Goal: Task Accomplishment & Management: Complete application form

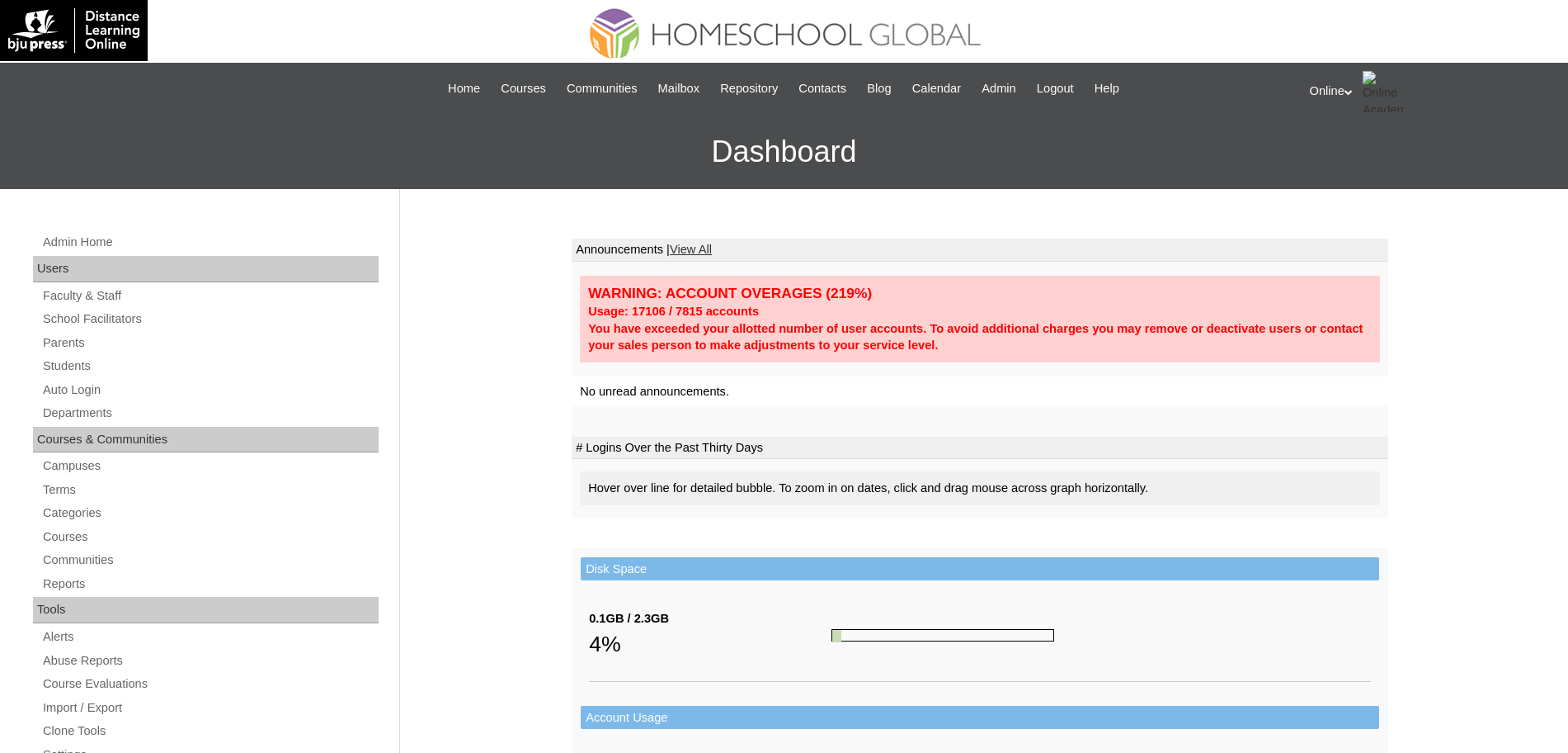
click at [964, 269] on td "WARNING: ACCOUNT OVERAGES (219%) Usage: 17106 / 7815 accounts You have exceeded…" at bounding box center [980, 319] width 817 height 114
click at [54, 347] on link "Parents" at bounding box center [210, 342] width 338 height 20
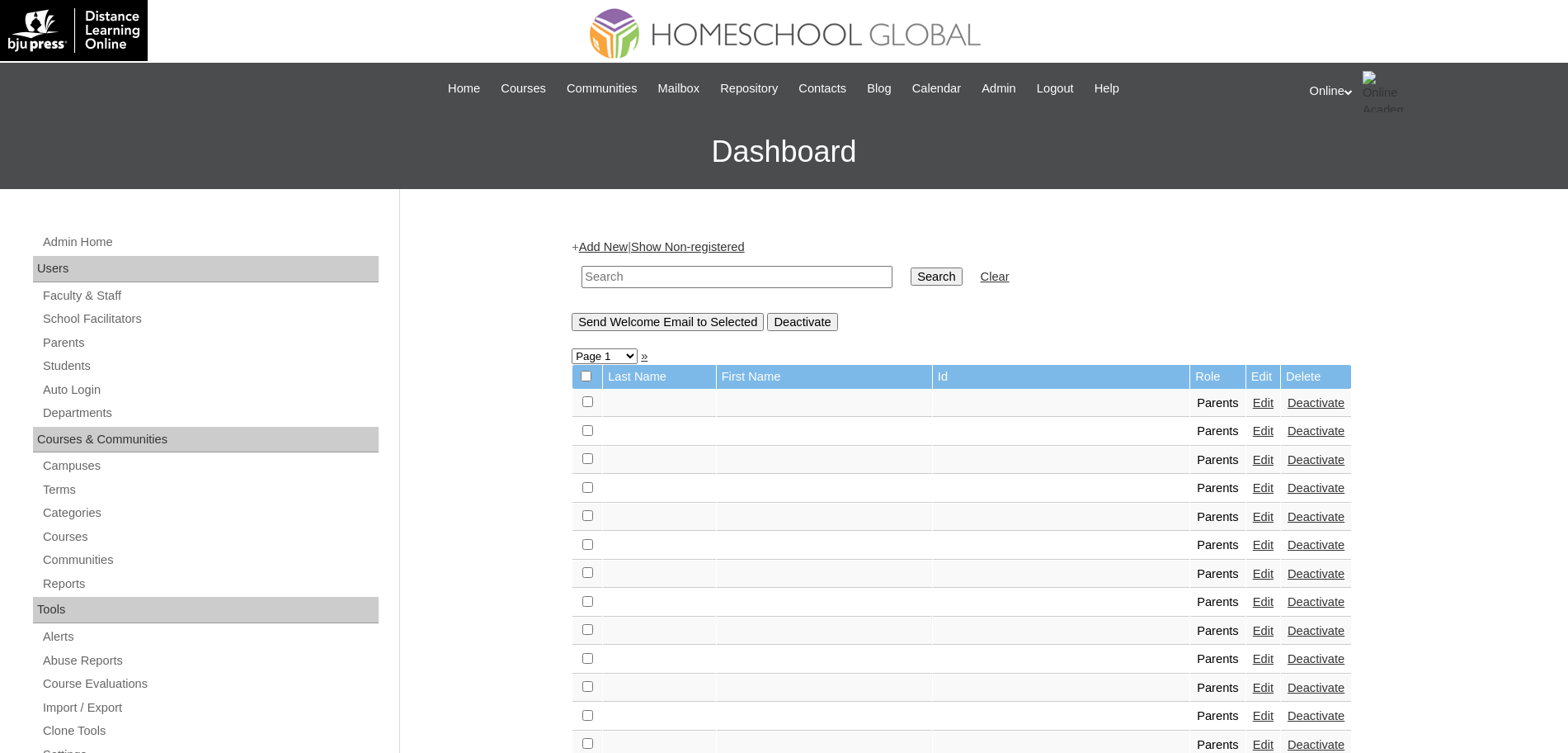
click at [625, 248] on link "Add New" at bounding box center [603, 246] width 49 height 13
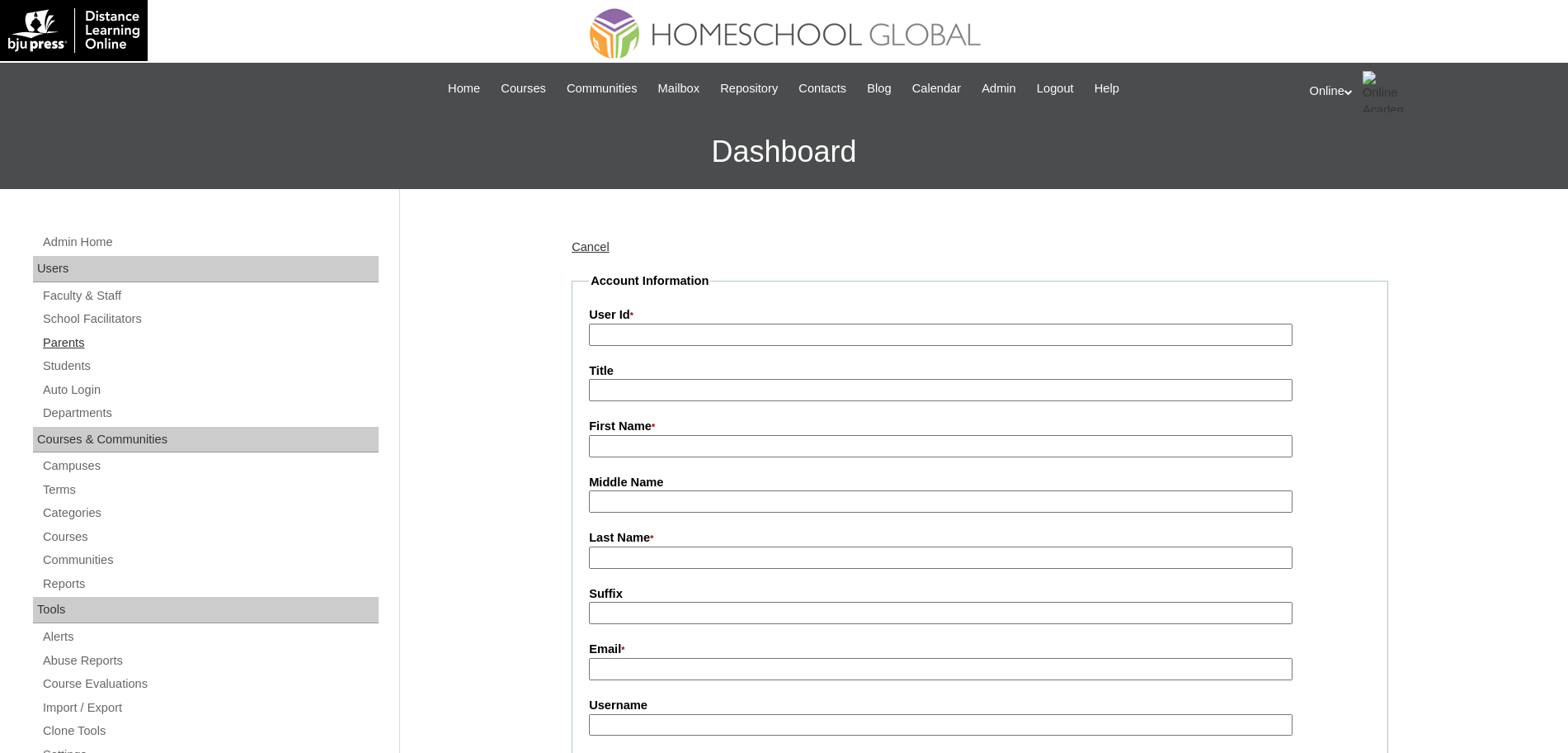
click at [82, 342] on link "Parents" at bounding box center [210, 342] width 338 height 20
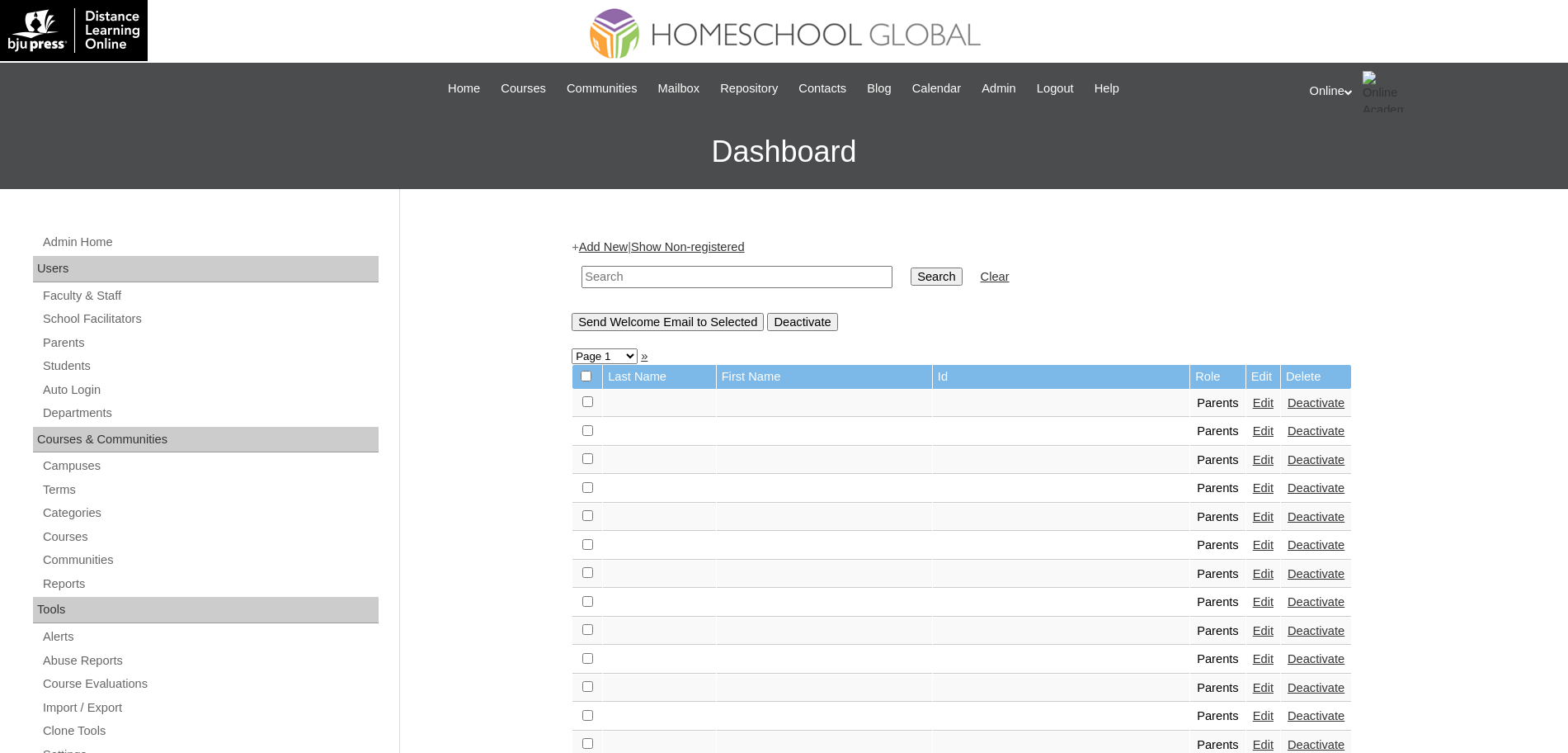
click at [713, 285] on input "text" at bounding box center [737, 277] width 311 height 22
type input "[PERSON_NAME]"
click at [910, 268] on input "Search" at bounding box center [935, 277] width 51 height 18
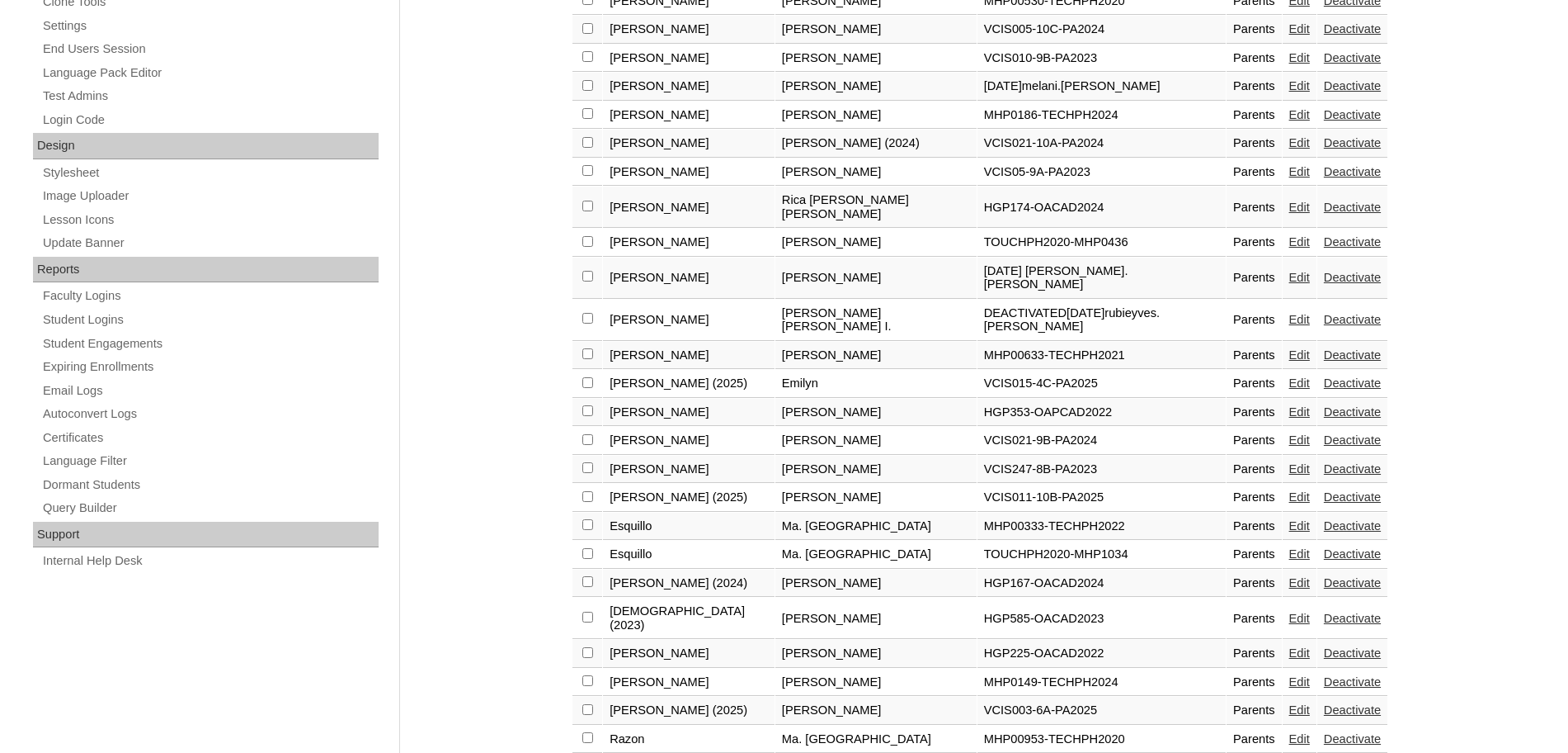
scroll to position [747, 0]
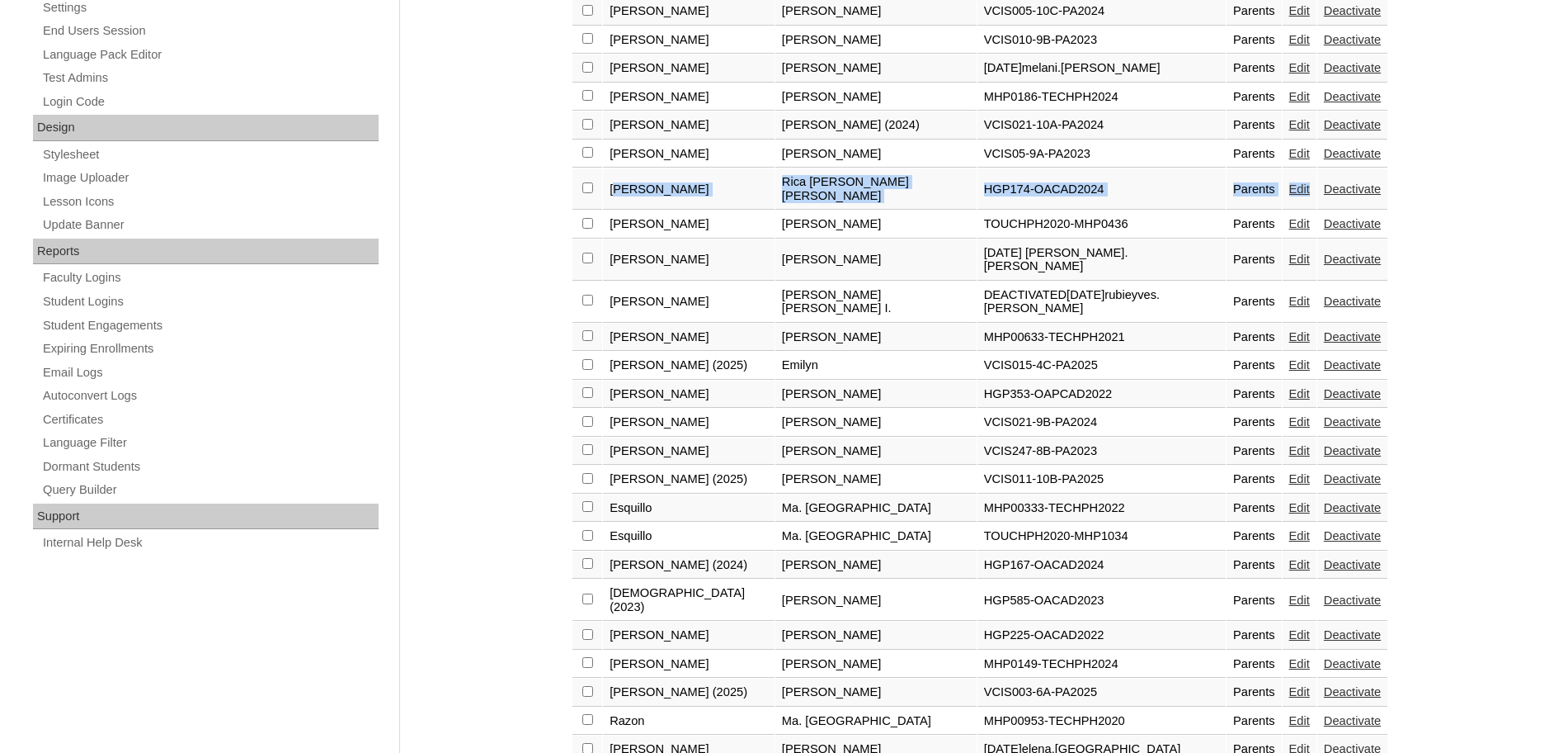
drag, startPoint x: 614, startPoint y: 174, endPoint x: 1291, endPoint y: 184, distance: 677.1
click at [1291, 184] on tr "[PERSON_NAME] Rica [PERSON_NAME] [PERSON_NAME] HGP174-OACAD2024 Parents Edit De…" at bounding box center [980, 188] width 815 height 42
click at [1289, 183] on link "Edit" at bounding box center [1300, 189] width 20 height 13
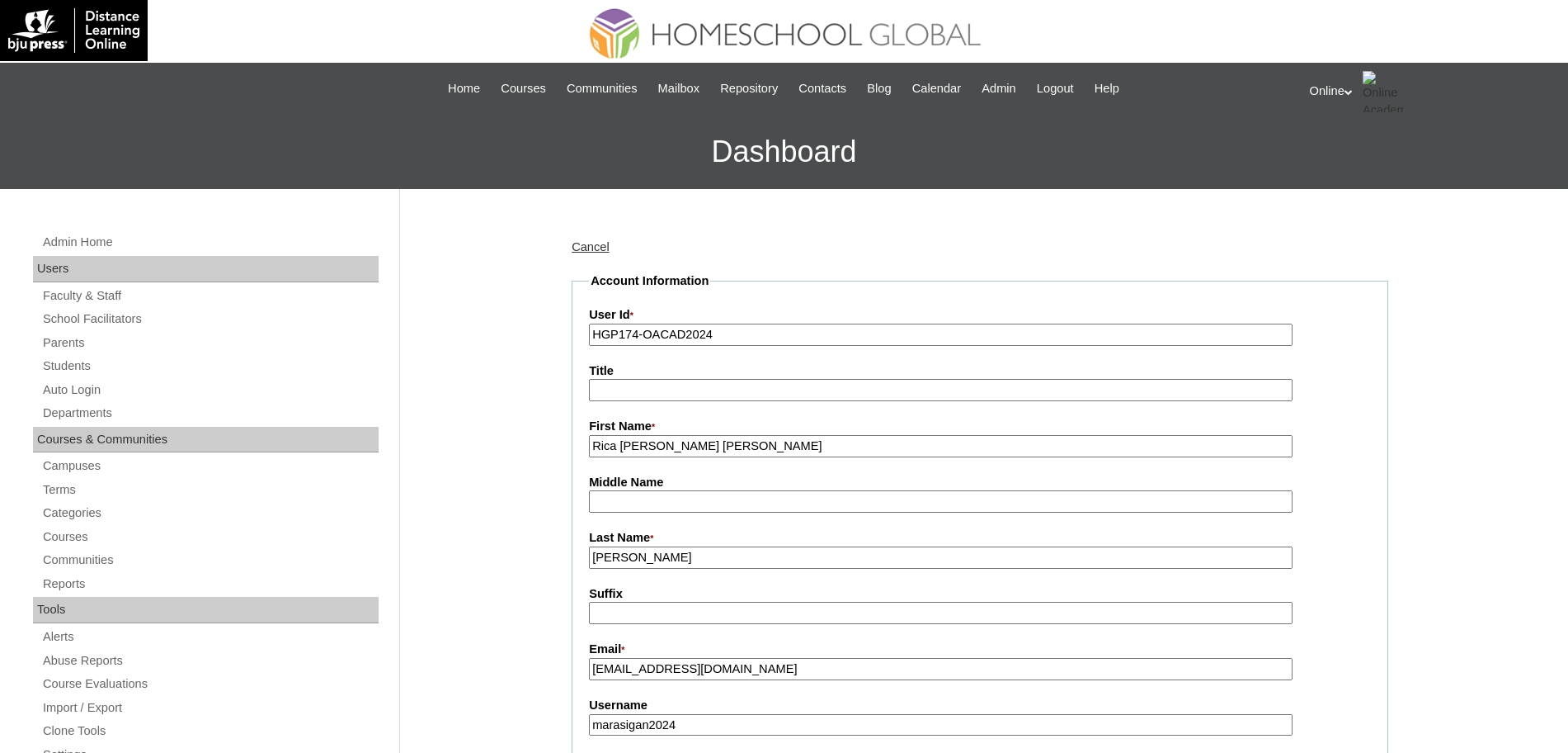
click at [733, 447] on input "Rica [PERSON_NAME] [PERSON_NAME]" at bounding box center [941, 446] width 704 height 22
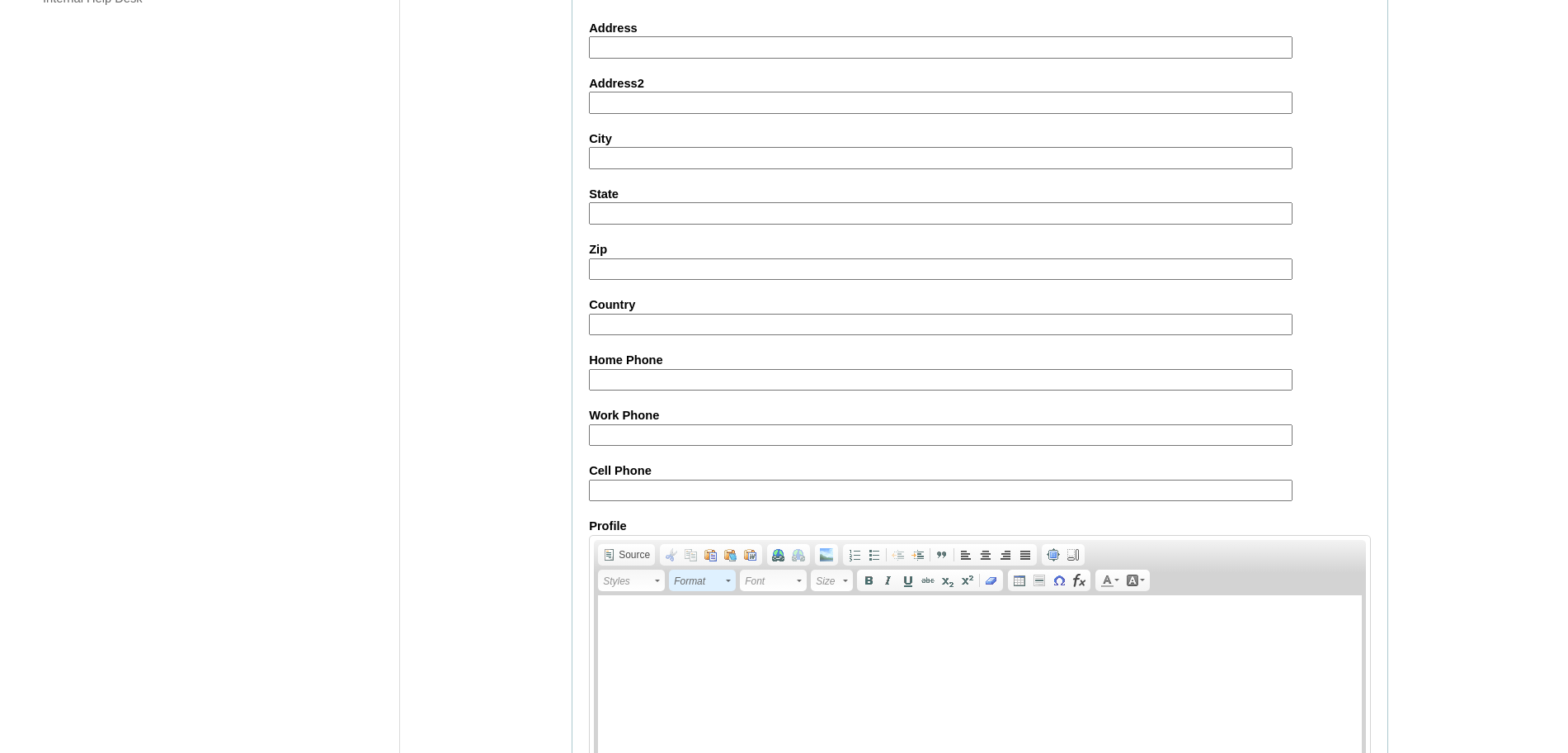
scroll to position [1424, 0]
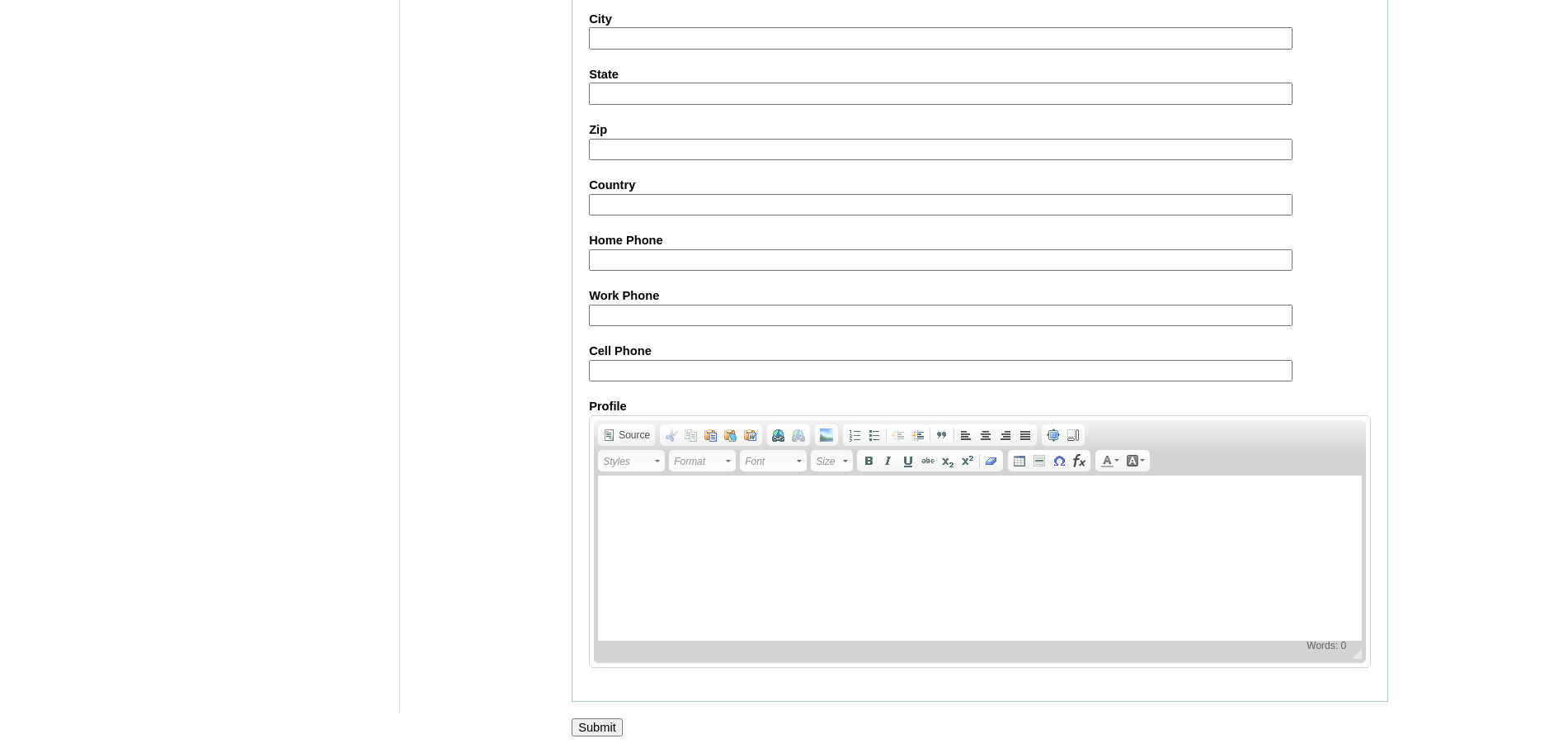
type input "Rica Micaela Jessica (old account)"
click at [610, 719] on input "Submit" at bounding box center [597, 727] width 51 height 18
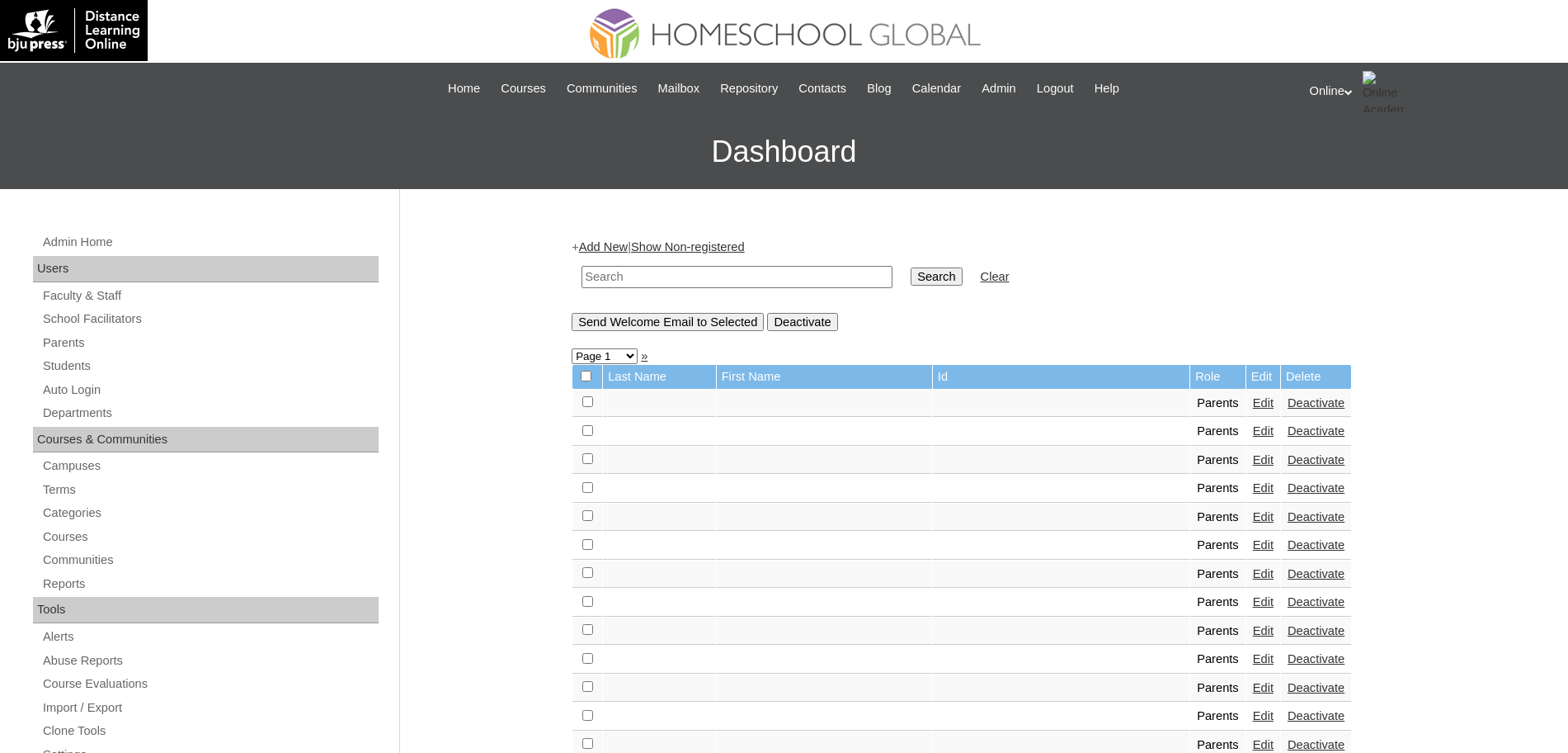
click at [588, 240] on link "Add New" at bounding box center [603, 246] width 49 height 13
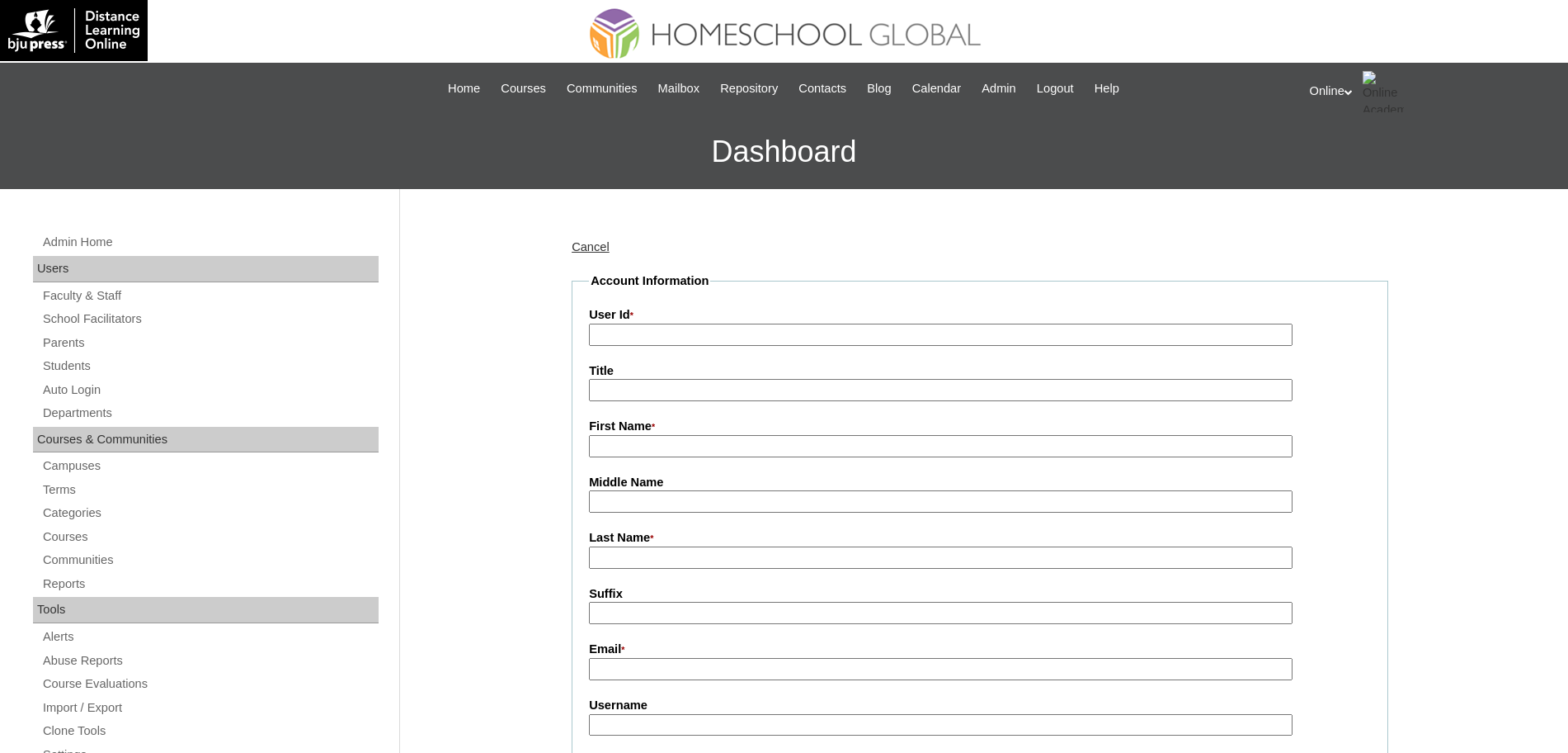
click at [673, 338] on input "User Id *" at bounding box center [941, 335] width 704 height 22
paste input "HGP0280-OACAD2025"
type input "HGP0280-OACAD2025"
click at [620, 445] on input "First Name *" at bounding box center [941, 446] width 704 height 22
paste input "Concepcion"
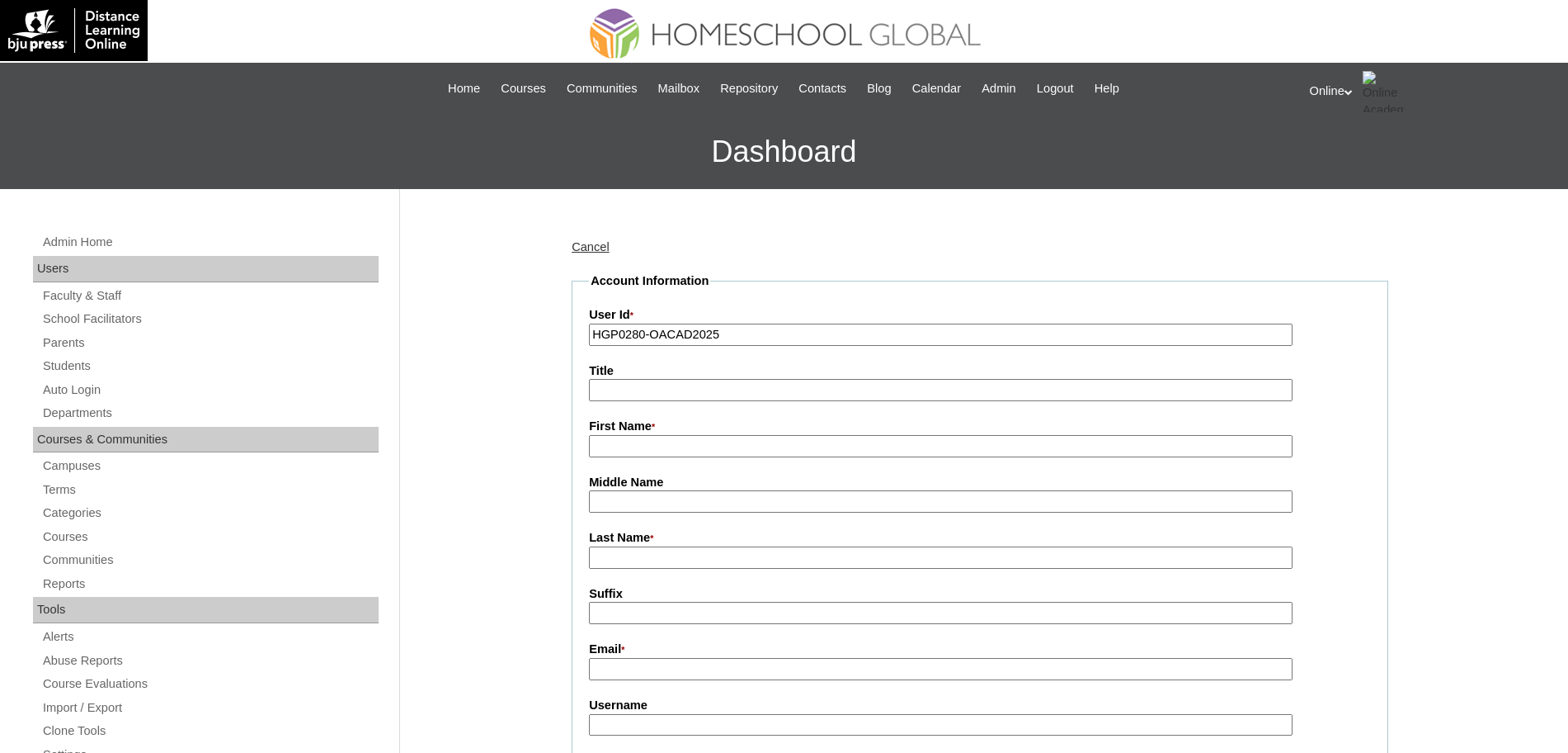
type input "Concepcion"
click at [639, 567] on input "Last Name *" at bounding box center [941, 557] width 704 height 22
paste input "Concepcion"
type input "Concepcion"
click at [667, 443] on input "First Name *" at bounding box center [941, 446] width 704 height 22
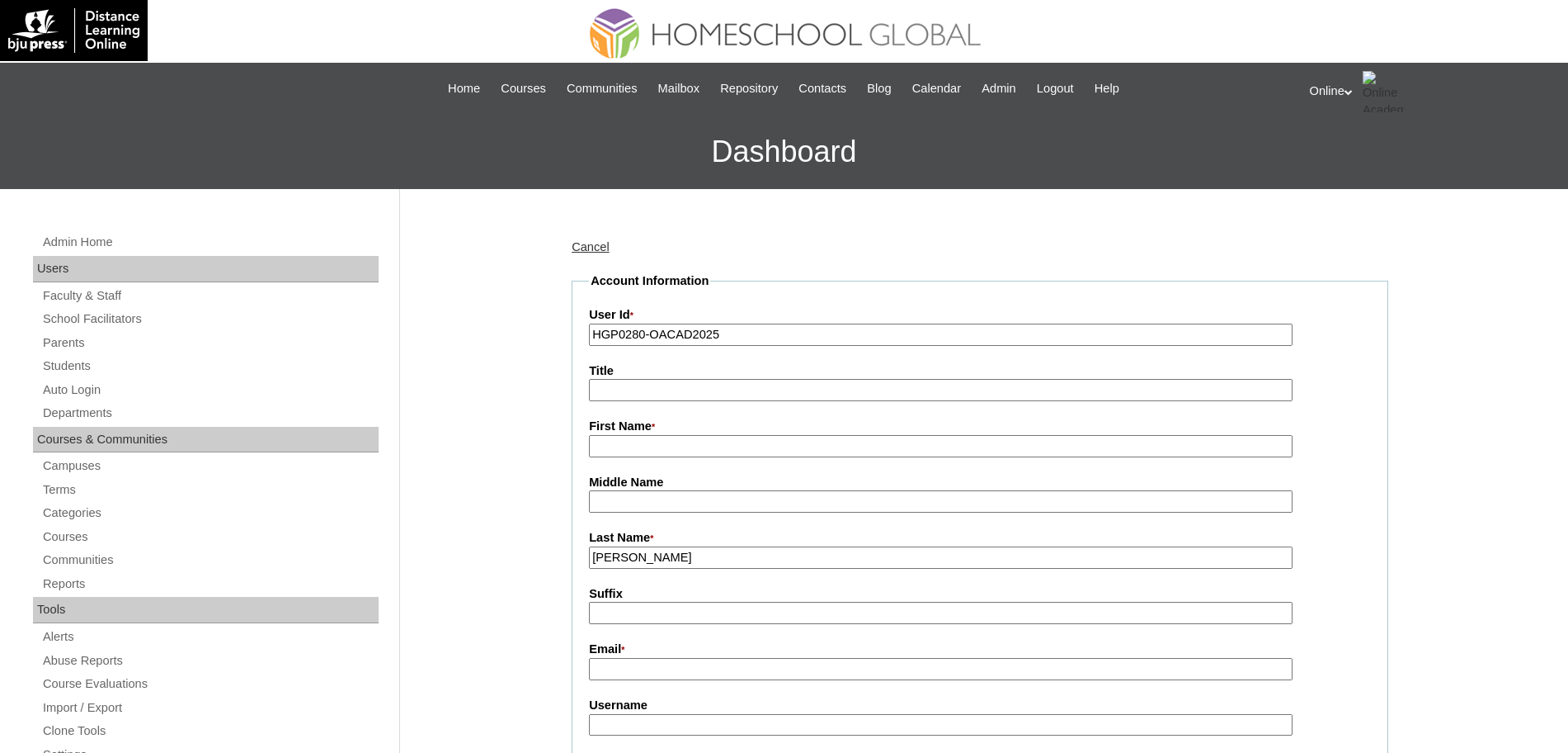
paste input "Rica Micaela Jessica"
type input "Rica Micaela Jessica"
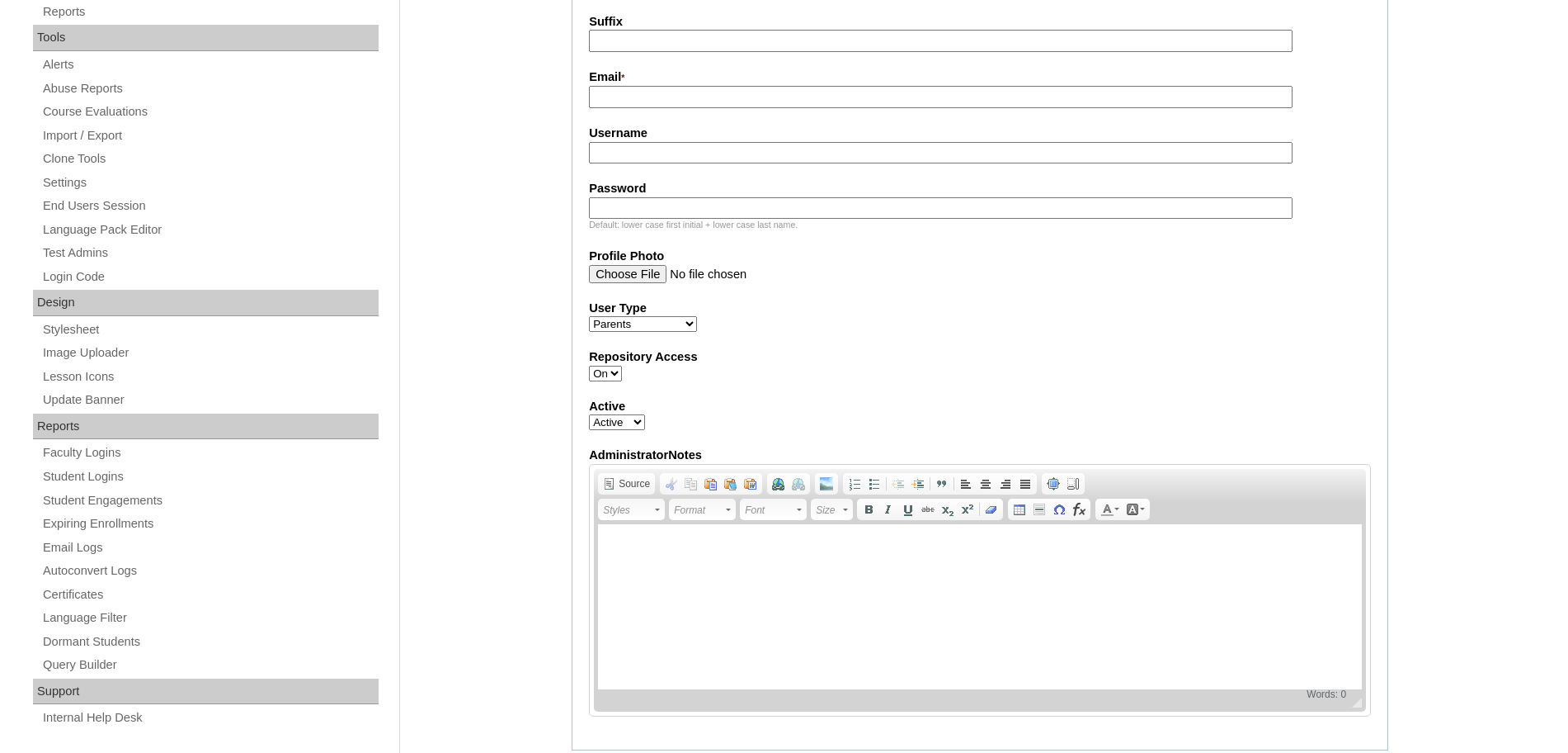
scroll to position [588, 0]
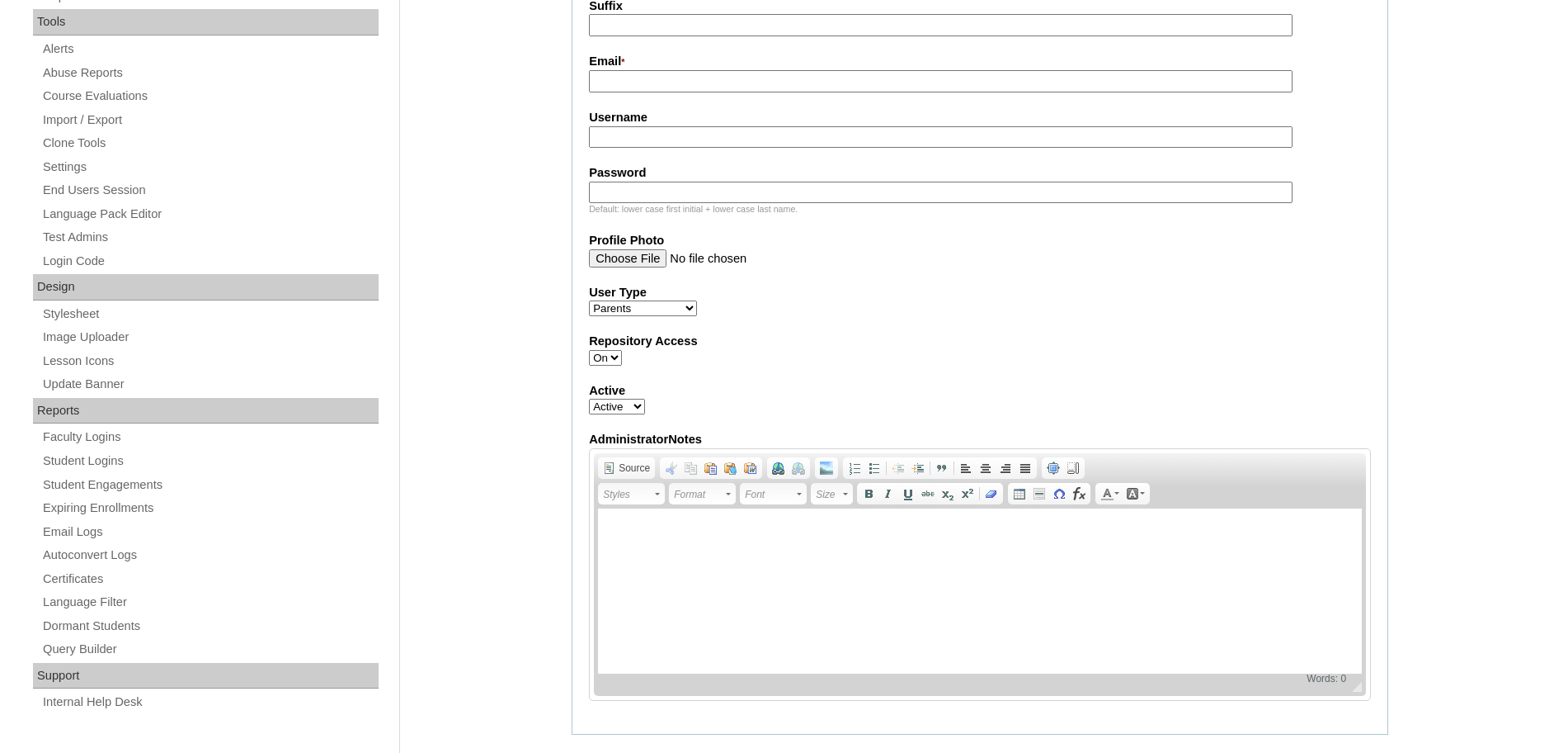
click at [626, 99] on fieldset "Account Information User Id * HGP0280-OACAD2025 Title First Name * Rica Micaela…" at bounding box center [980, 209] width 817 height 1050
click at [636, 87] on input "Email *" at bounding box center [941, 81] width 704 height 22
paste input "[EMAIL_ADDRESS][DOMAIN_NAME]"
paste input "rconcepcion2025"
type input "rmjmarasigan@gmail.com"
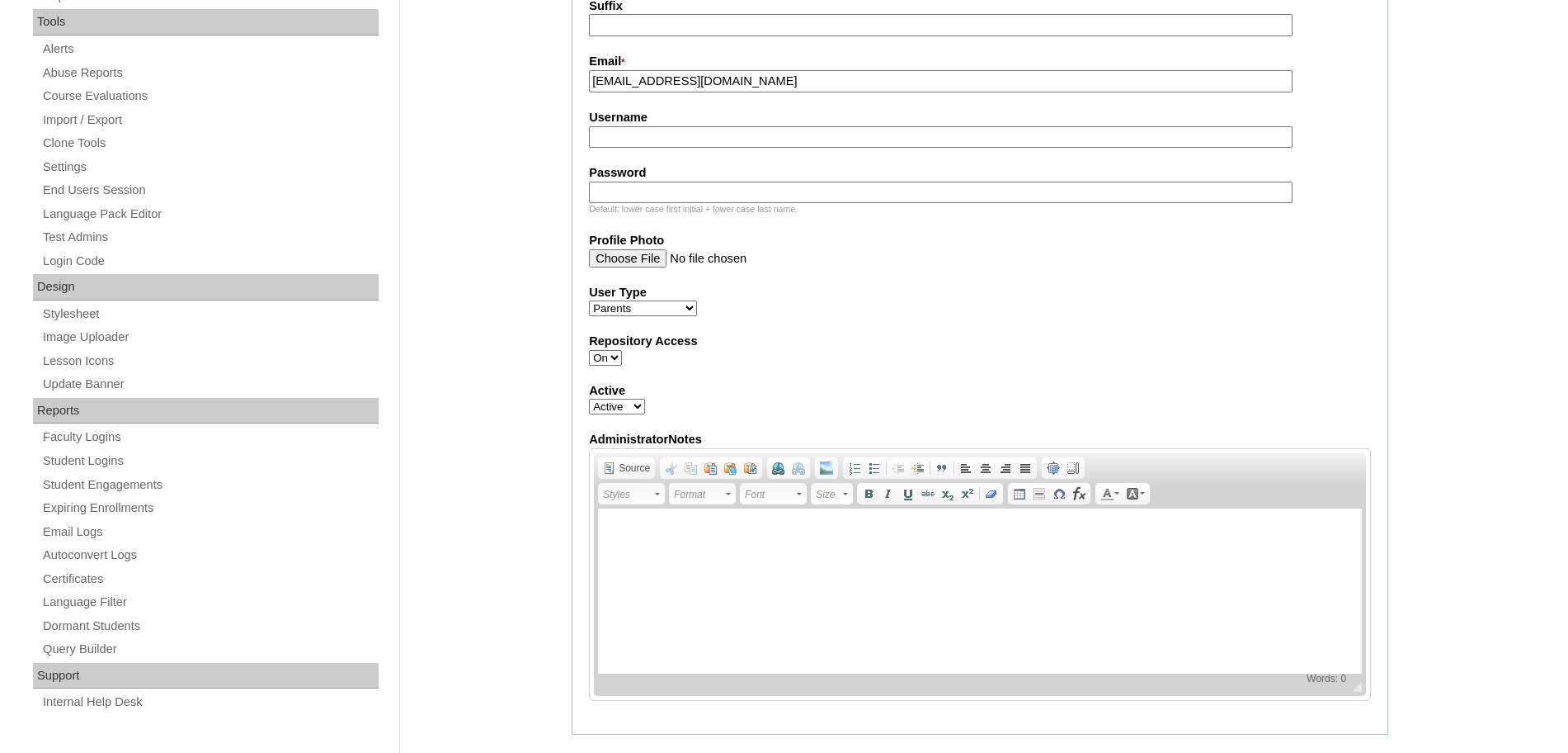
click at [709, 137] on input "Username" at bounding box center [941, 137] width 704 height 22
paste input "rconcepcion2025"
type input "rconcepcion2025"
click at [678, 190] on input "Password" at bounding box center [941, 193] width 704 height 22
paste input "rEdeW"
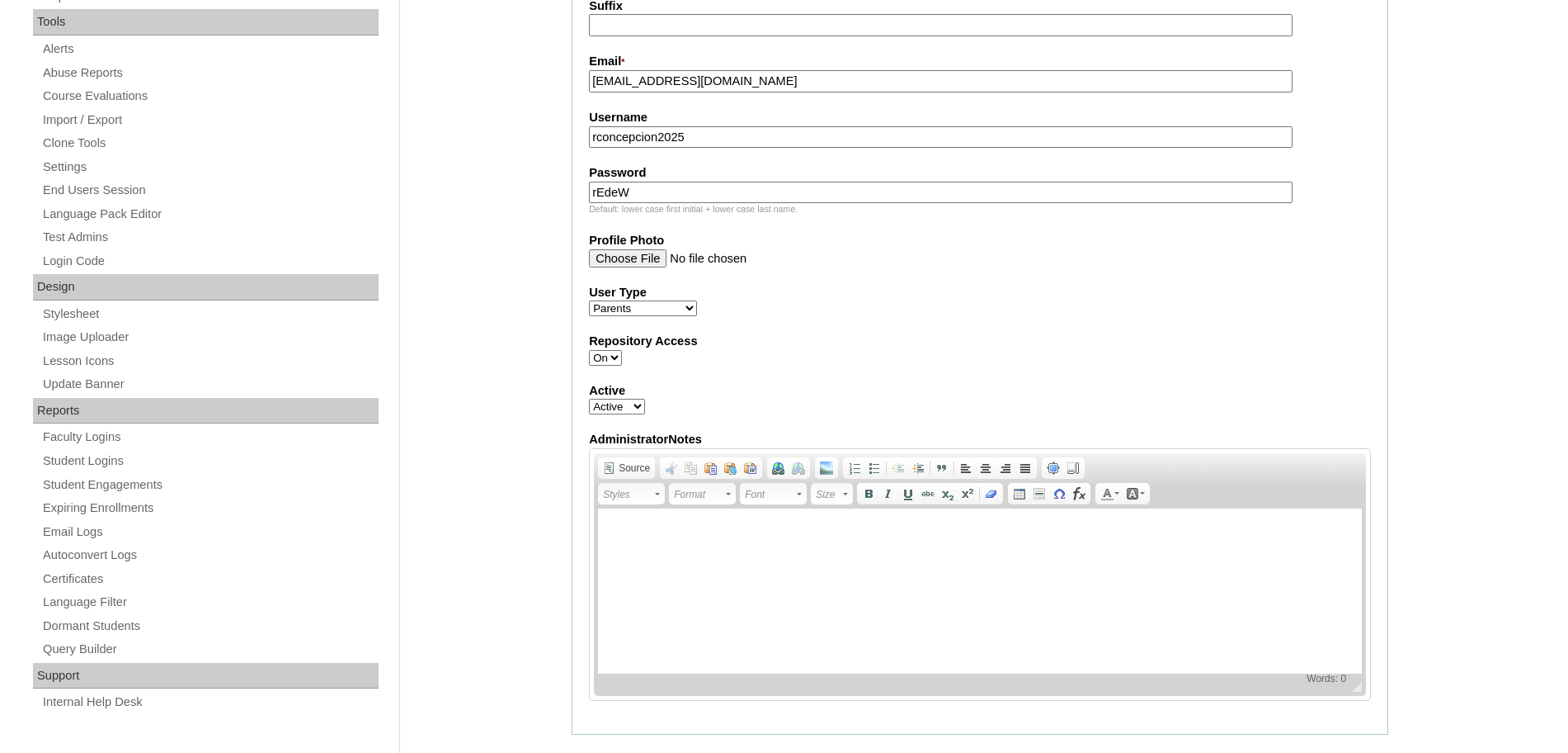
type input "rEdeW"
click at [936, 312] on div "User Type Faculty Staff Student Parents School Facilitators" at bounding box center [980, 301] width 782 height 33
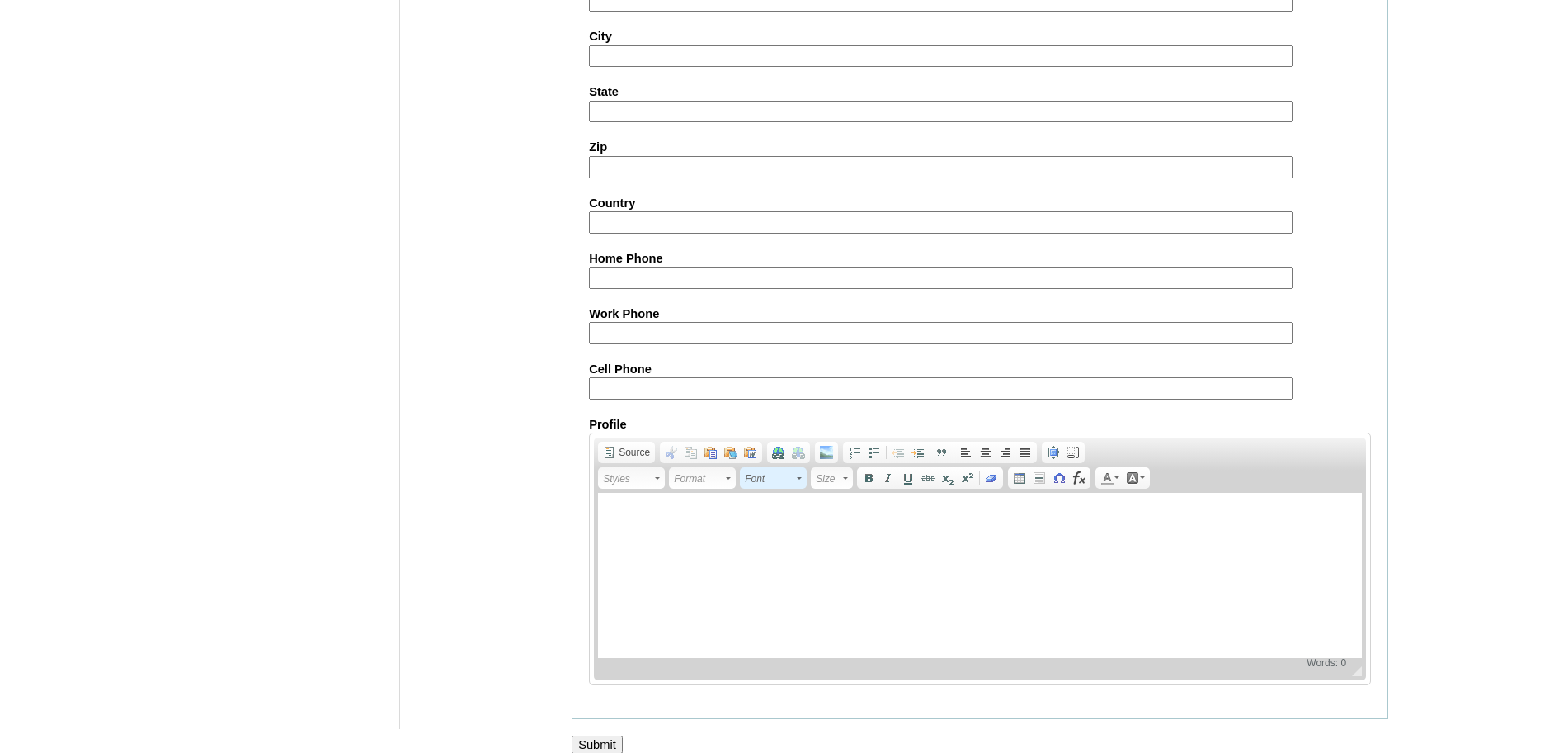
scroll to position [1490, 0]
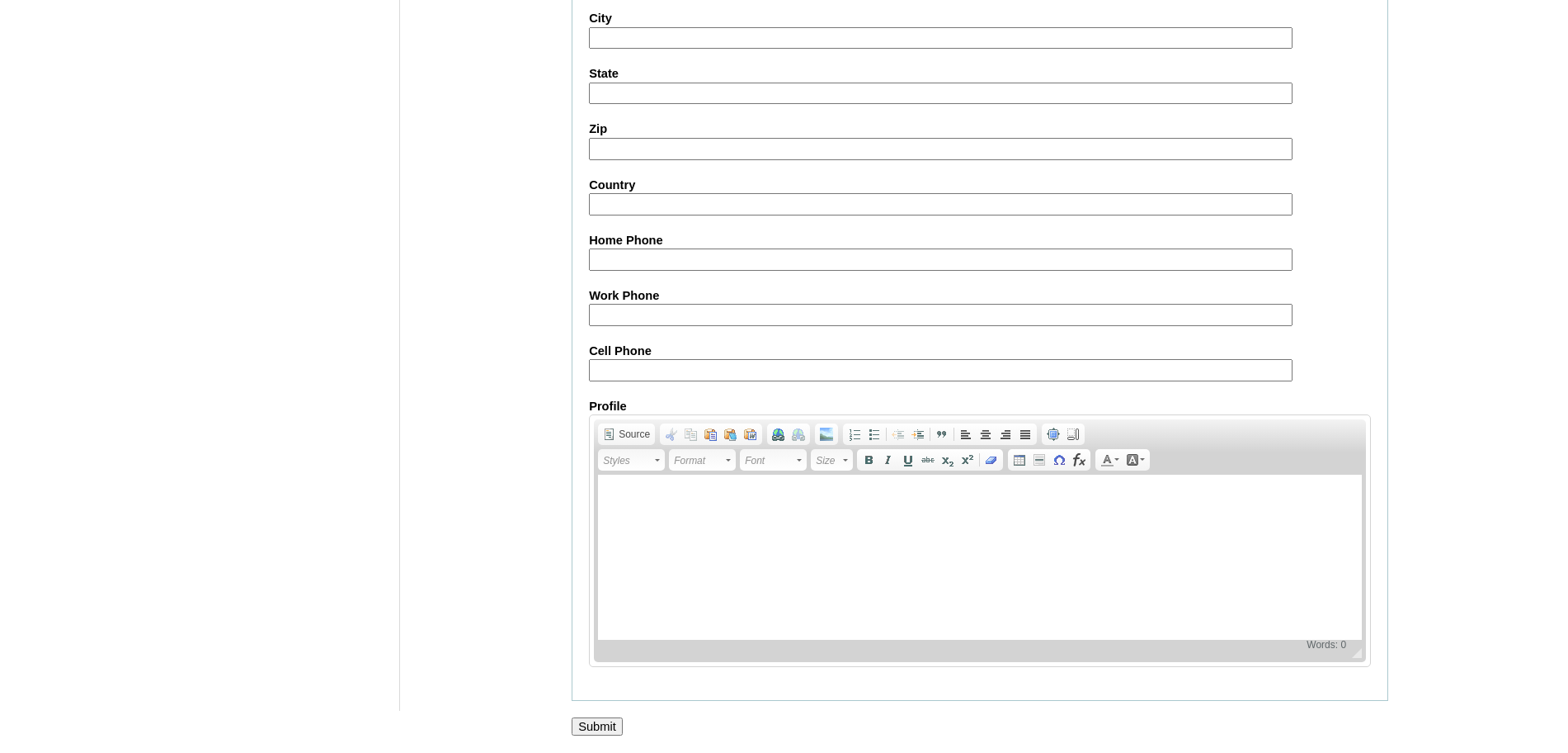
click at [600, 724] on input "Submit" at bounding box center [597, 726] width 51 height 18
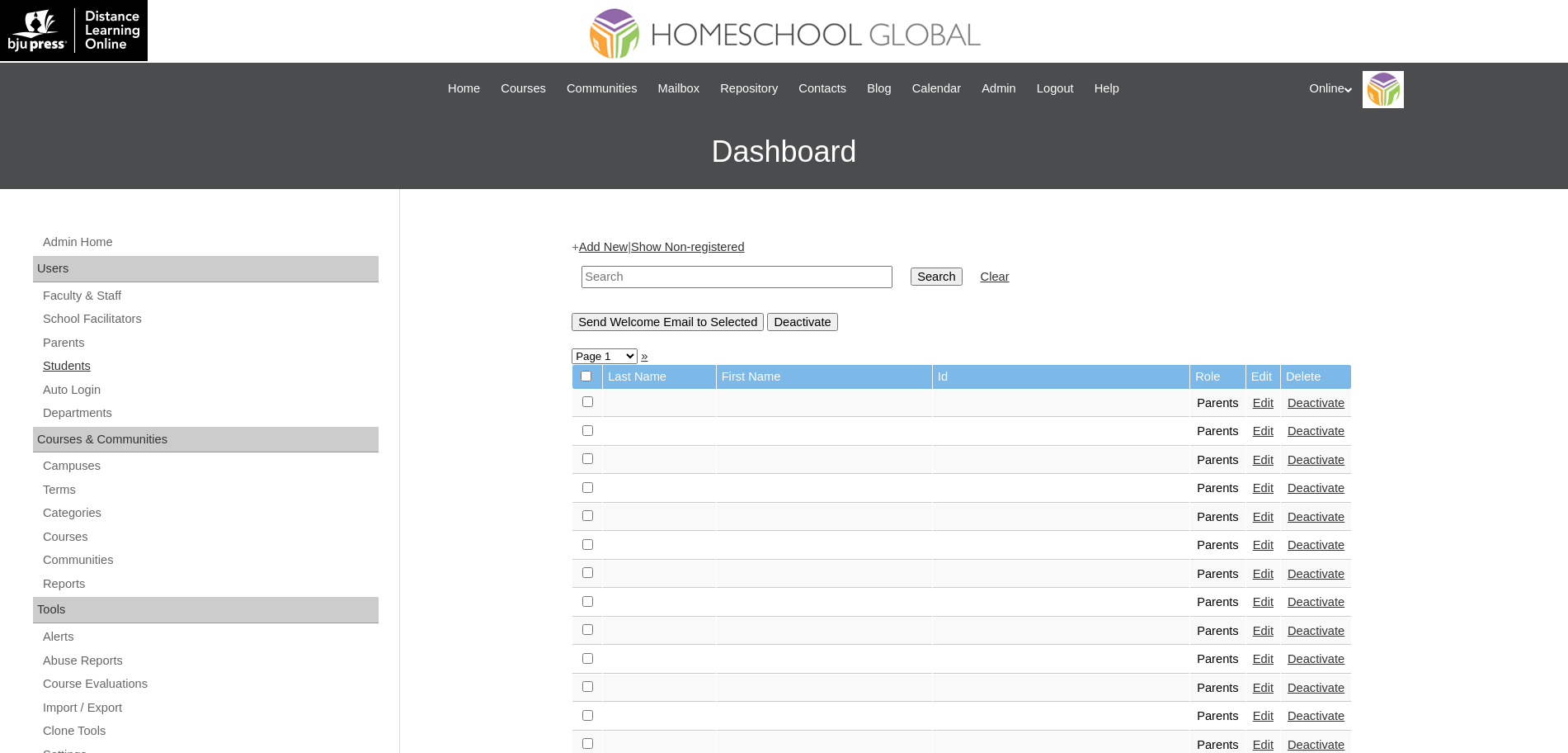
click at [66, 365] on link "Students" at bounding box center [210, 366] width 338 height 20
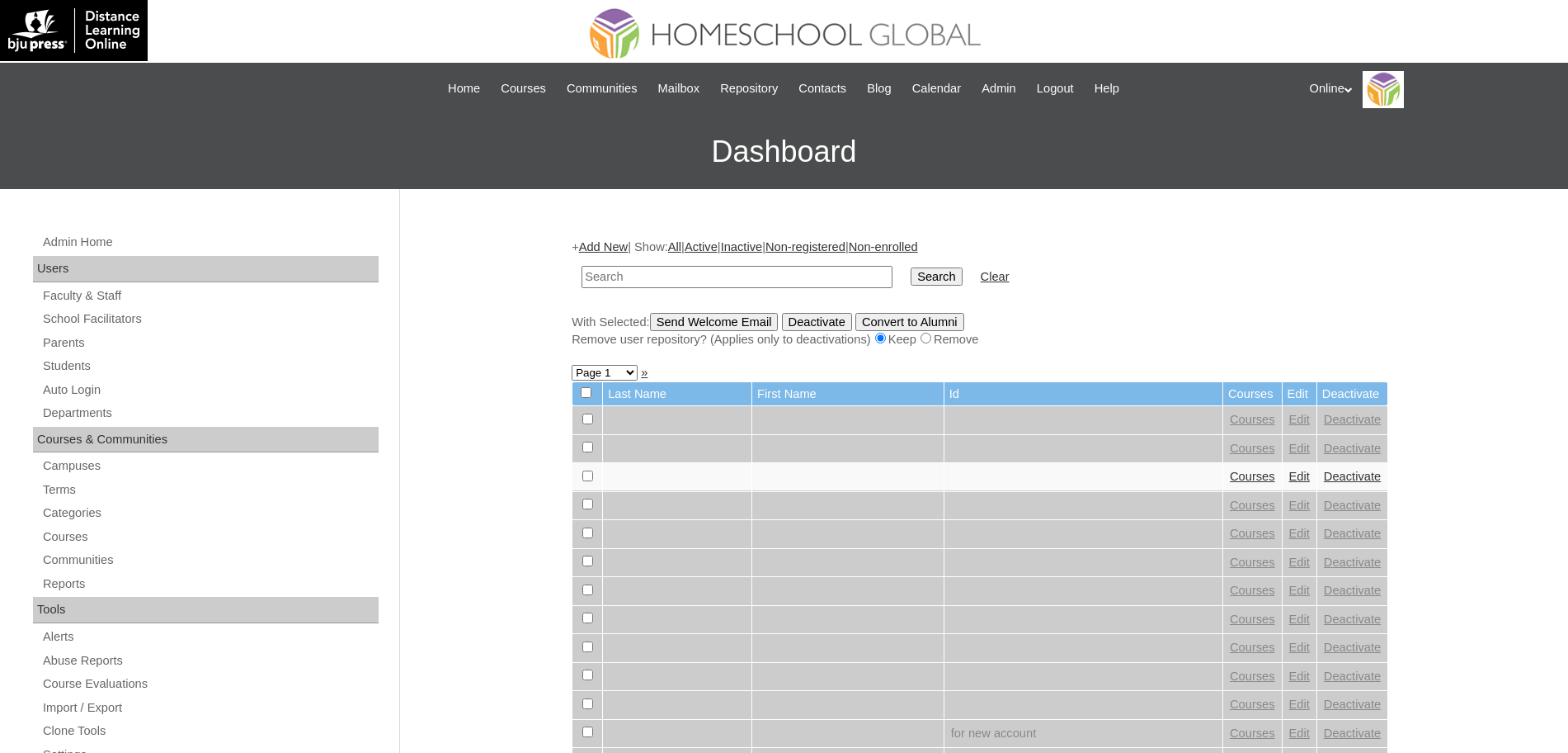
click at [603, 246] on link "Add New" at bounding box center [603, 246] width 49 height 13
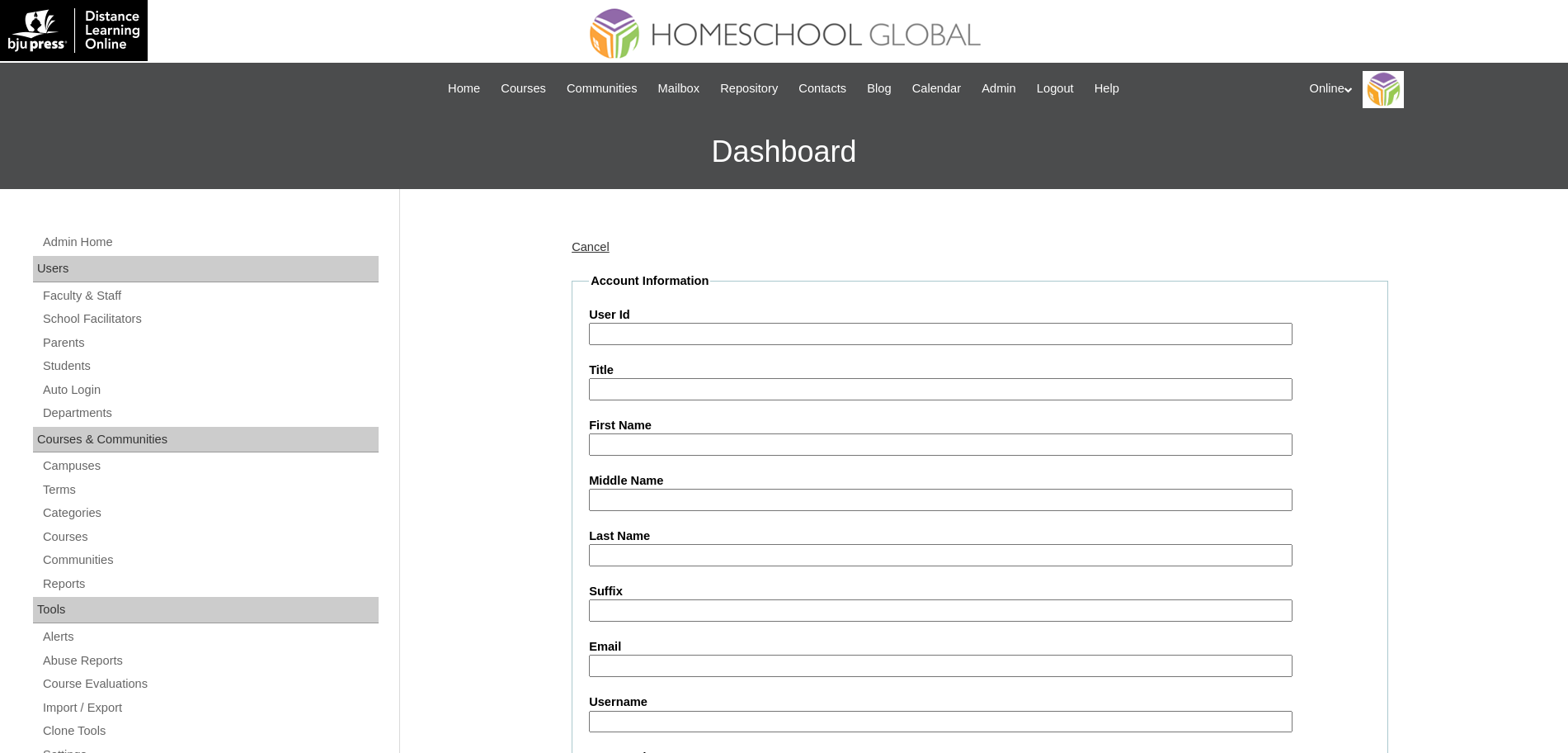
click at [647, 326] on input "User Id" at bounding box center [941, 334] width 704 height 22
paste input "HG3298OACAD2025"
type input "HG3298OACAD2025"
click at [604, 438] on input "First Name" at bounding box center [941, 445] width 704 height 22
paste input "Aurora Kristina"
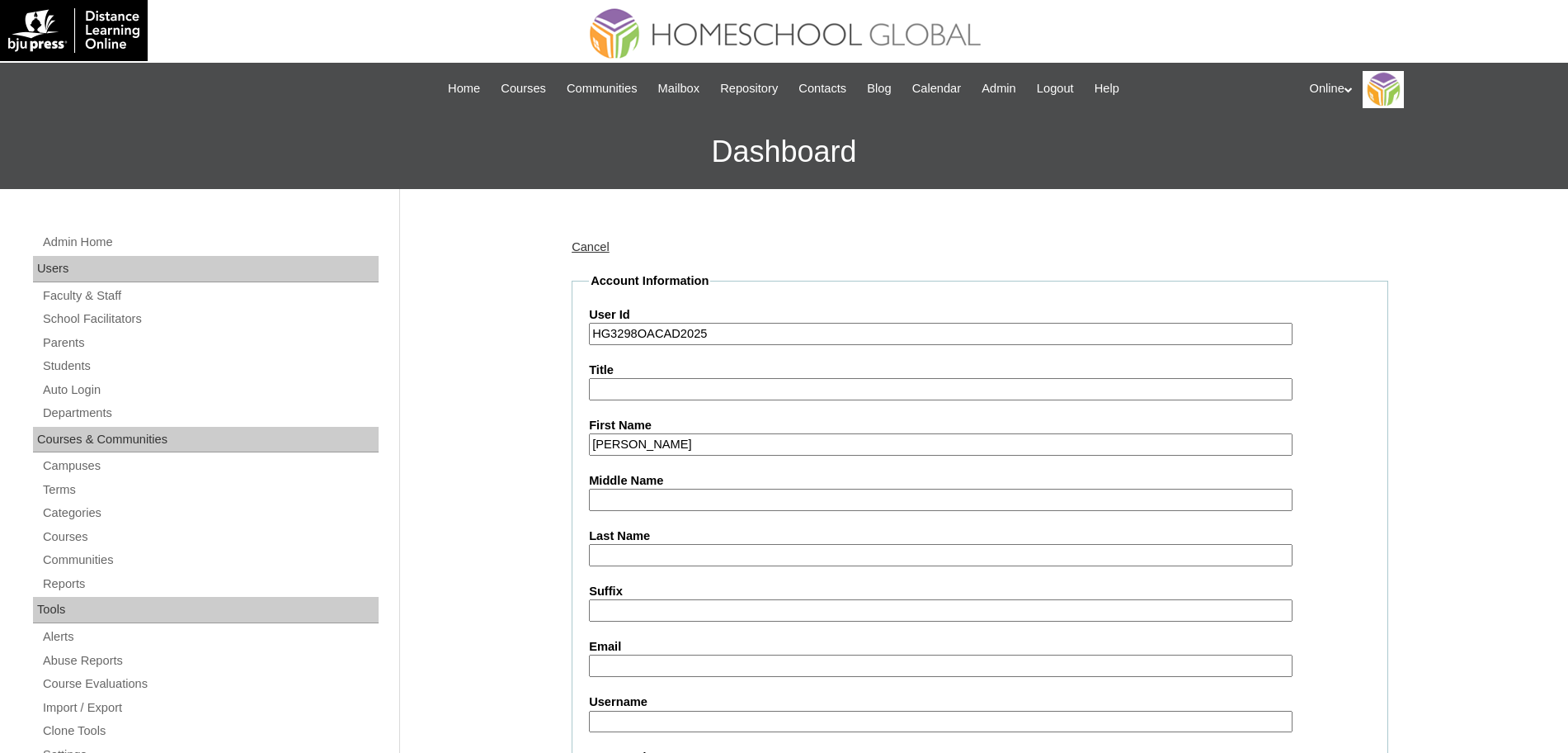
type input "Aurora Kristina"
click at [667, 556] on input "Last Name" at bounding box center [941, 555] width 704 height 22
paste input "Marasigan"
type input "Marasigan"
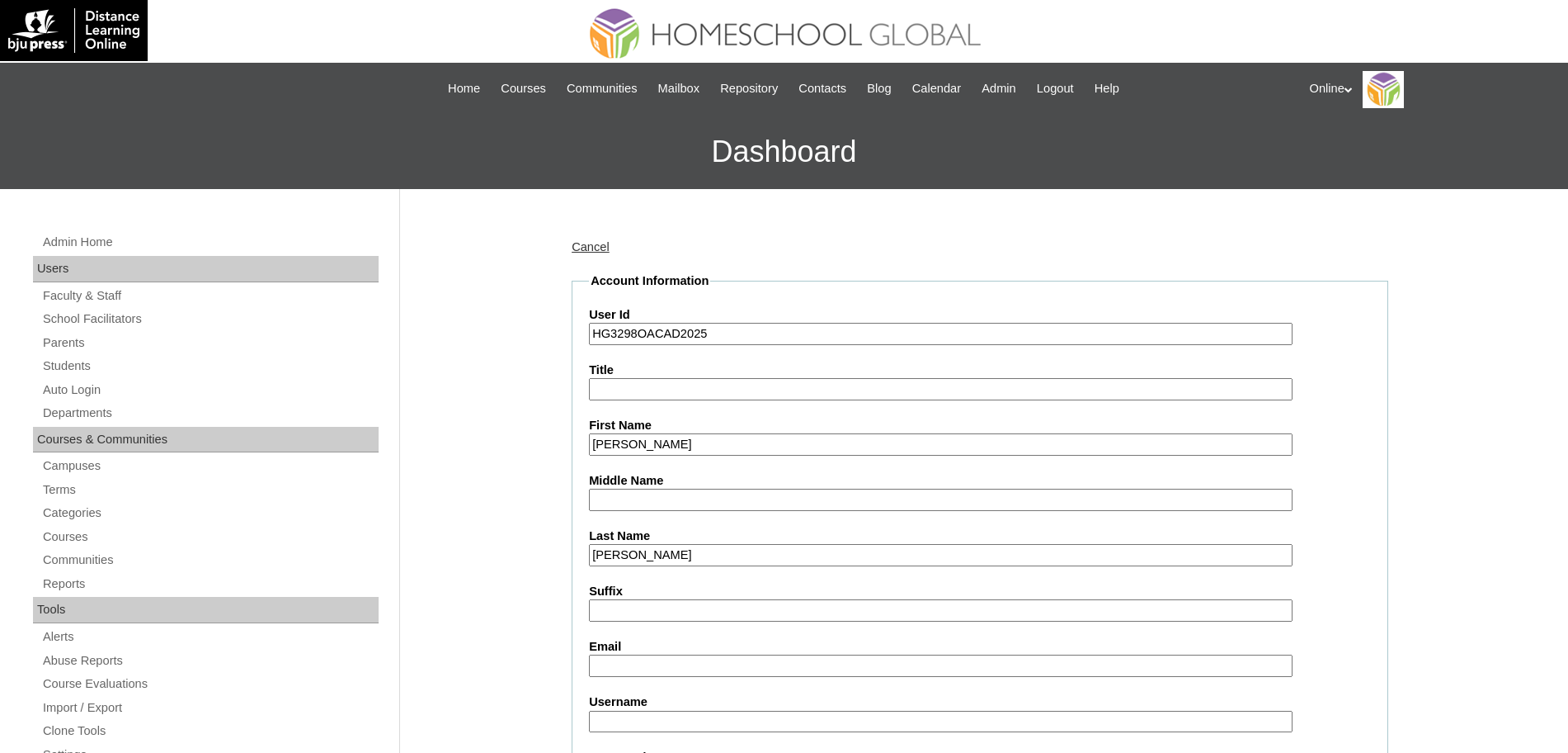
scroll to position [516, 0]
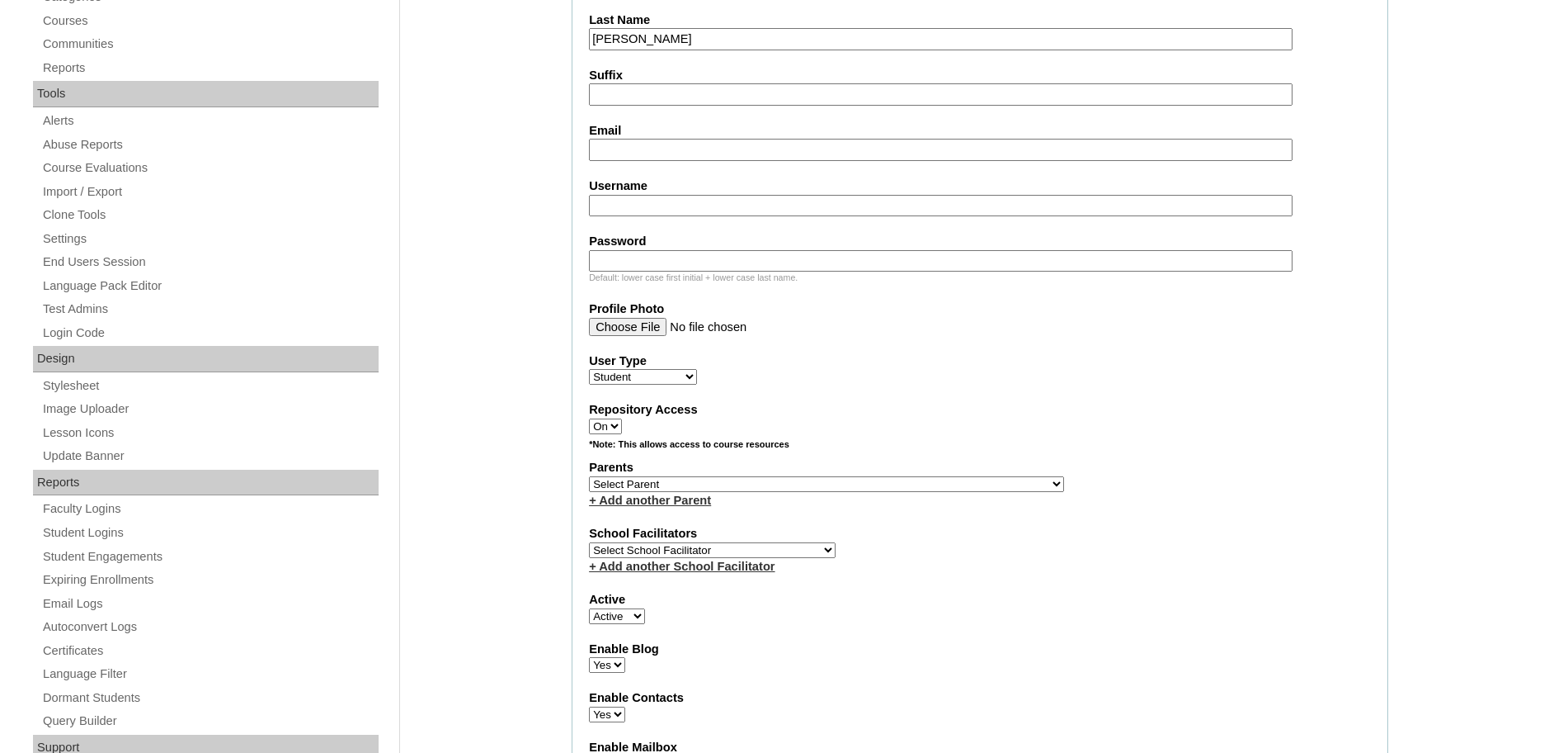
click at [603, 151] on input "Email" at bounding box center [941, 149] width 704 height 22
paste input "rmjmarasigan@gmail.com"
type input "rmjmarasigan@gmail.com"
click at [645, 199] on input "Username" at bounding box center [941, 206] width 704 height 22
paste input "aurora.marasigan2025"
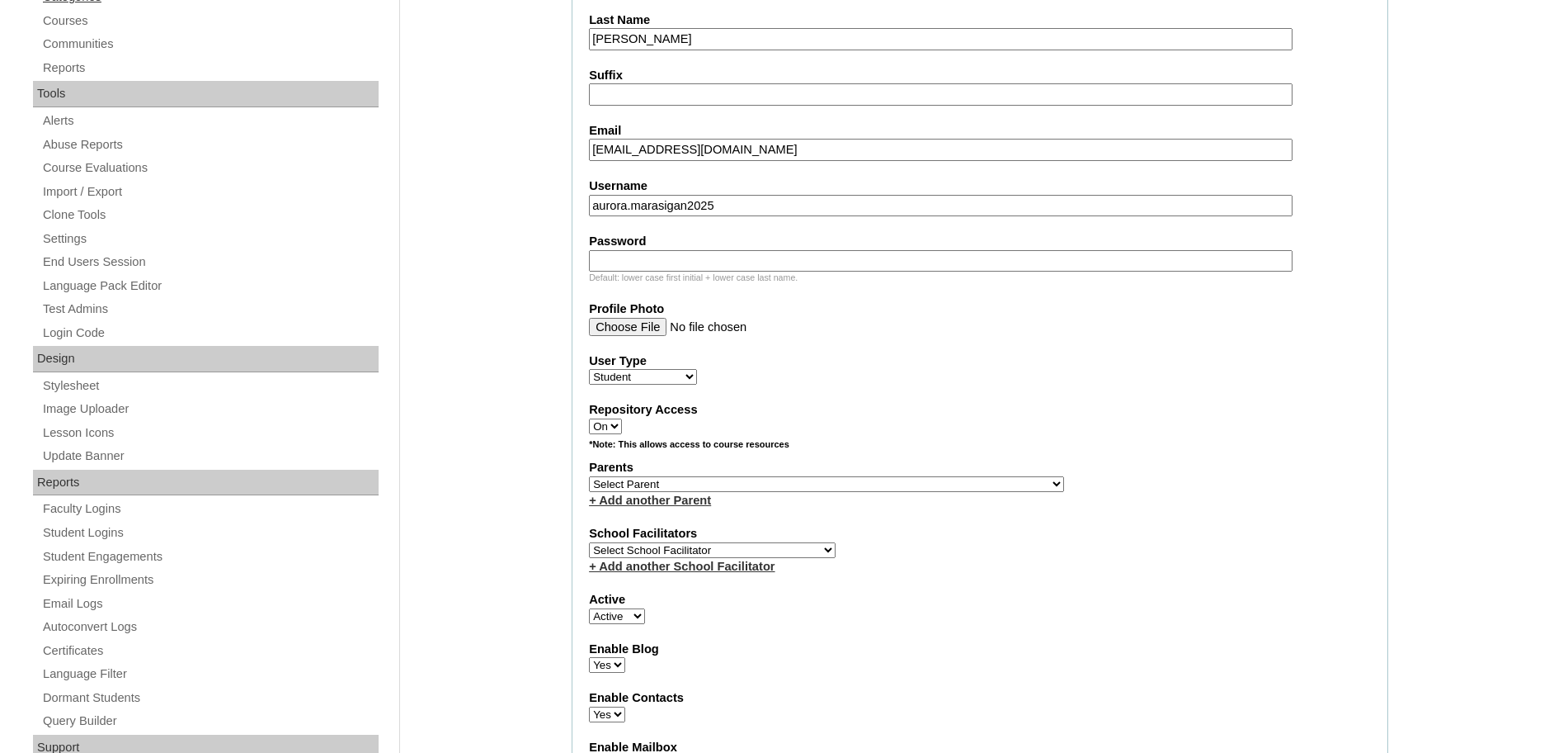
type input "aurora.marasigan2025"
click at [661, 265] on input "Password" at bounding box center [941, 261] width 704 height 22
paste input "pLkmN"
type input "pLkmN"
click at [908, 356] on label "User Type" at bounding box center [980, 361] width 782 height 18
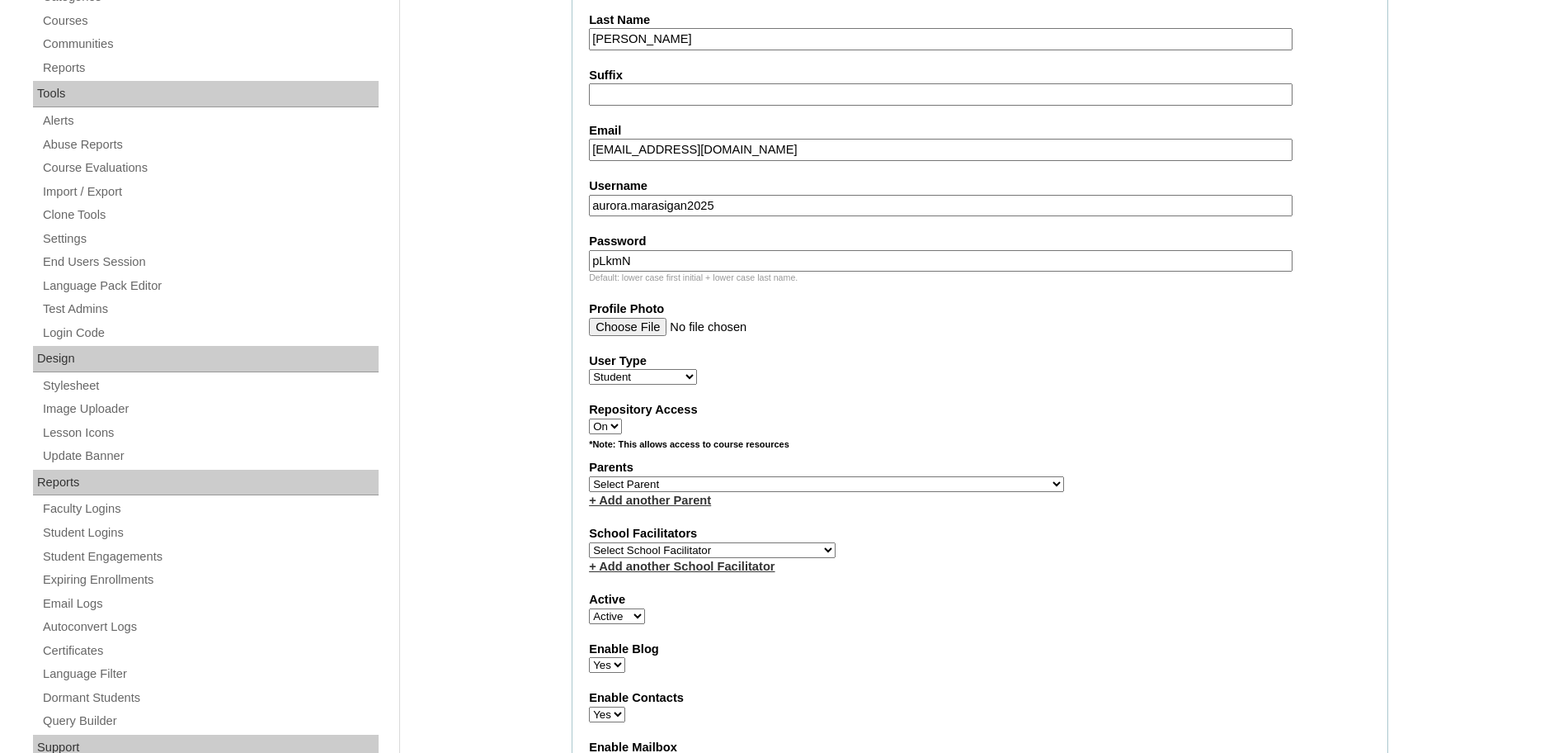
click at [697, 369] on select "Faculty Staff Student Parents School Facilitators" at bounding box center [643, 376] width 108 height 16
drag, startPoint x: 707, startPoint y: 566, endPoint x: 714, endPoint y: 556, distance: 12.2
click at [707, 558] on select "Select School Facilitator Norman Añain Ruffa Abadijas Mary Abella Gloryfe Abion…" at bounding box center [712, 550] width 246 height 16
select select "32656"
click at [589, 554] on select "Select School Facilitator Norman Añain Ruffa Abadijas Mary Abella Gloryfe Abion…" at bounding box center [712, 550] width 246 height 16
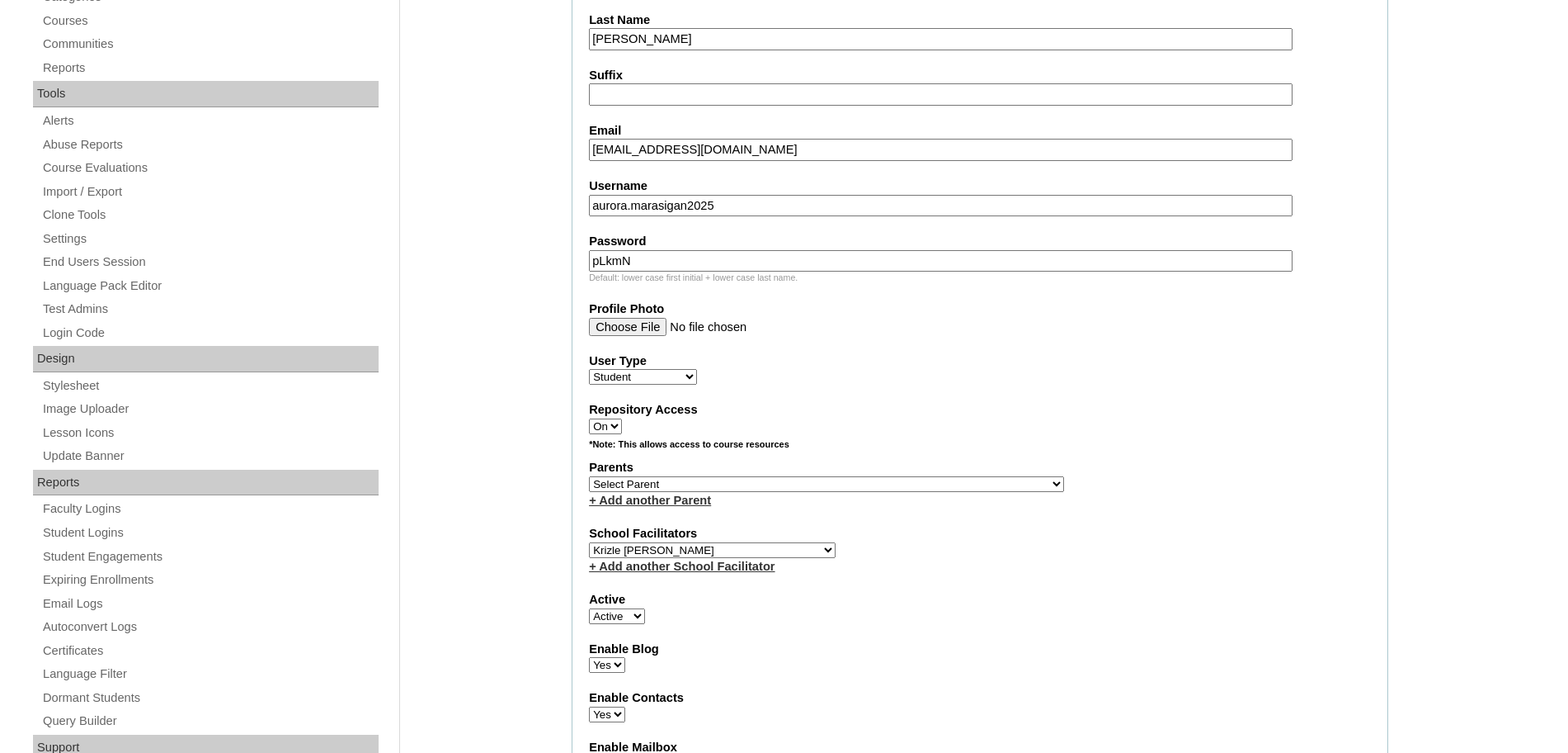
click at [970, 383] on div "User Type Faculty Staff Student Parents School Facilitators" at bounding box center [980, 369] width 782 height 33
click at [746, 492] on select "Select Parent , , , , , , , , , , , , , , , , , , , , , , , , , , , , , , , , ,…" at bounding box center [826, 484] width 475 height 16
click at [589, 484] on select "Select Parent , , , , , , , , , , , , , , , , , , , , , , , , , , , , , , , , ,…" at bounding box center [826, 484] width 475 height 16
click at [735, 492] on select "Select Parent , , , , , , , , , , , , , , , , , , , , , , , , , , , , , , , , ,…" at bounding box center [826, 484] width 475 height 16
select select "44252"
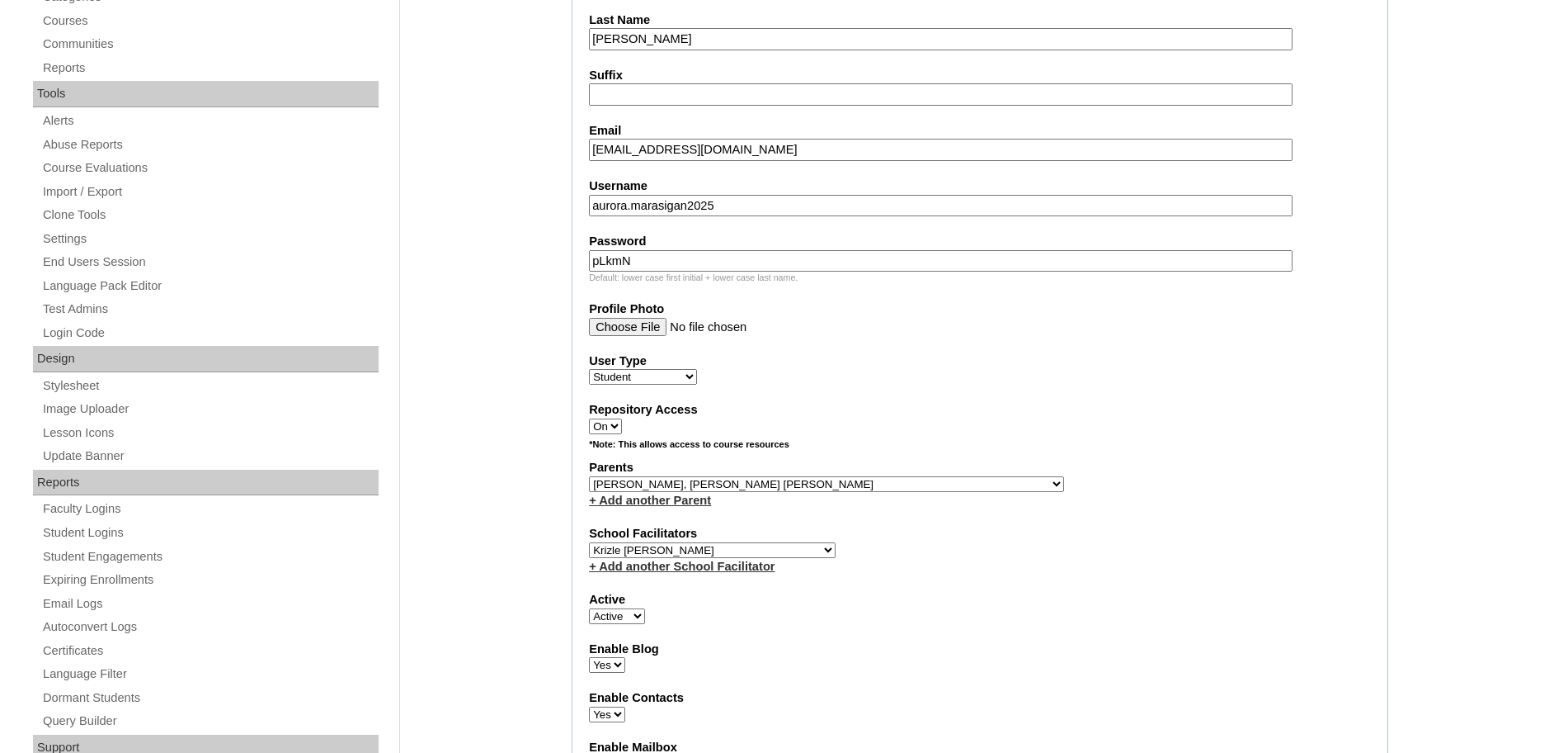
click at [589, 484] on select "Select Parent , , , , , , , , , , , , , , , , , , , , , , , , , , , , , , , , ,…" at bounding box center [826, 484] width 475 height 16
click at [921, 392] on fieldset "Account Information User Id HG3298OACAD2025 Title First Name Aurora Kristina Mi…" at bounding box center [980, 424] width 817 height 1334
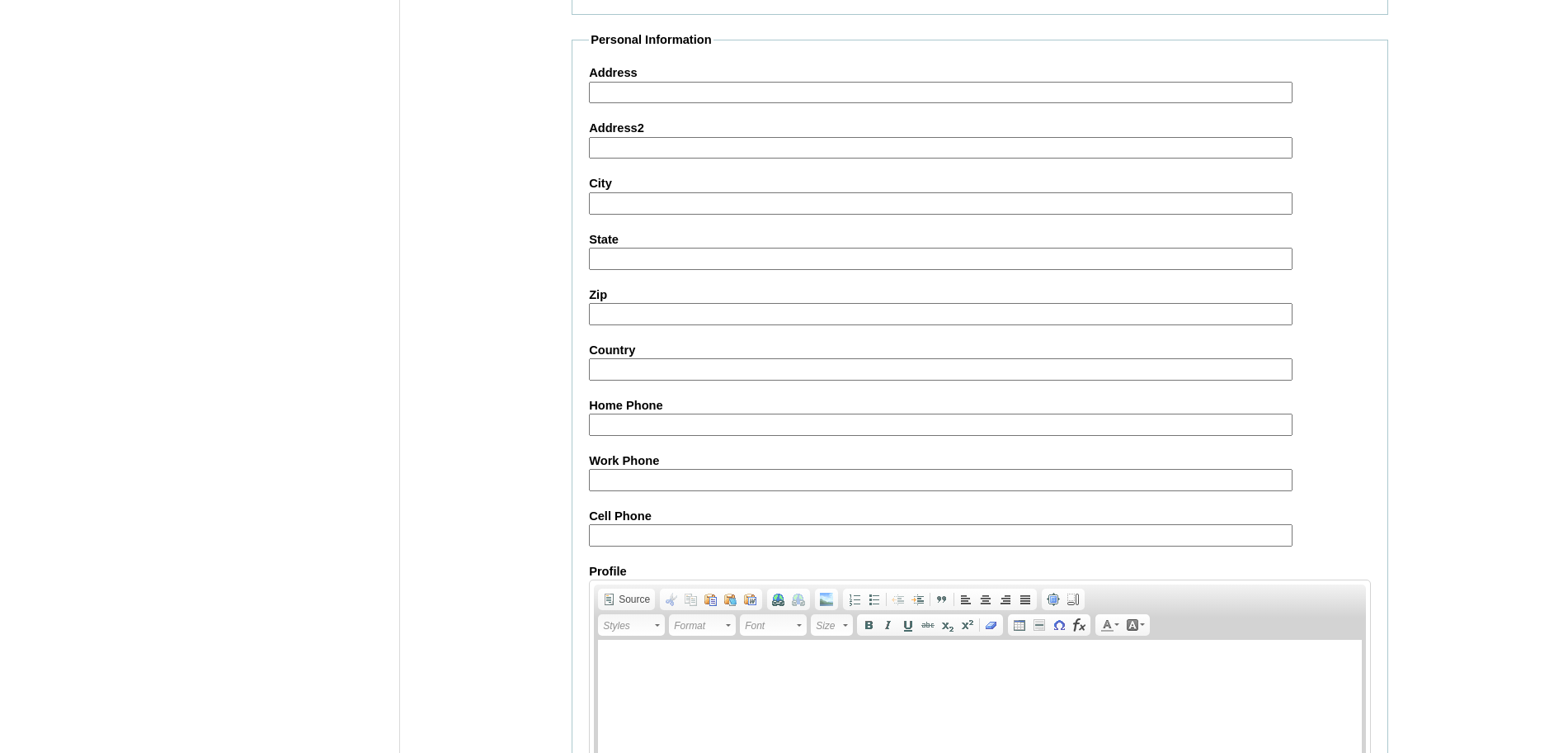
scroll to position [1792, 0]
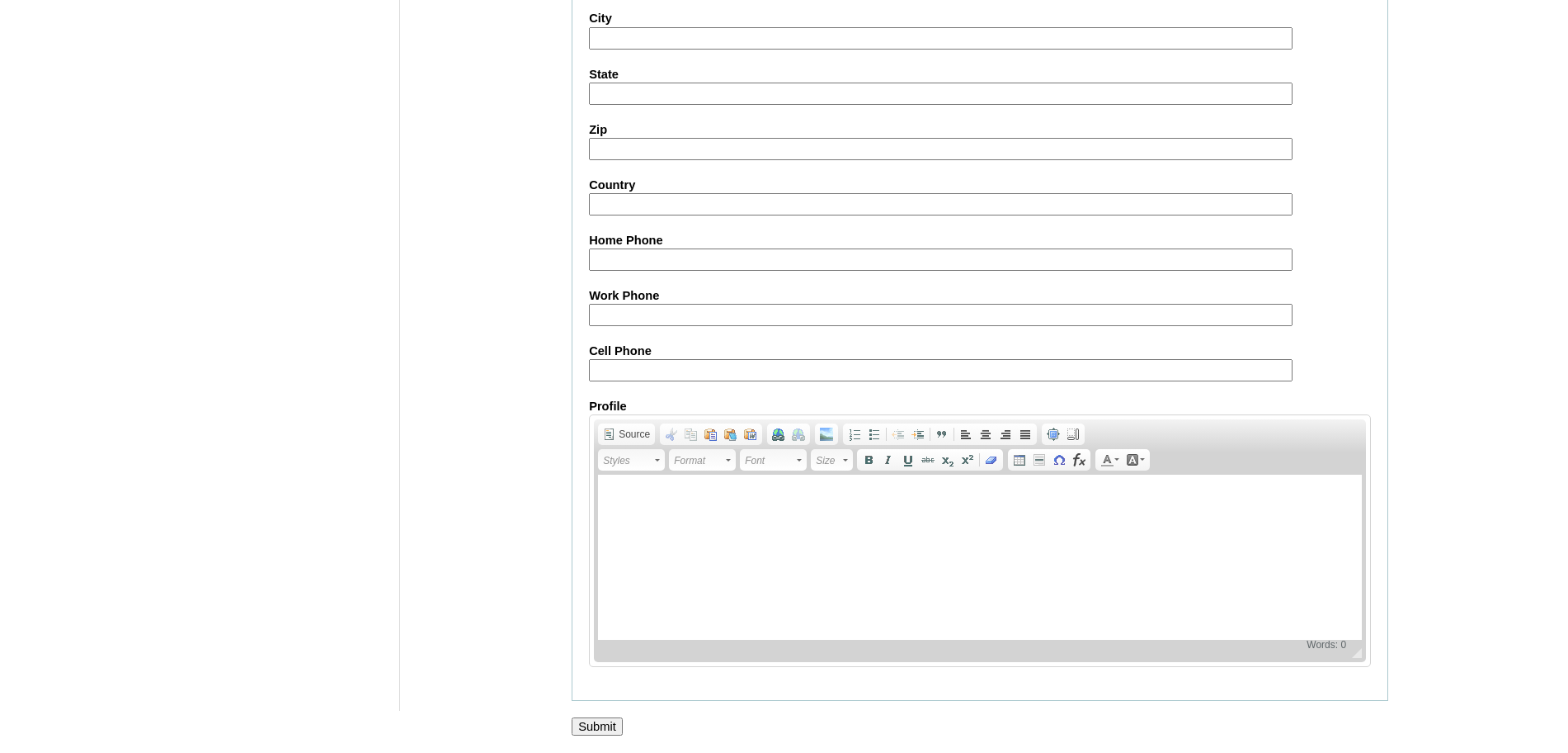
click at [600, 728] on input "Submit" at bounding box center [597, 726] width 51 height 18
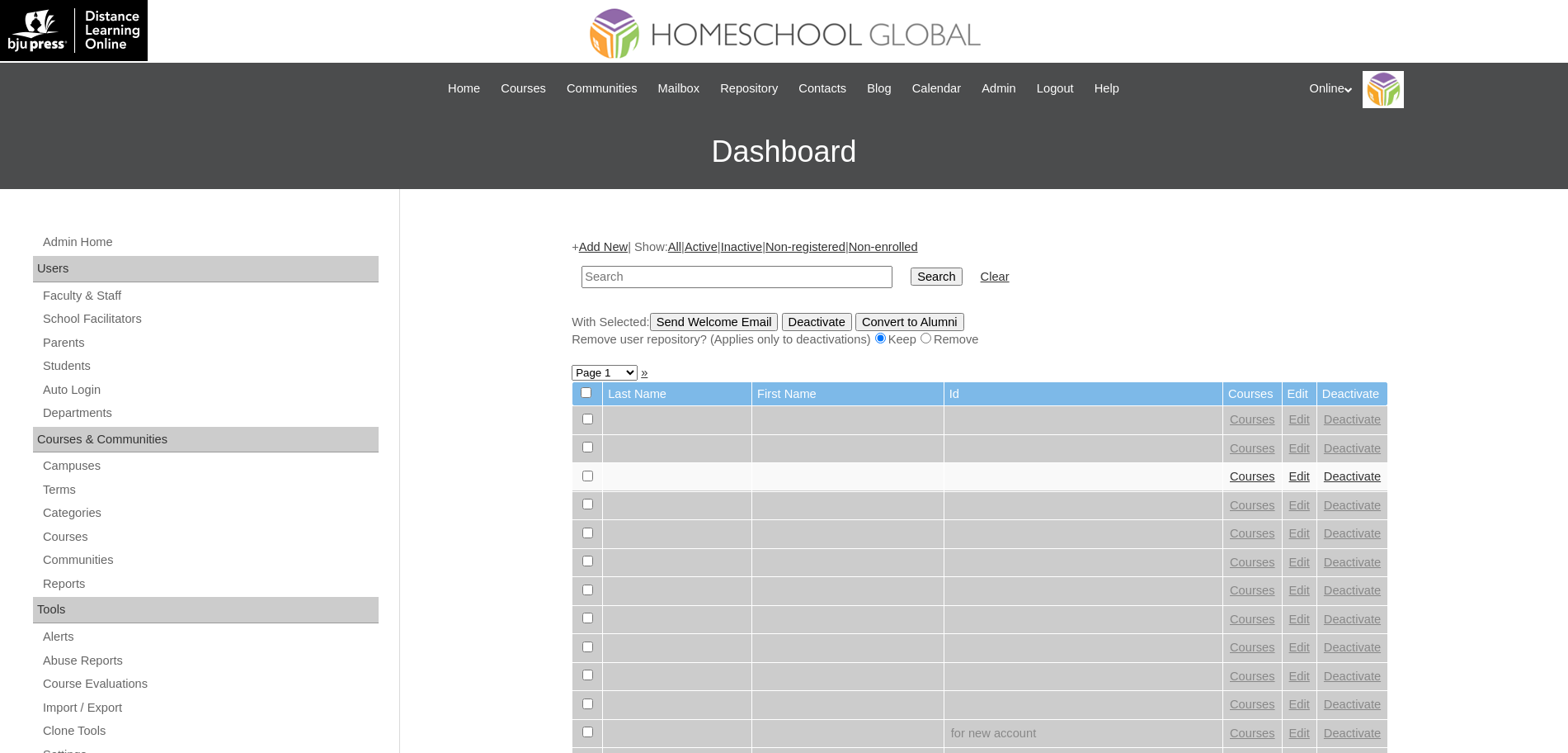
click at [618, 274] on input "text" at bounding box center [737, 277] width 311 height 22
type input "[PERSON_NAME]"
click at [910, 268] on input "Search" at bounding box center [935, 277] width 51 height 18
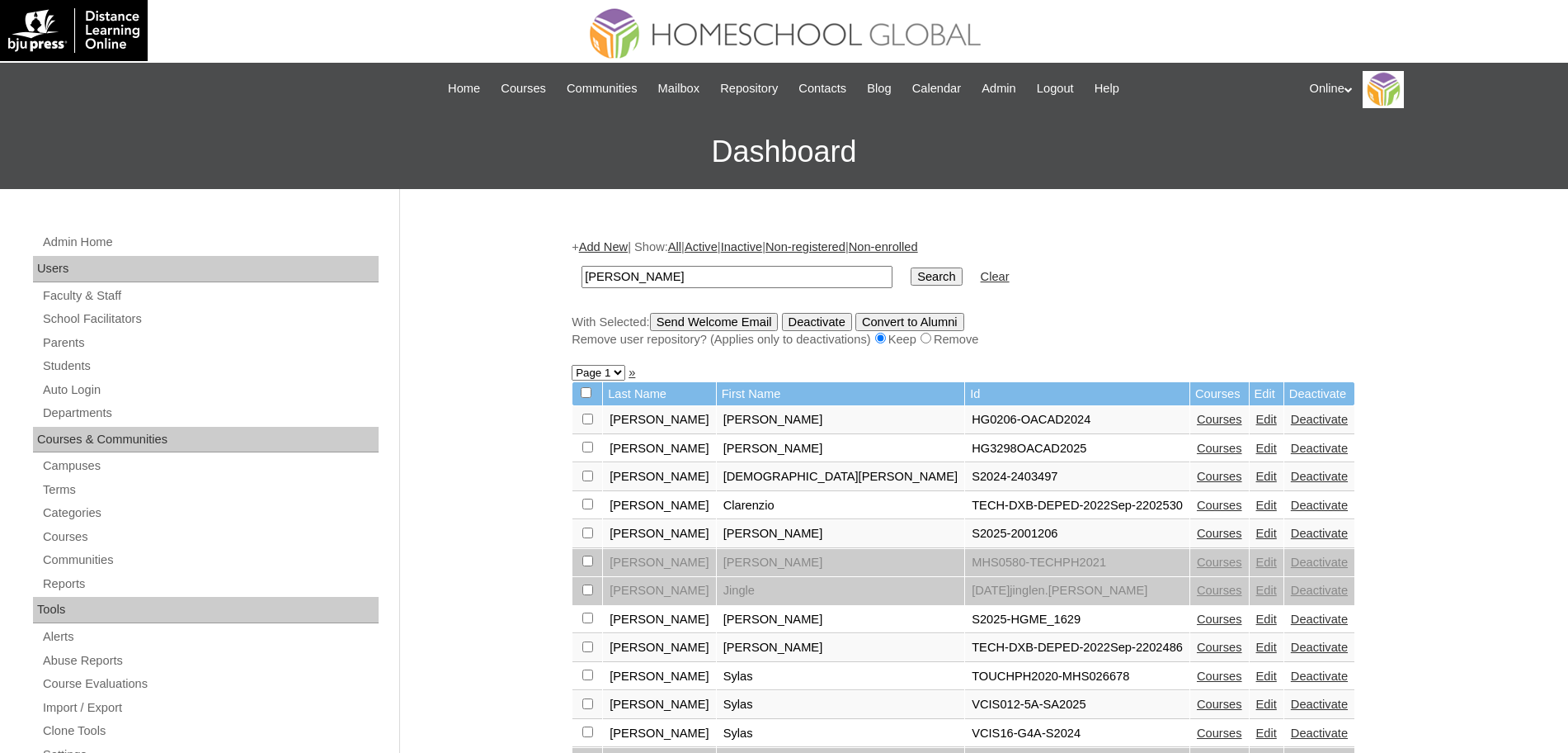
click at [1197, 446] on link "Courses" at bounding box center [1219, 448] width 45 height 13
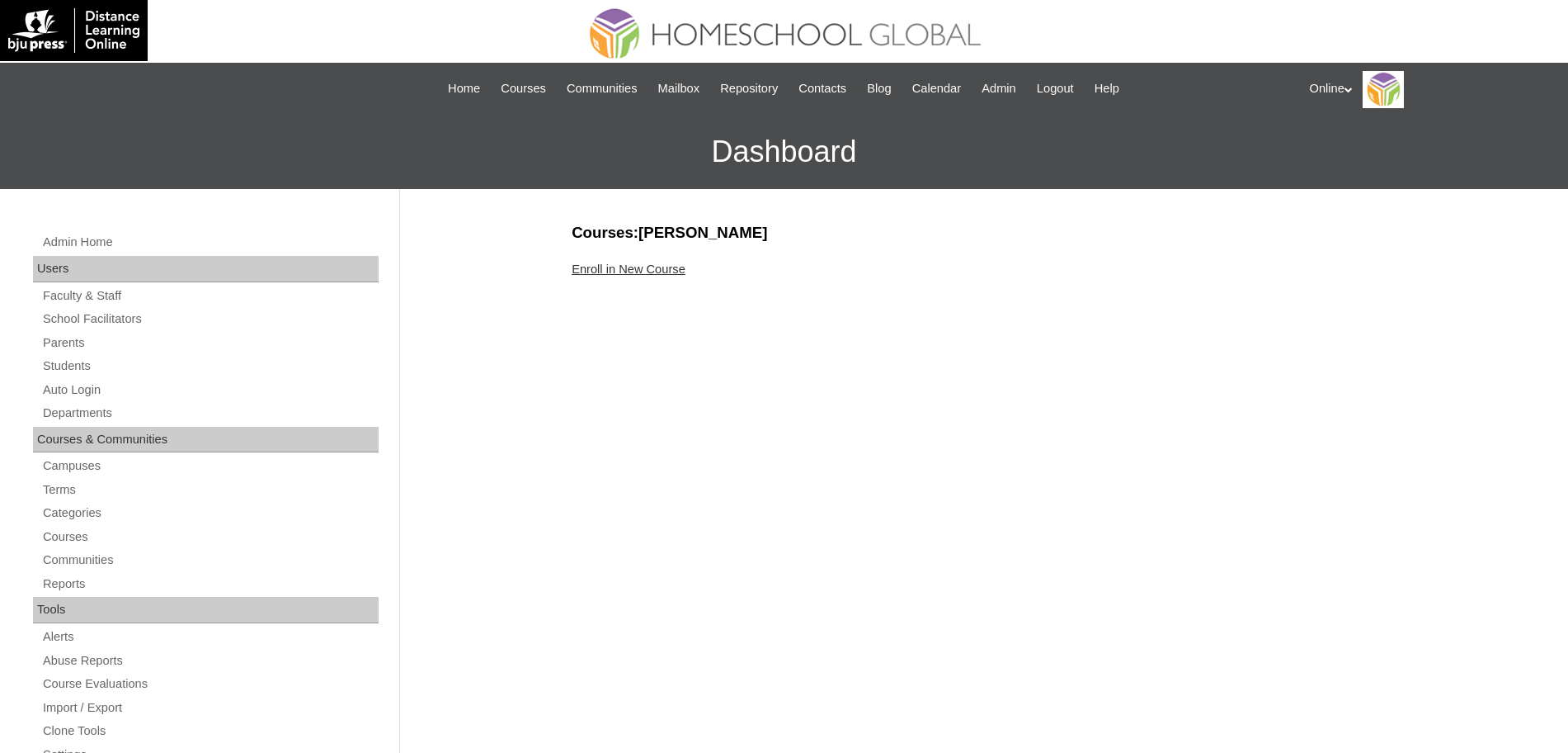
click at [678, 263] on link "Enroll in New Course" at bounding box center [628, 269] width 113 height 13
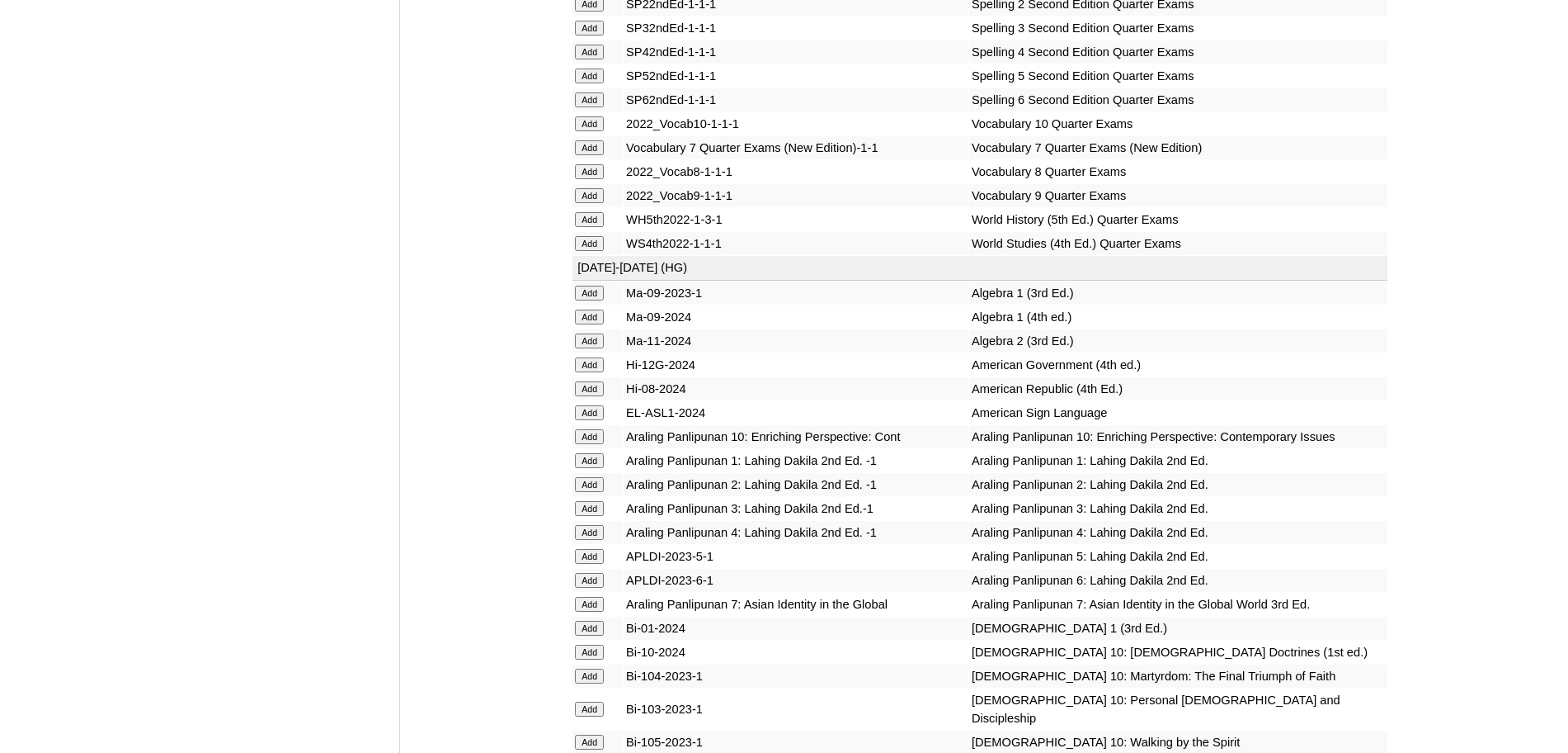
scroll to position [4354, 0]
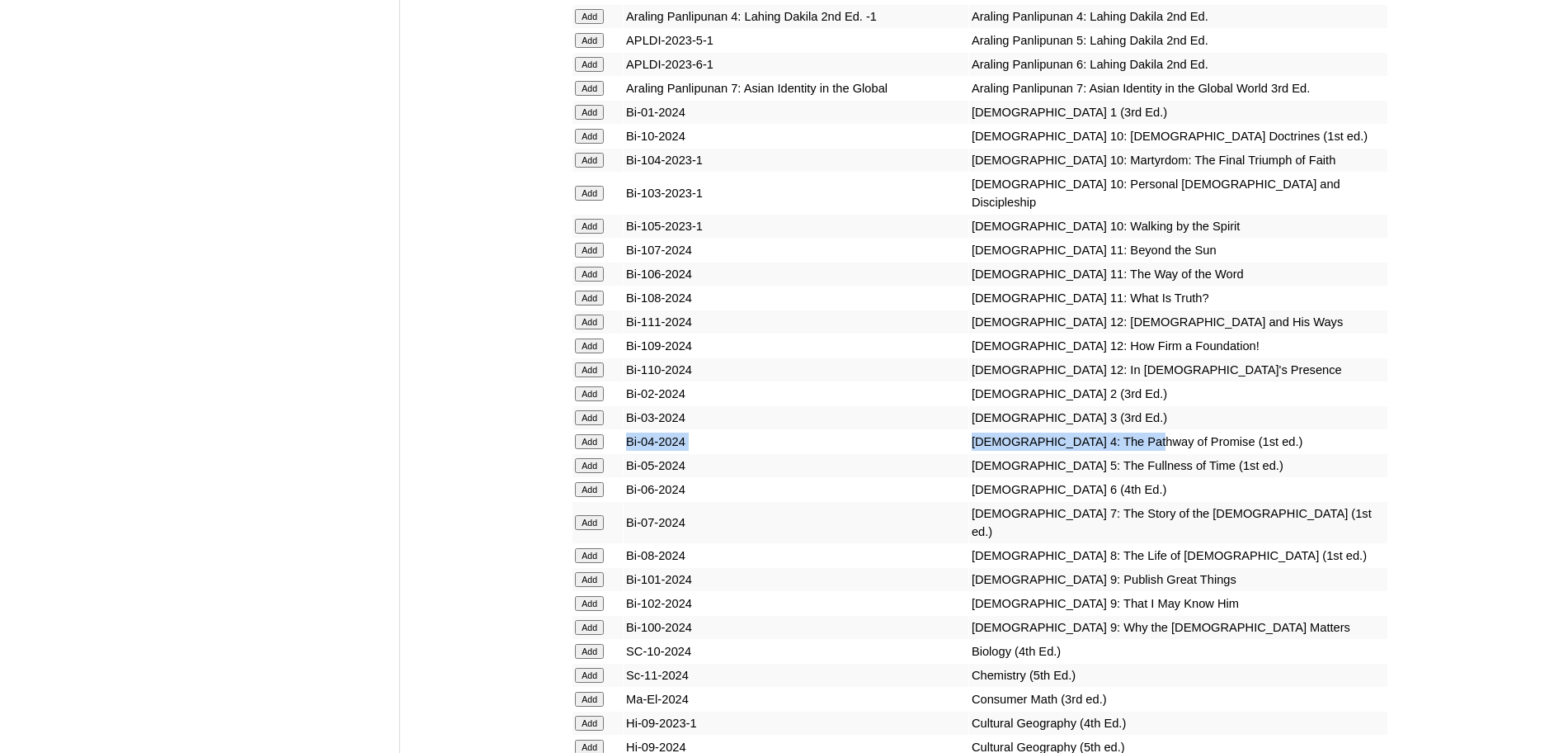
drag, startPoint x: 1104, startPoint y: 532, endPoint x: 619, endPoint y: 535, distance: 485.0
click at [619, 453] on tr "Add Bi-04-2024 Bible 4: The Pathway of Promise (1st ed.)" at bounding box center [980, 441] width 815 height 23
click at [593, 449] on input "Add" at bounding box center [588, 441] width 29 height 15
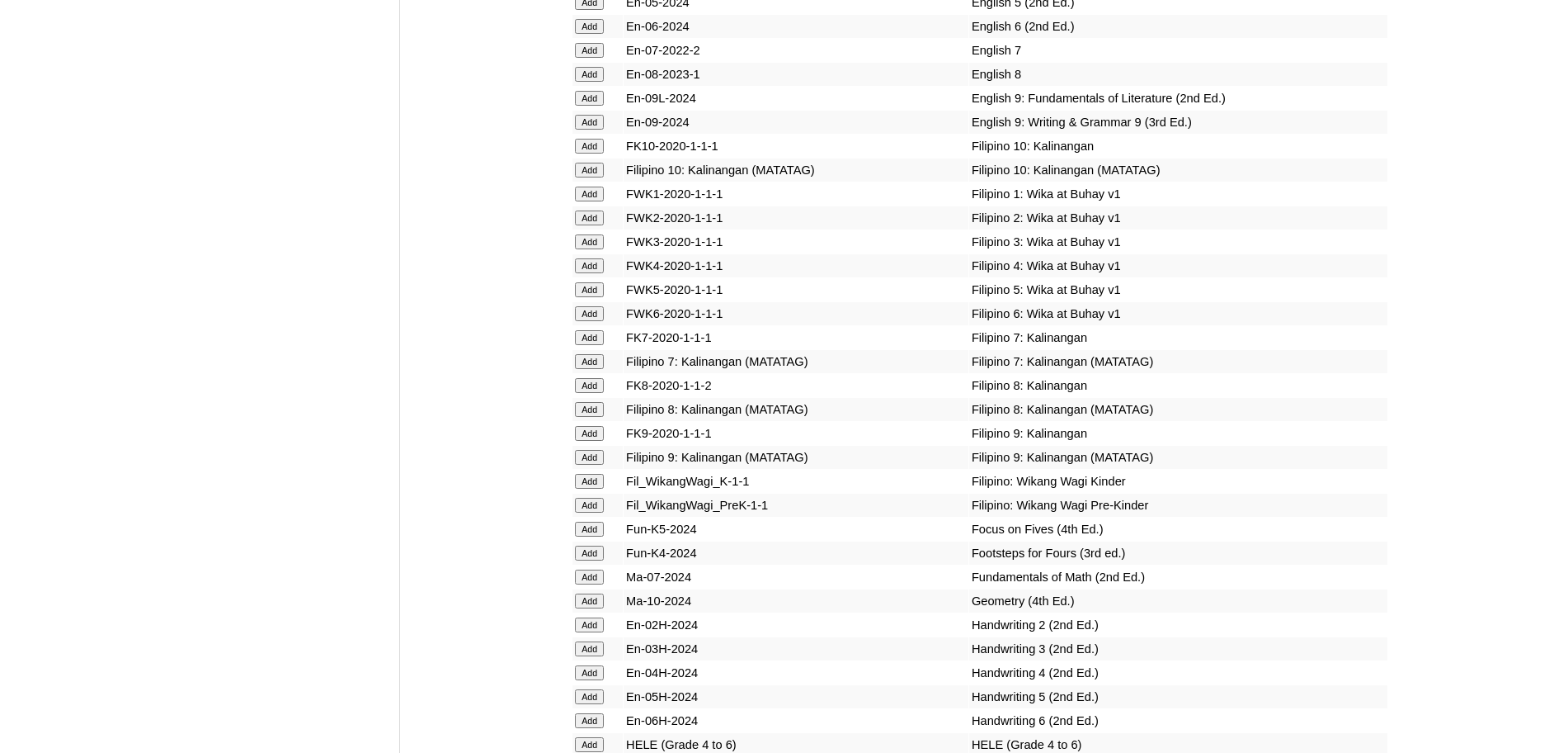
scroll to position [4870, 0]
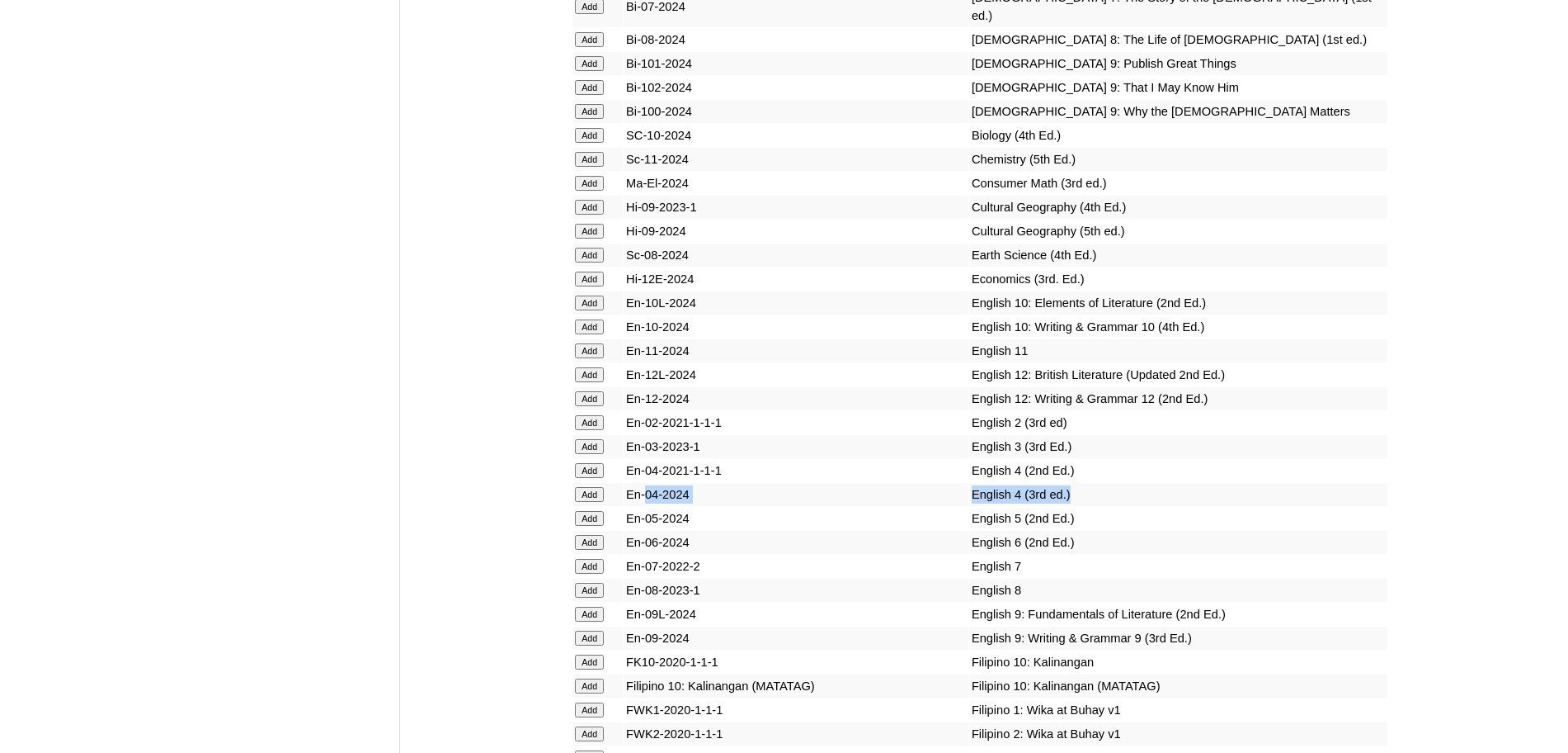
drag, startPoint x: 1051, startPoint y: 556, endPoint x: 647, endPoint y: 567, distance: 404.1
click at [647, 506] on tr "Add En-04-2024 English 4 (3rd ed.)" at bounding box center [980, 494] width 815 height 23
click at [594, 502] on input "Add" at bounding box center [588, 495] width 29 height 15
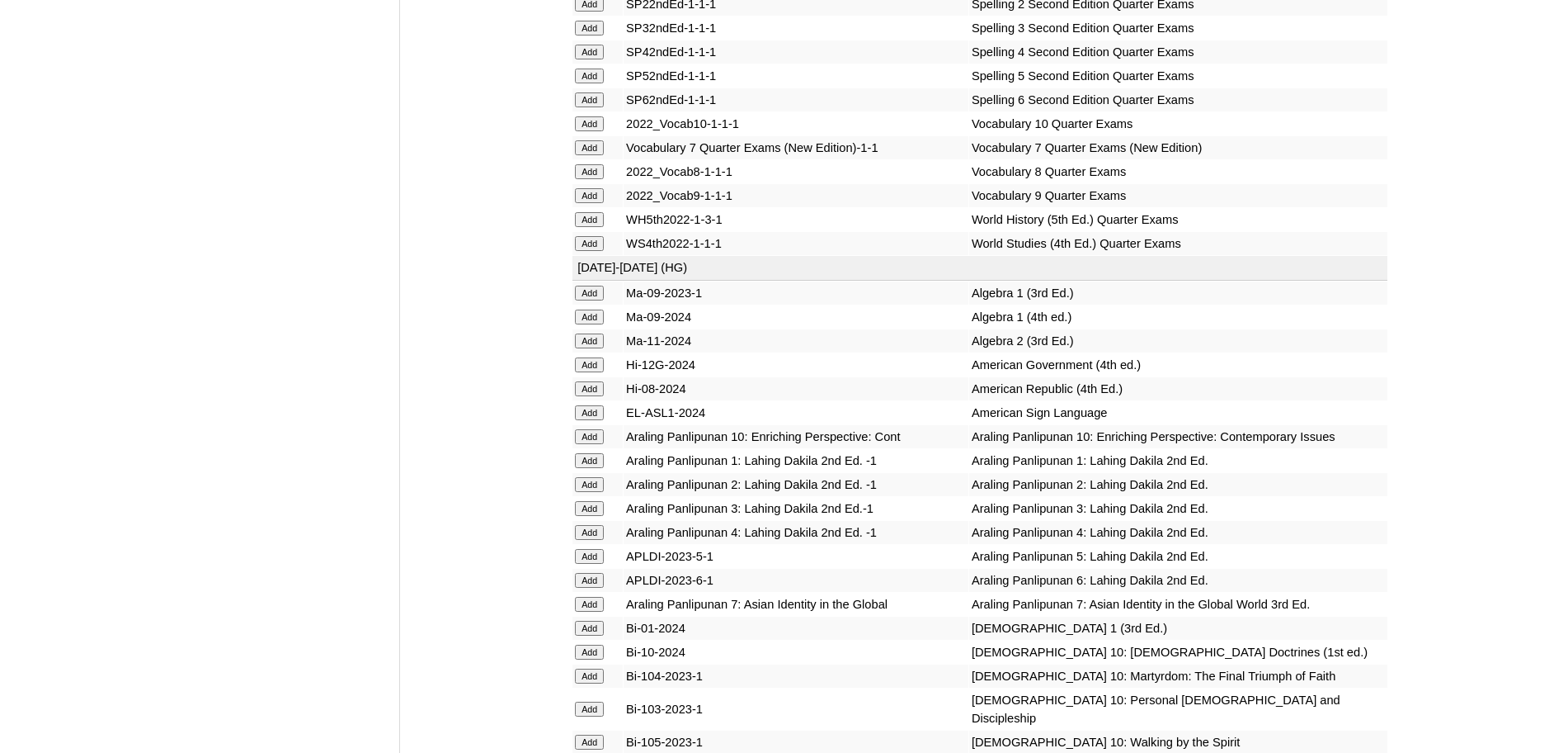
scroll to position [4870, 0]
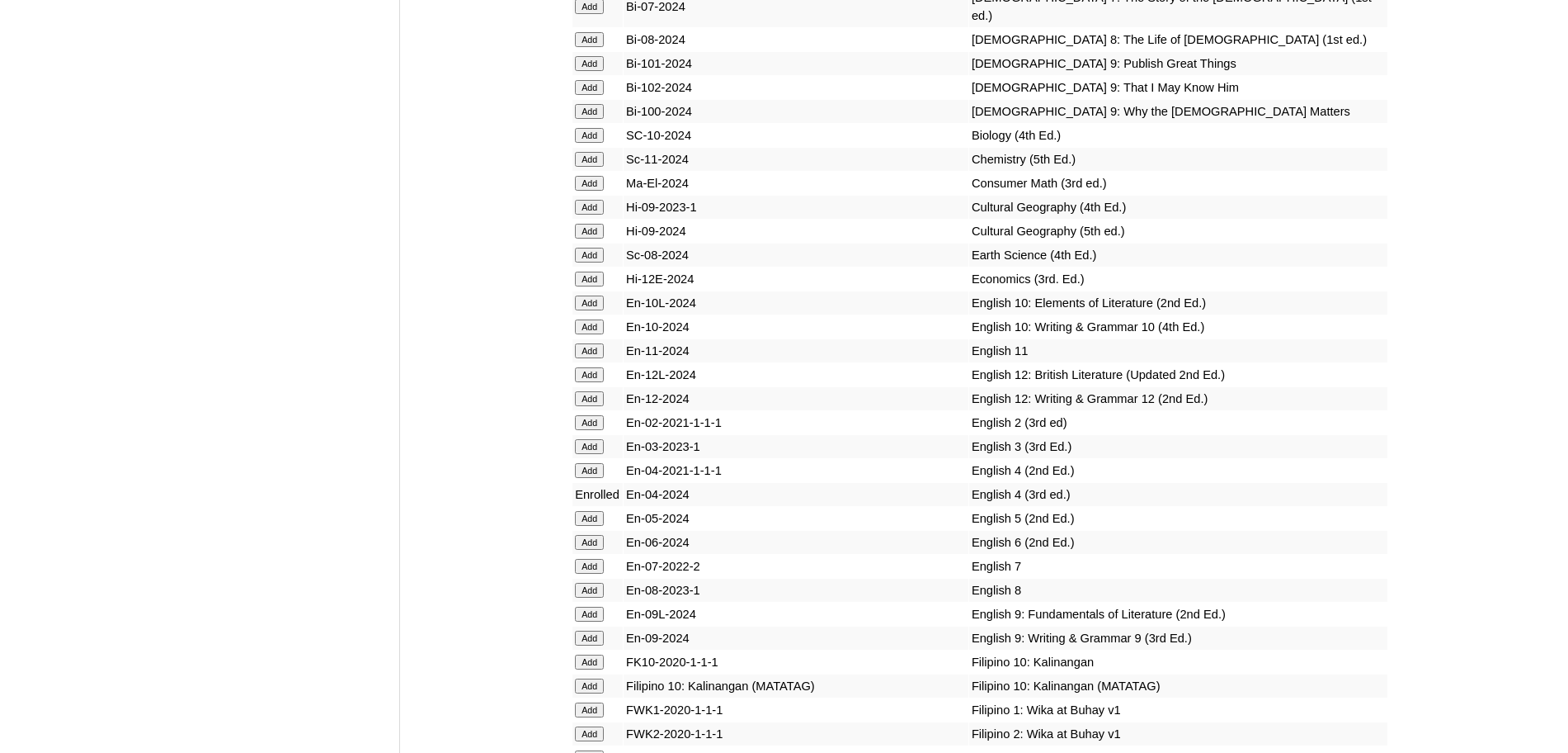
click at [820, 506] on tr "Enrolled En-04-2024 English 4 (3rd ed.)" at bounding box center [980, 494] width 815 height 23
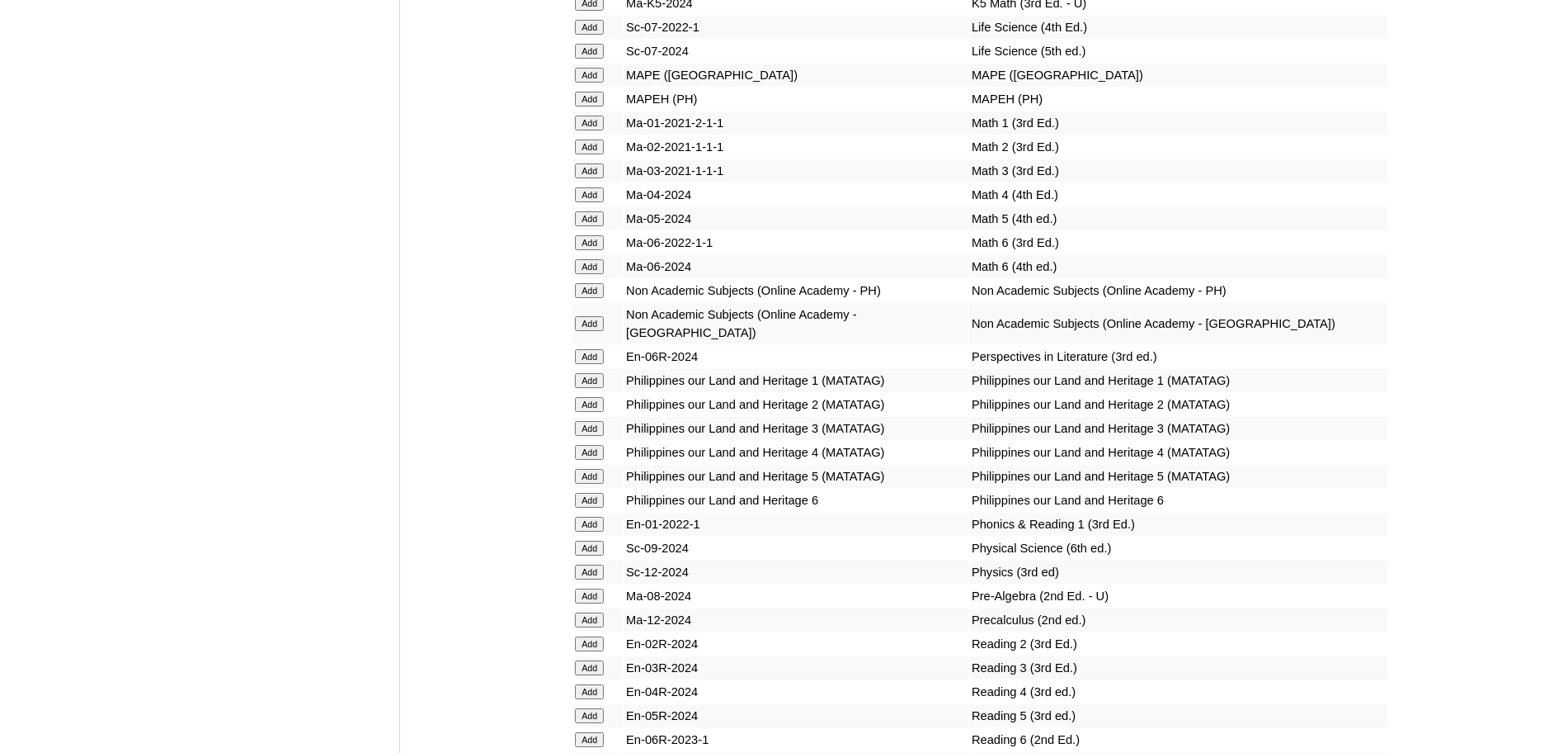
scroll to position [6417, 0]
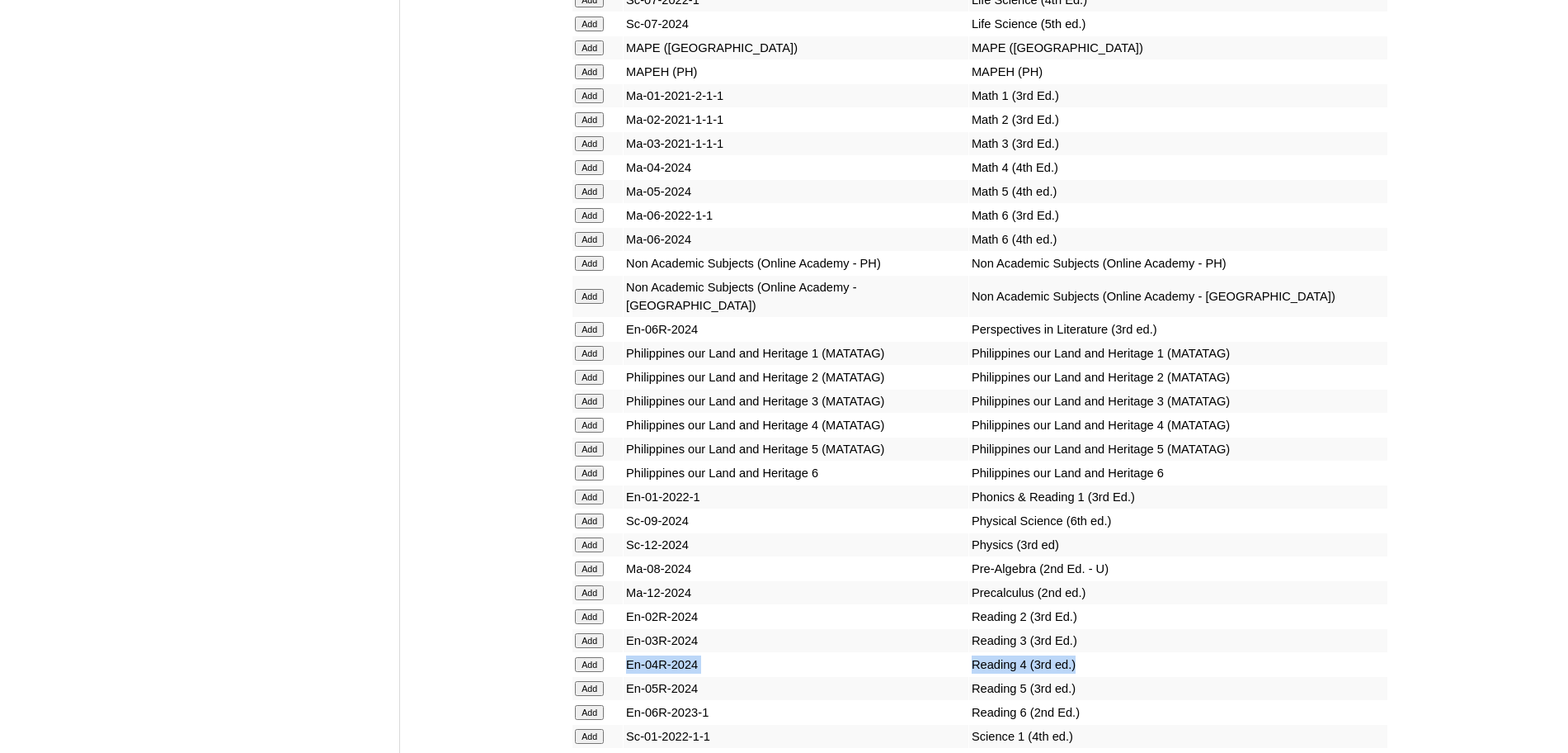
drag, startPoint x: 1078, startPoint y: 718, endPoint x: 614, endPoint y: 723, distance: 464.0
click at [614, 676] on tr "Add En-04R-2024 Reading 4 (3rd ed.)" at bounding box center [980, 664] width 815 height 23
click at [596, 672] on input "Add" at bounding box center [588, 664] width 29 height 15
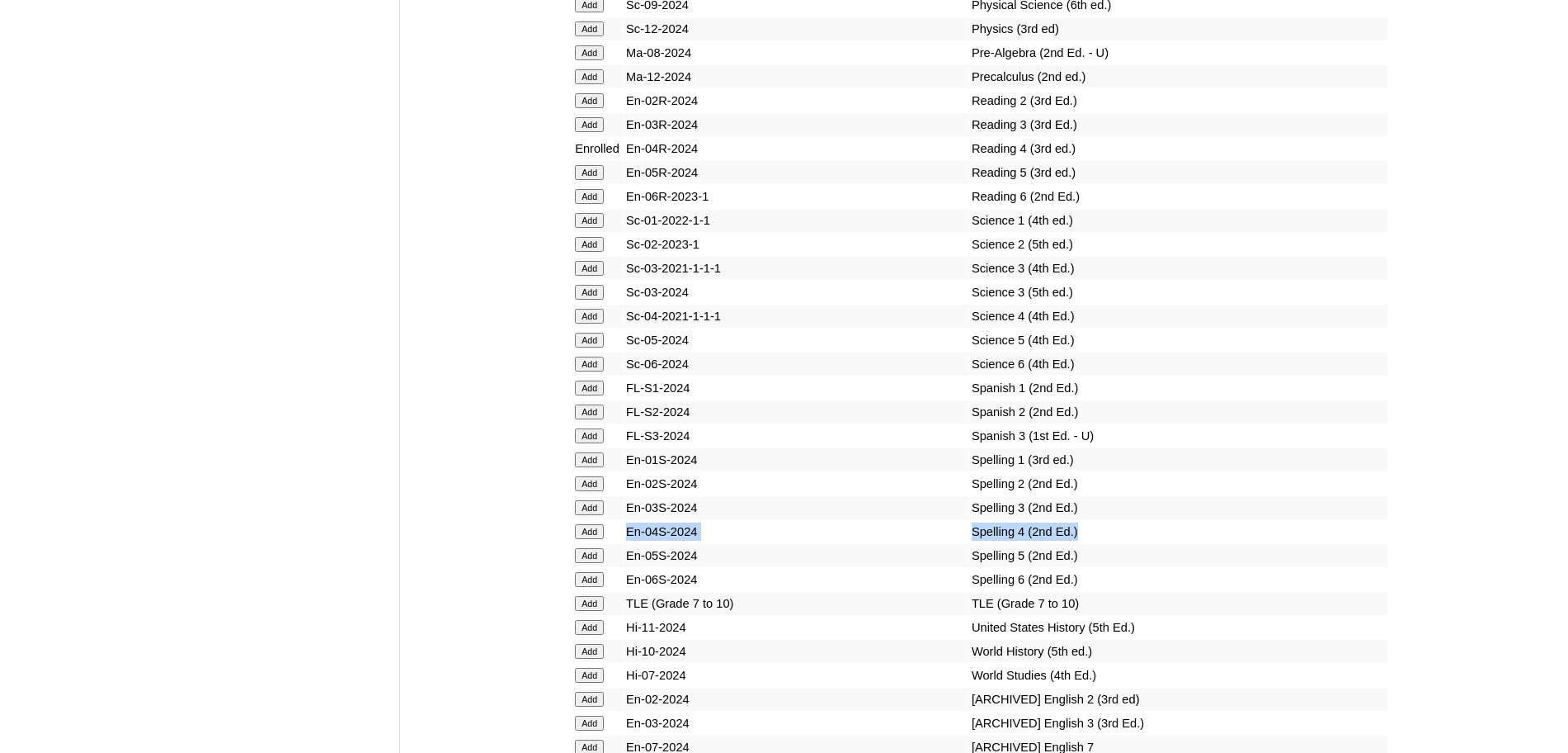
drag, startPoint x: 1059, startPoint y: 580, endPoint x: 629, endPoint y: 590, distance: 430.1
click at [629, 544] on tr "Add En-04S-2024 Spelling 4 (2nd Ed.)" at bounding box center [980, 532] width 815 height 23
click at [604, 539] on input "Add" at bounding box center [588, 532] width 29 height 15
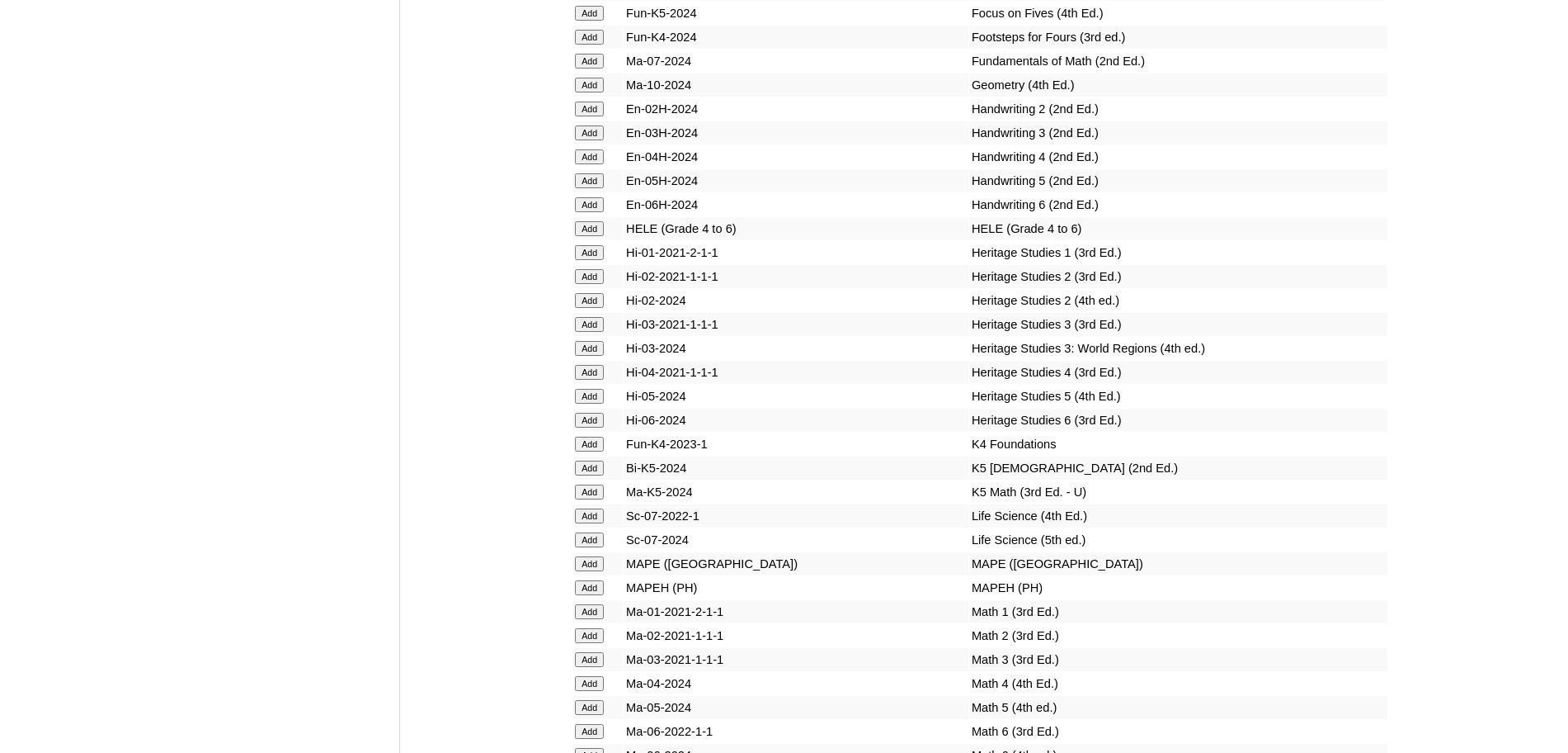
scroll to position [6417, 0]
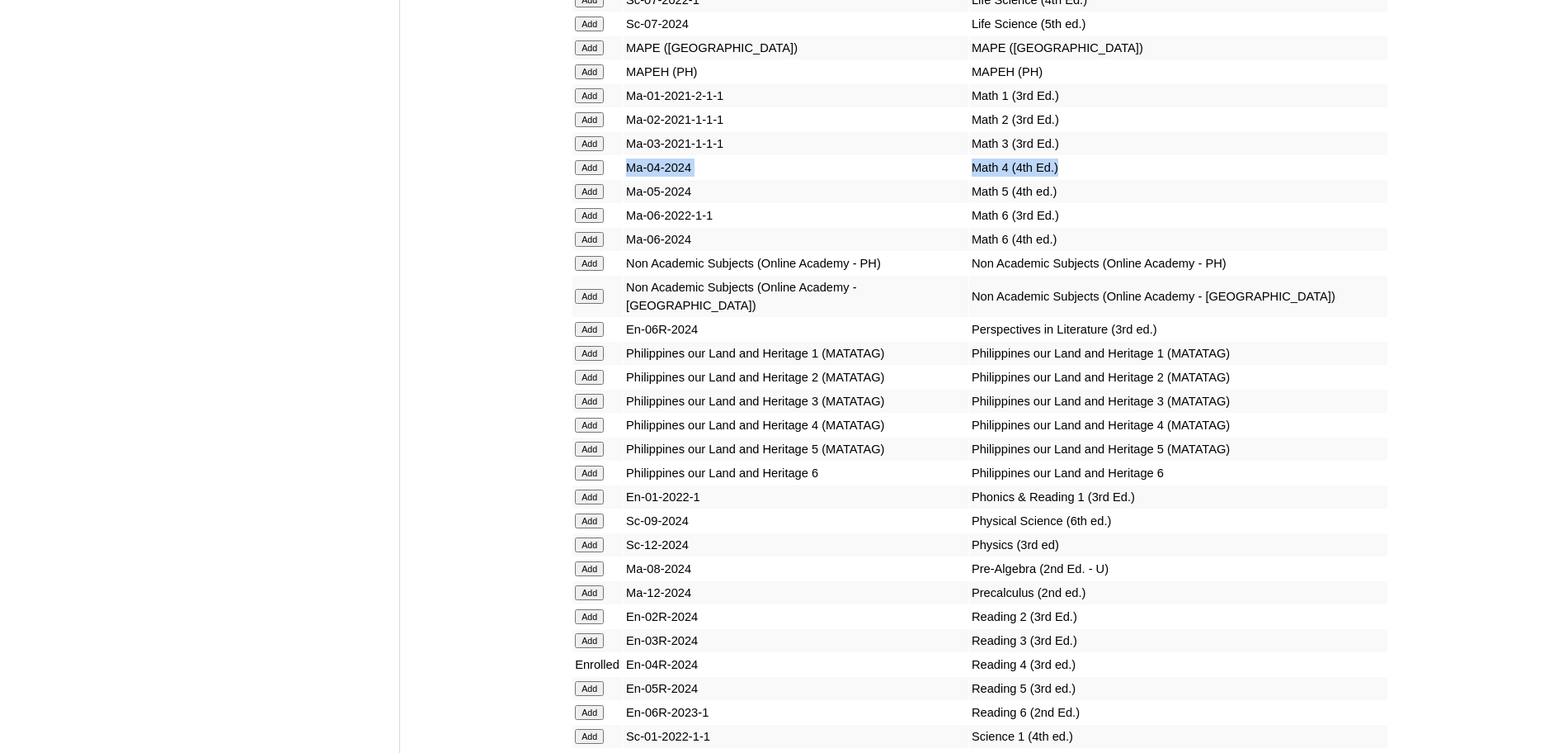
drag, startPoint x: 1023, startPoint y: 245, endPoint x: 629, endPoint y: 244, distance: 394.0
click at [629, 179] on tr "Add Ma-04-2024 Math 4 (4th Ed.)" at bounding box center [980, 167] width 815 height 23
click at [604, 175] on input "Add" at bounding box center [588, 168] width 29 height 15
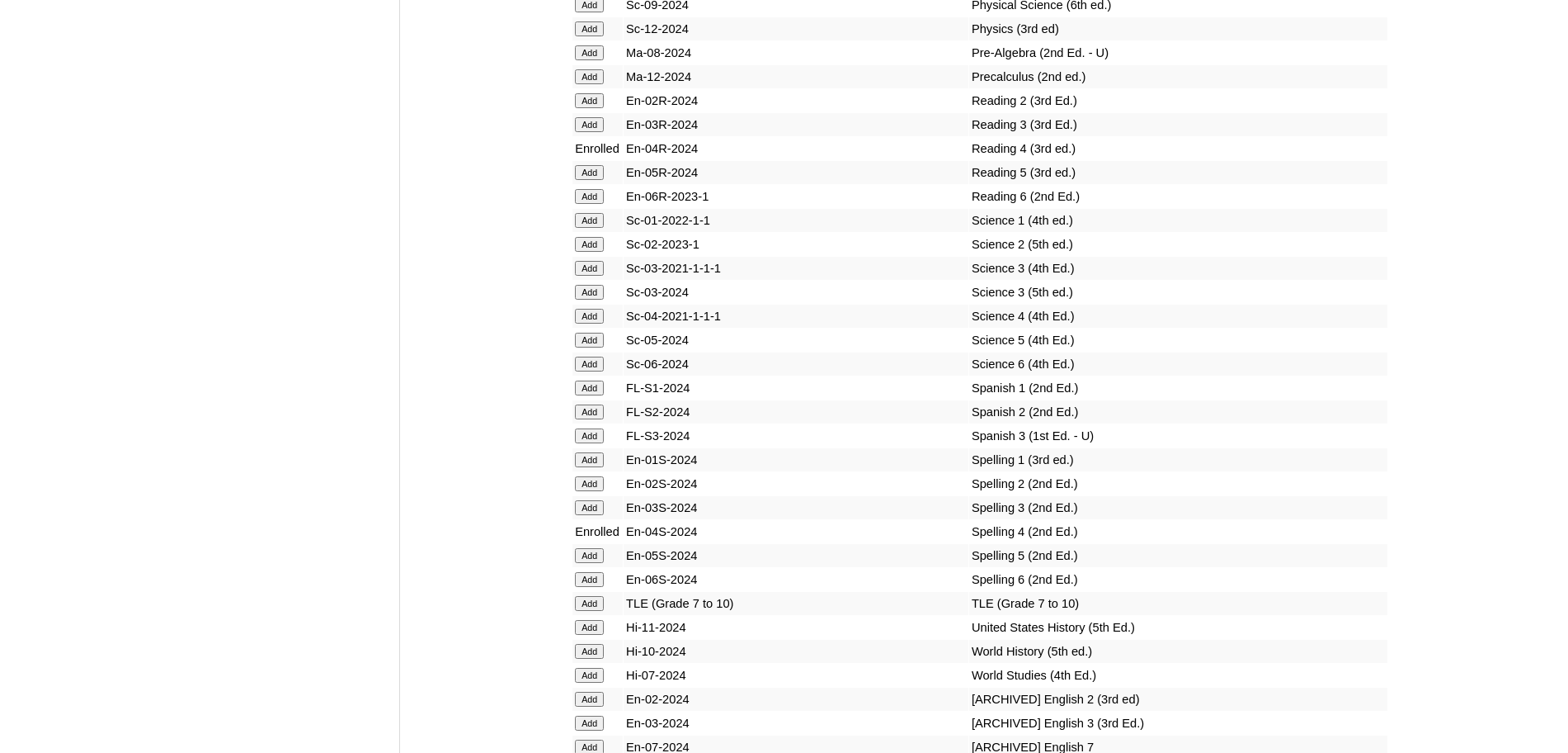
scroll to position [6417, 0]
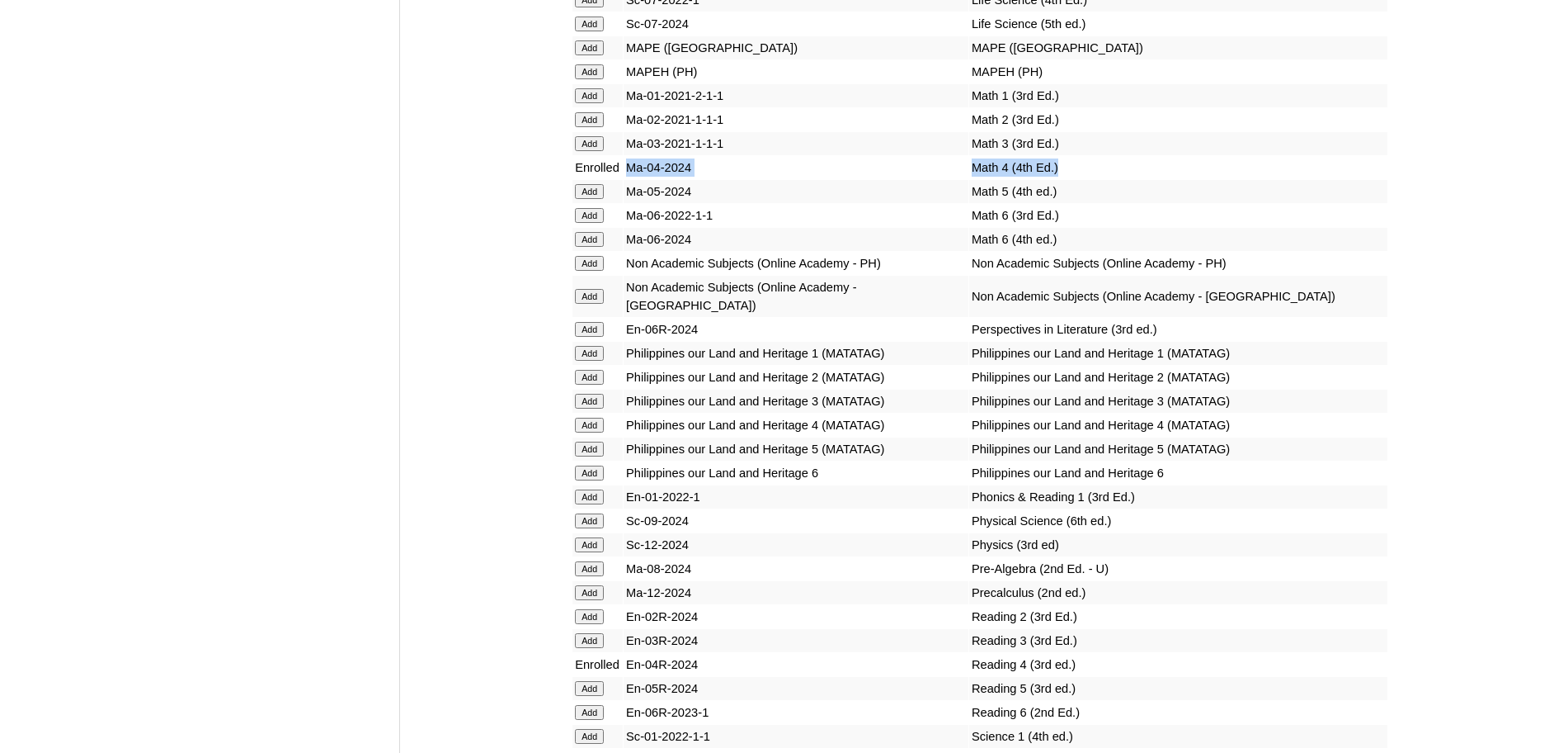
drag, startPoint x: 1039, startPoint y: 238, endPoint x: 629, endPoint y: 240, distance: 410.0
click at [629, 179] on tr "Enrolled Ma-04-2024 Math 4 (4th Ed.)" at bounding box center [980, 167] width 815 height 23
click at [1034, 436] on td "Philippines our Land and Heritage 4 (MATATAG)" at bounding box center [1178, 424] width 418 height 23
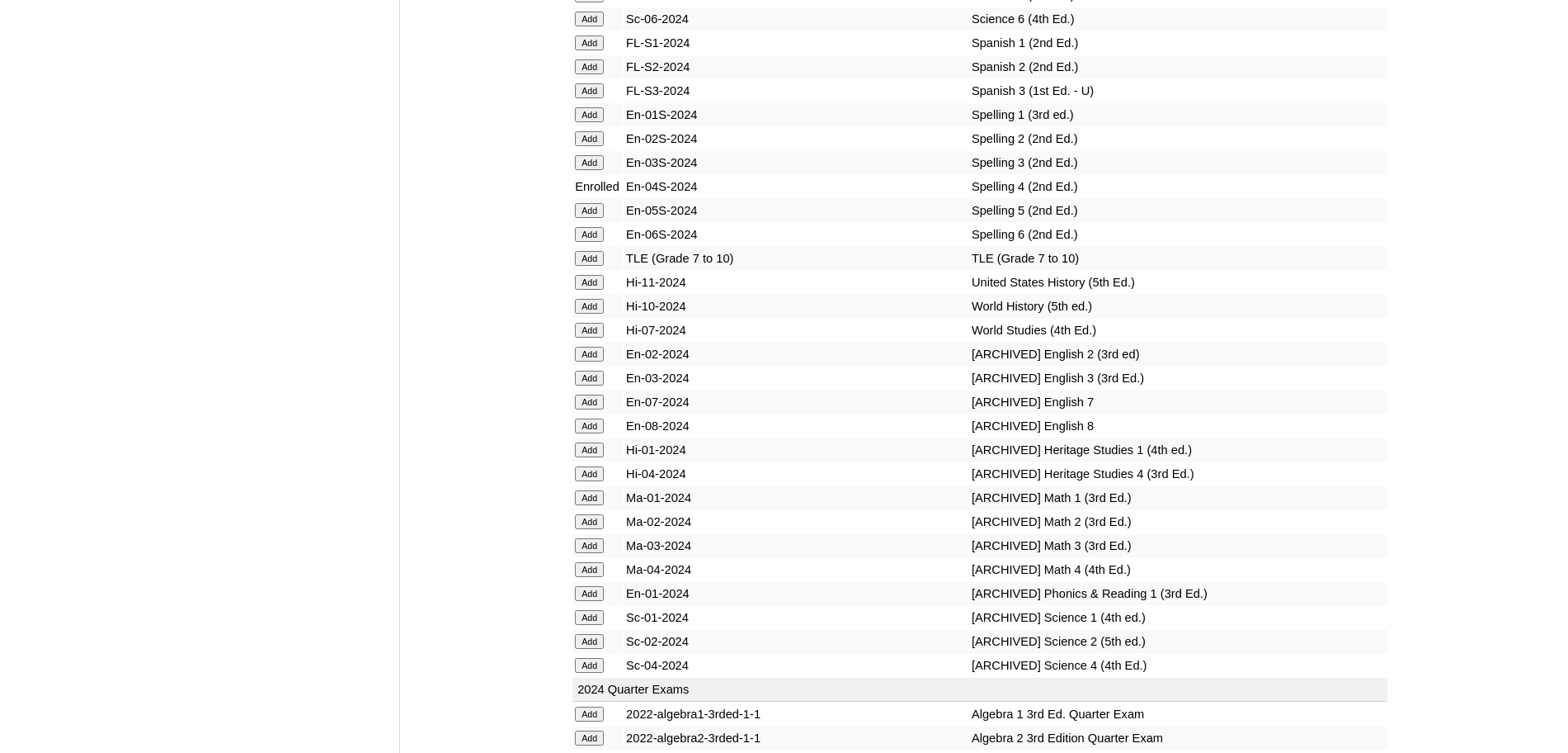
scroll to position [6933, 0]
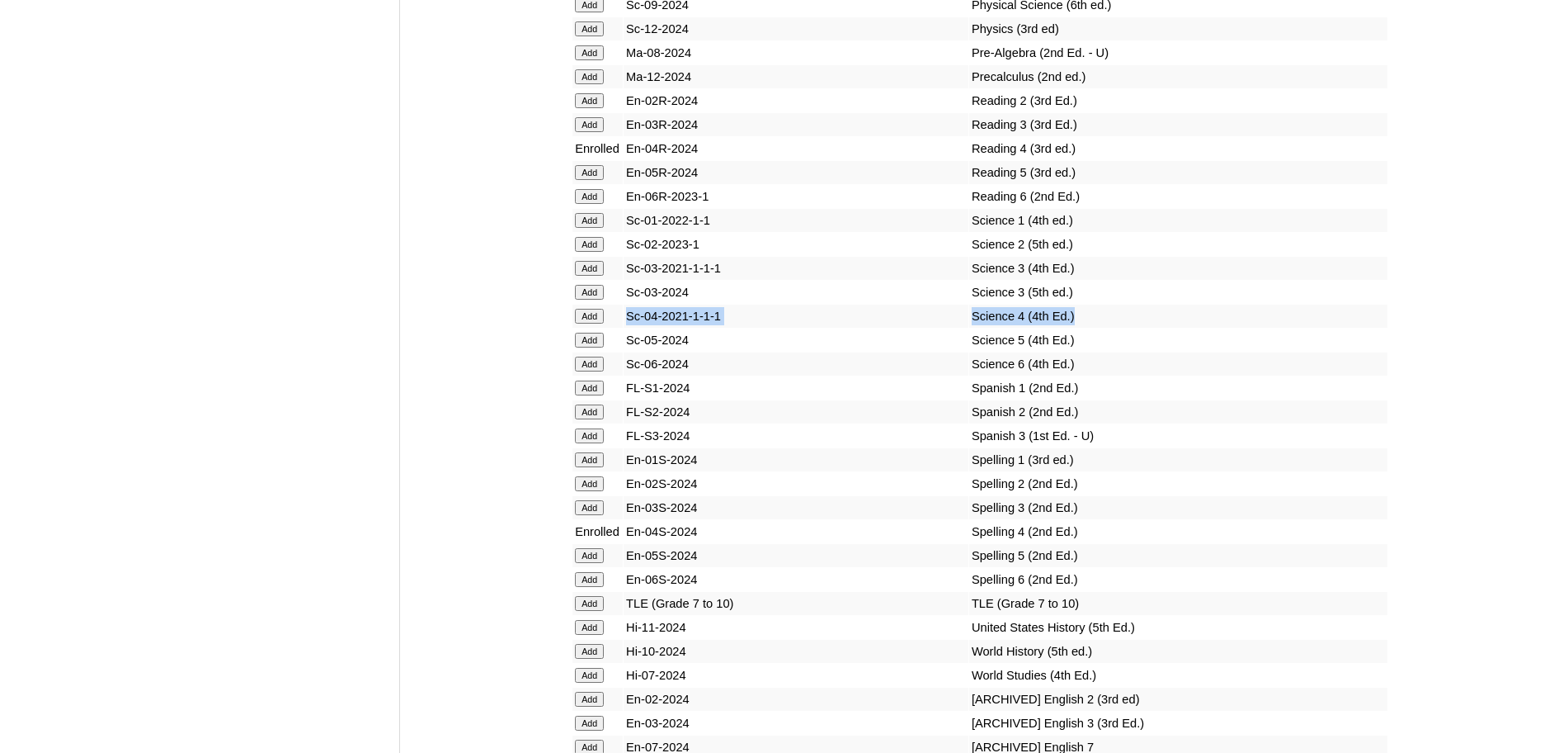
drag, startPoint x: 1067, startPoint y: 367, endPoint x: 612, endPoint y: 365, distance: 455.0
click at [612, 328] on tr "Add Sc-04-2021-1-1-1 Science 4 (4th Ed.)" at bounding box center [980, 316] width 815 height 23
click at [599, 324] on input "Add" at bounding box center [588, 317] width 29 height 15
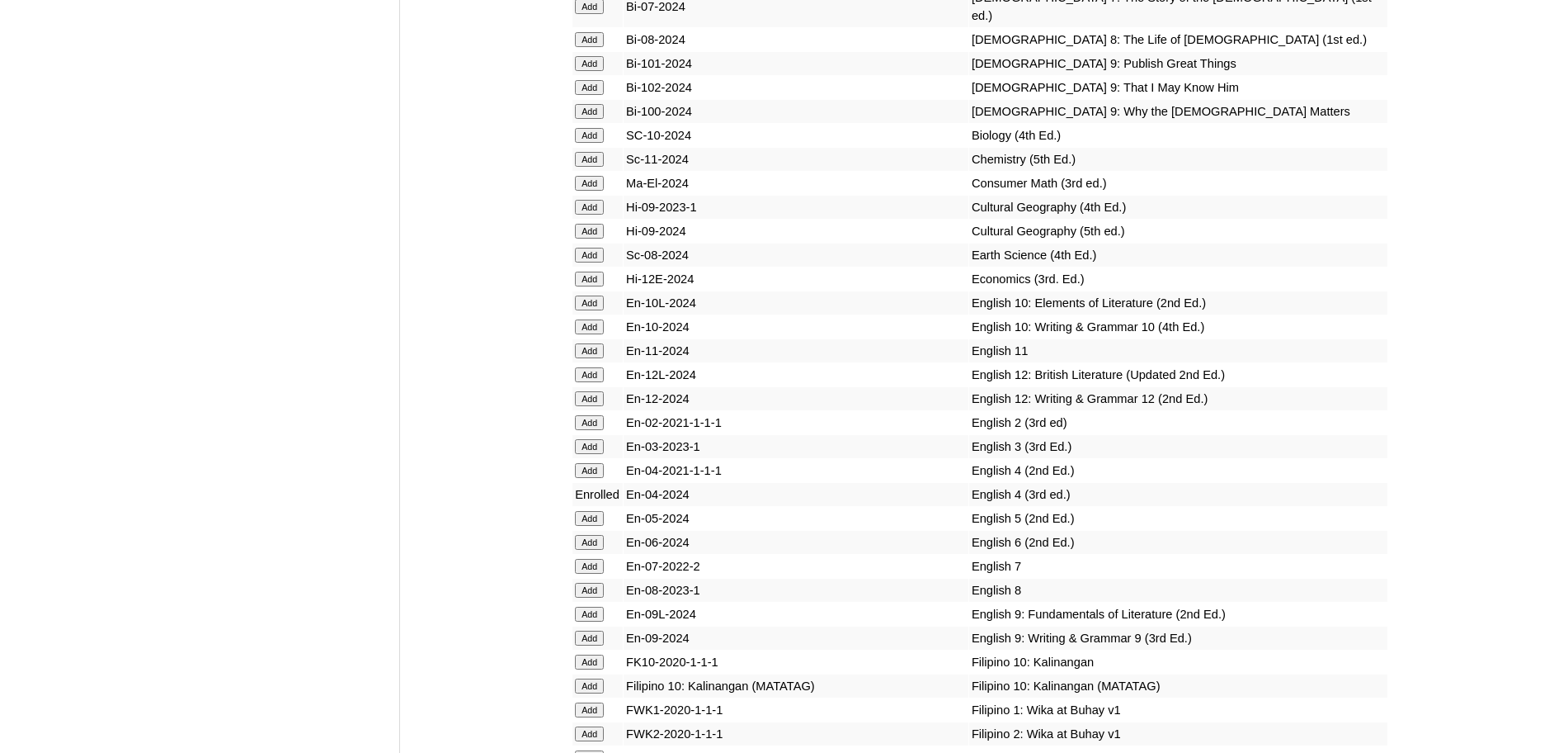
scroll to position [5385, 0]
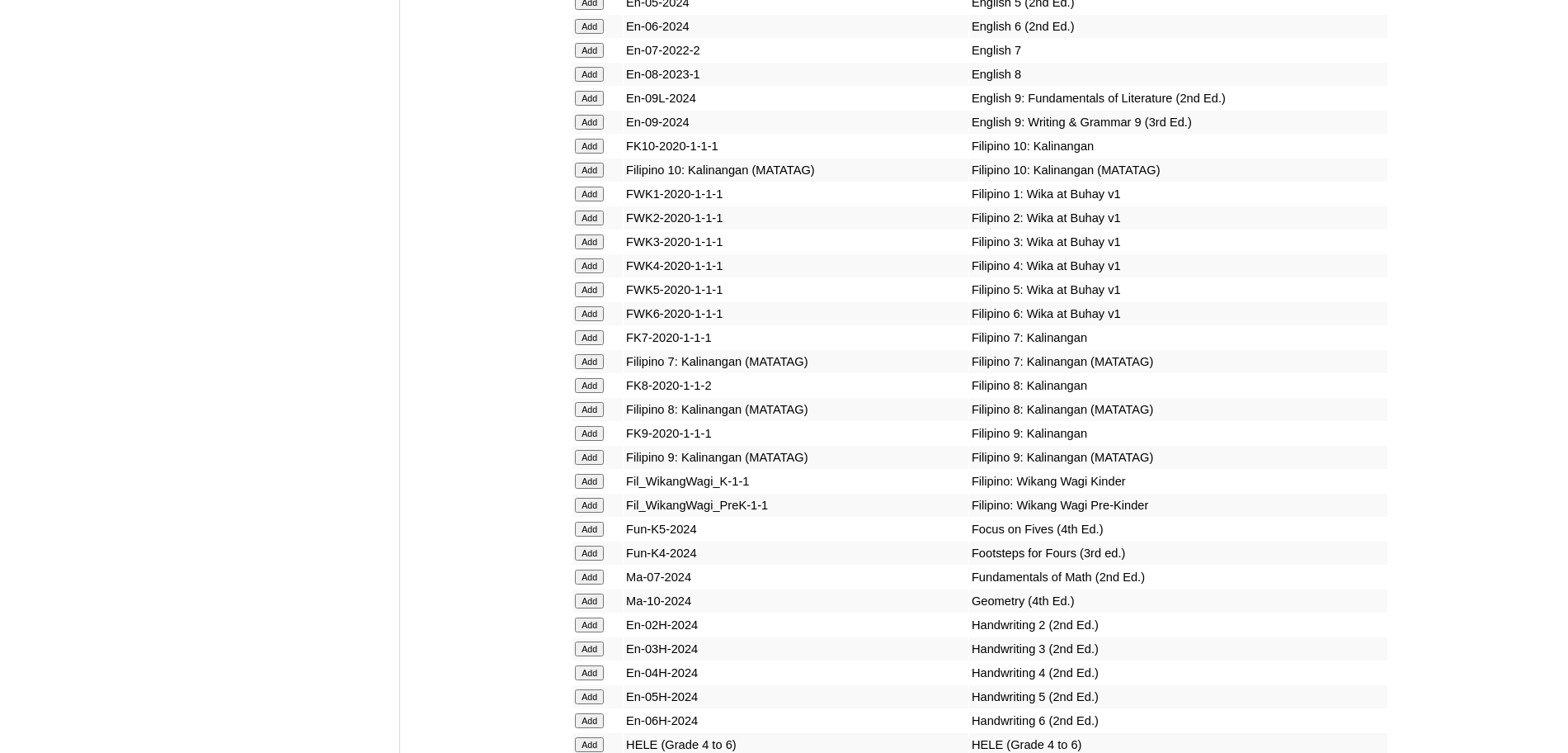
click at [589, 273] on input "Add" at bounding box center [588, 266] width 29 height 15
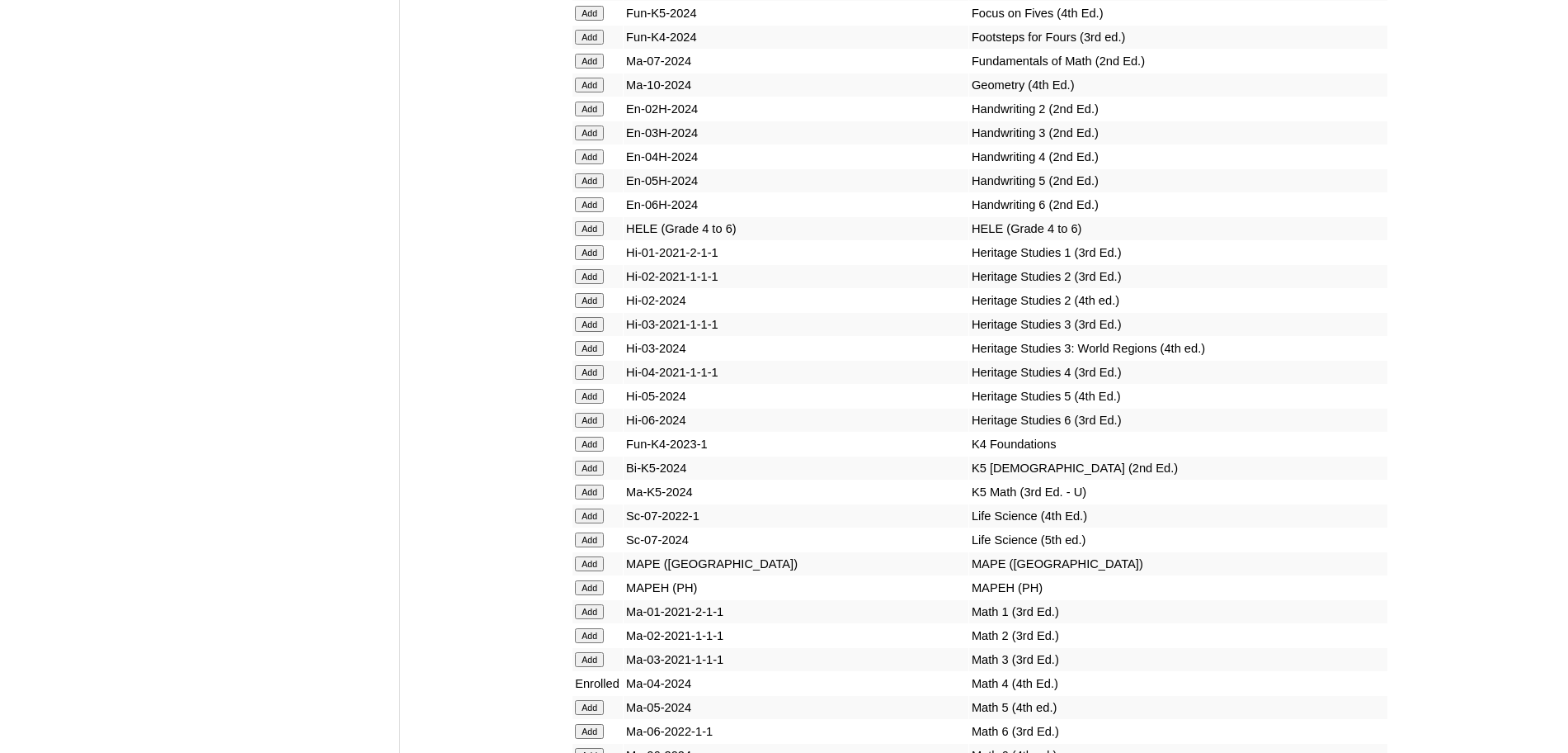
scroll to position [6417, 0]
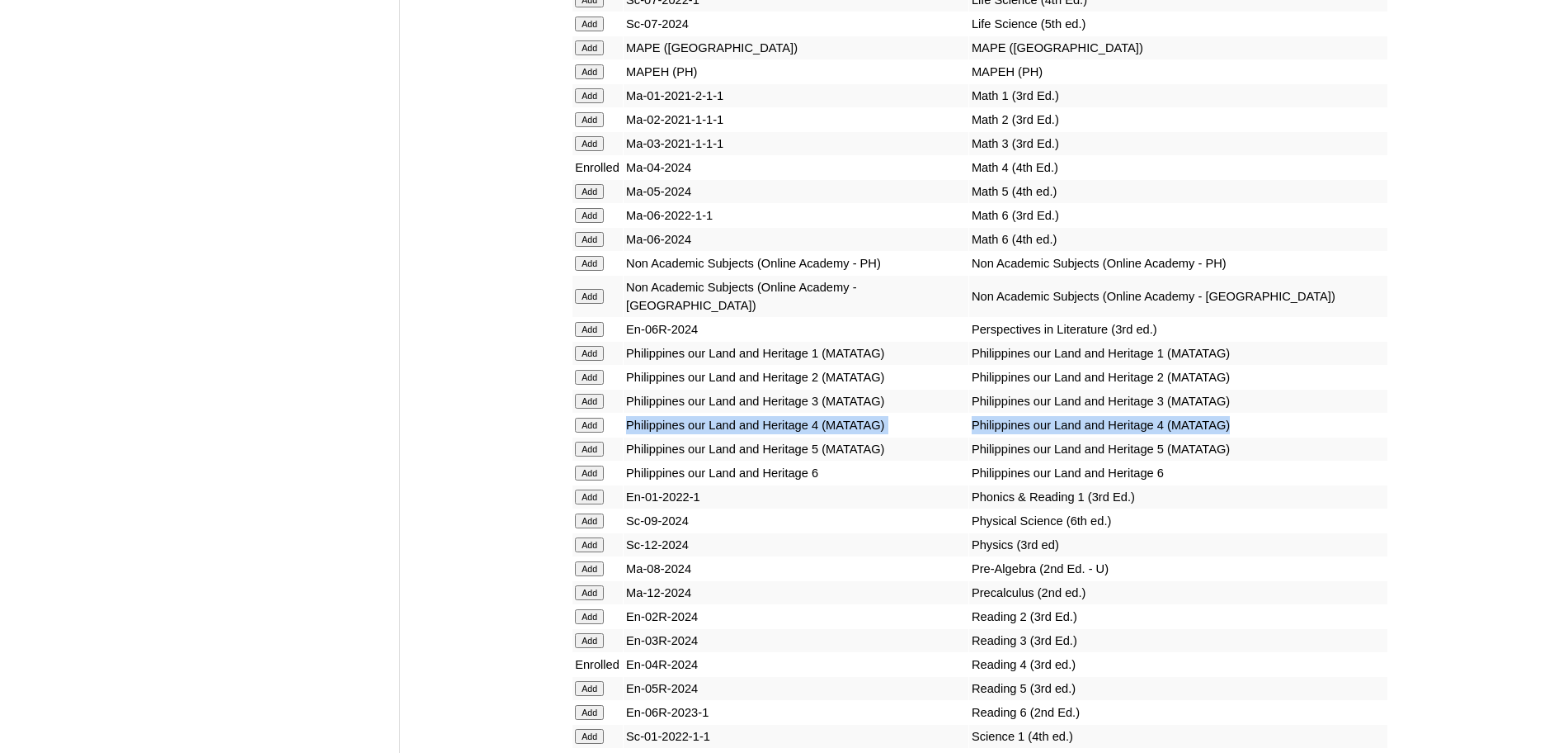
drag, startPoint x: 1123, startPoint y: 481, endPoint x: 629, endPoint y: 482, distance: 494.0
click at [629, 436] on tr "Add Philippines our Land and Heritage 4 (MATATAG) Philippines our Land and Heri…" at bounding box center [980, 424] width 815 height 23
click at [603, 433] on input "Add" at bounding box center [588, 425] width 29 height 15
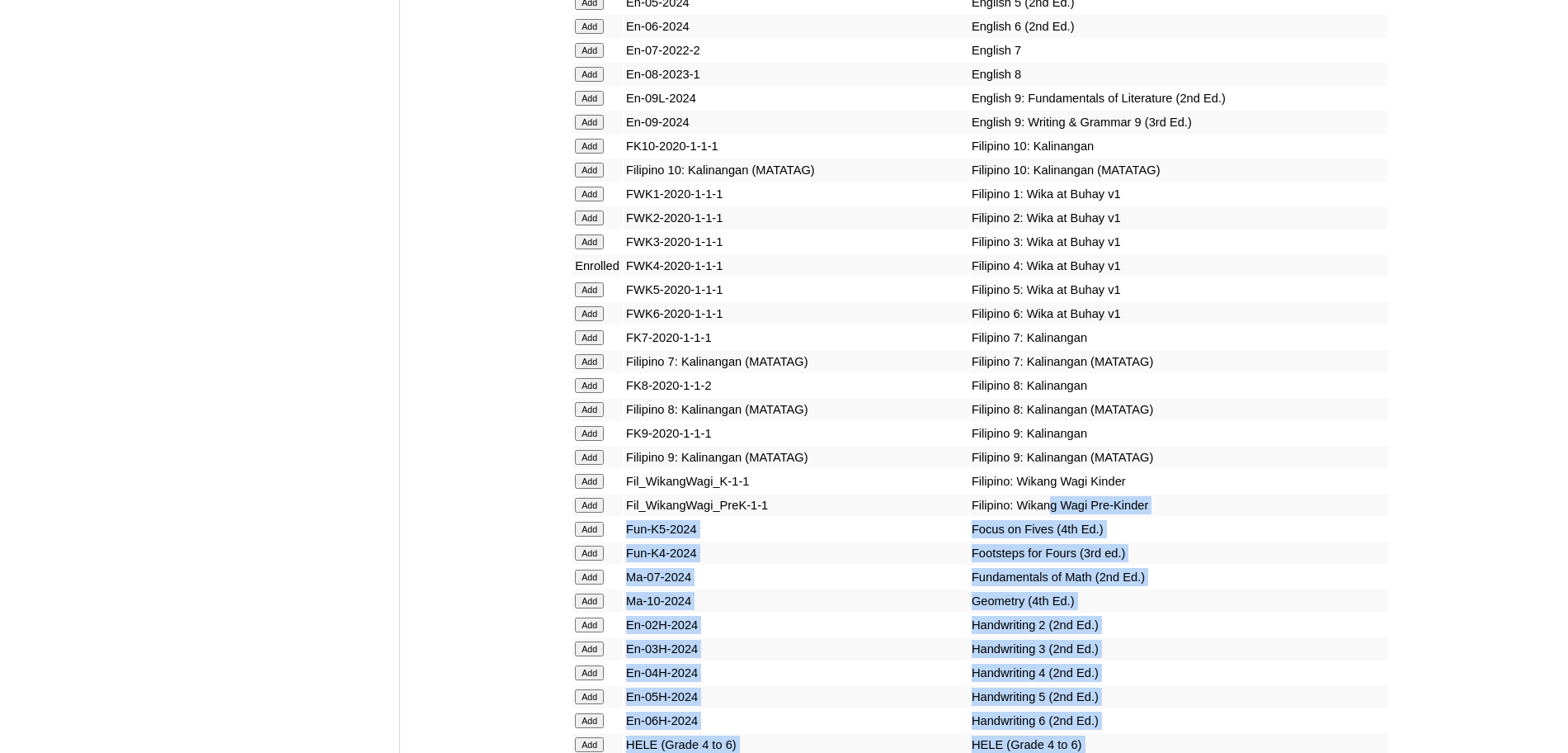
scroll to position [5901, 0]
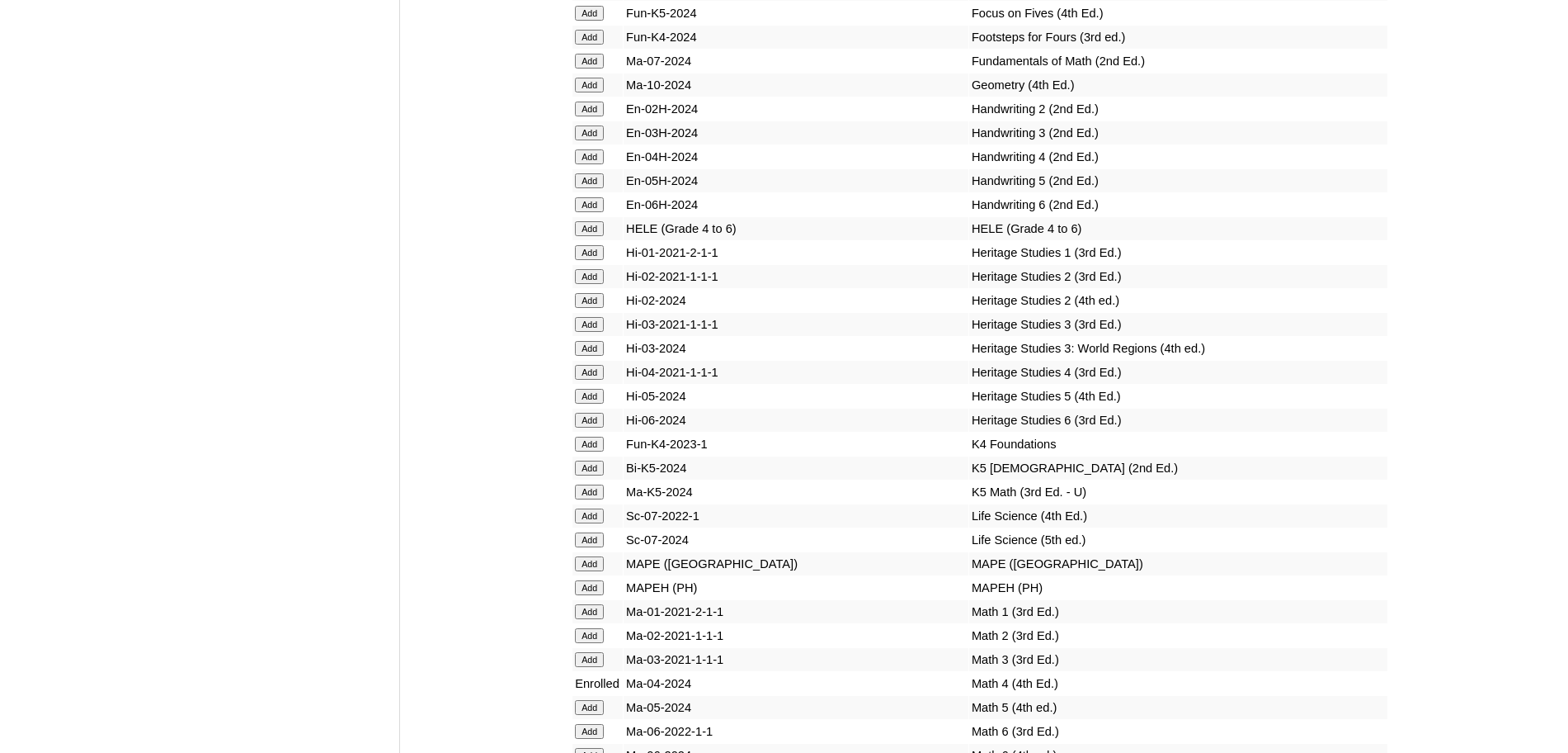
click at [1254, 384] on td "Heritage Studies 4 (3rd Ed.)" at bounding box center [1178, 372] width 418 height 23
drag, startPoint x: 1067, startPoint y: 294, endPoint x: 626, endPoint y: 297, distance: 441.0
click at [626, 240] on tr "Add HELE (Grade 4 to 6) HELE (Grade 4 to 6)" at bounding box center [980, 228] width 815 height 23
click at [600, 240] on td "Add" at bounding box center [598, 228] width 51 height 23
click at [602, 236] on input "Add" at bounding box center [588, 229] width 29 height 15
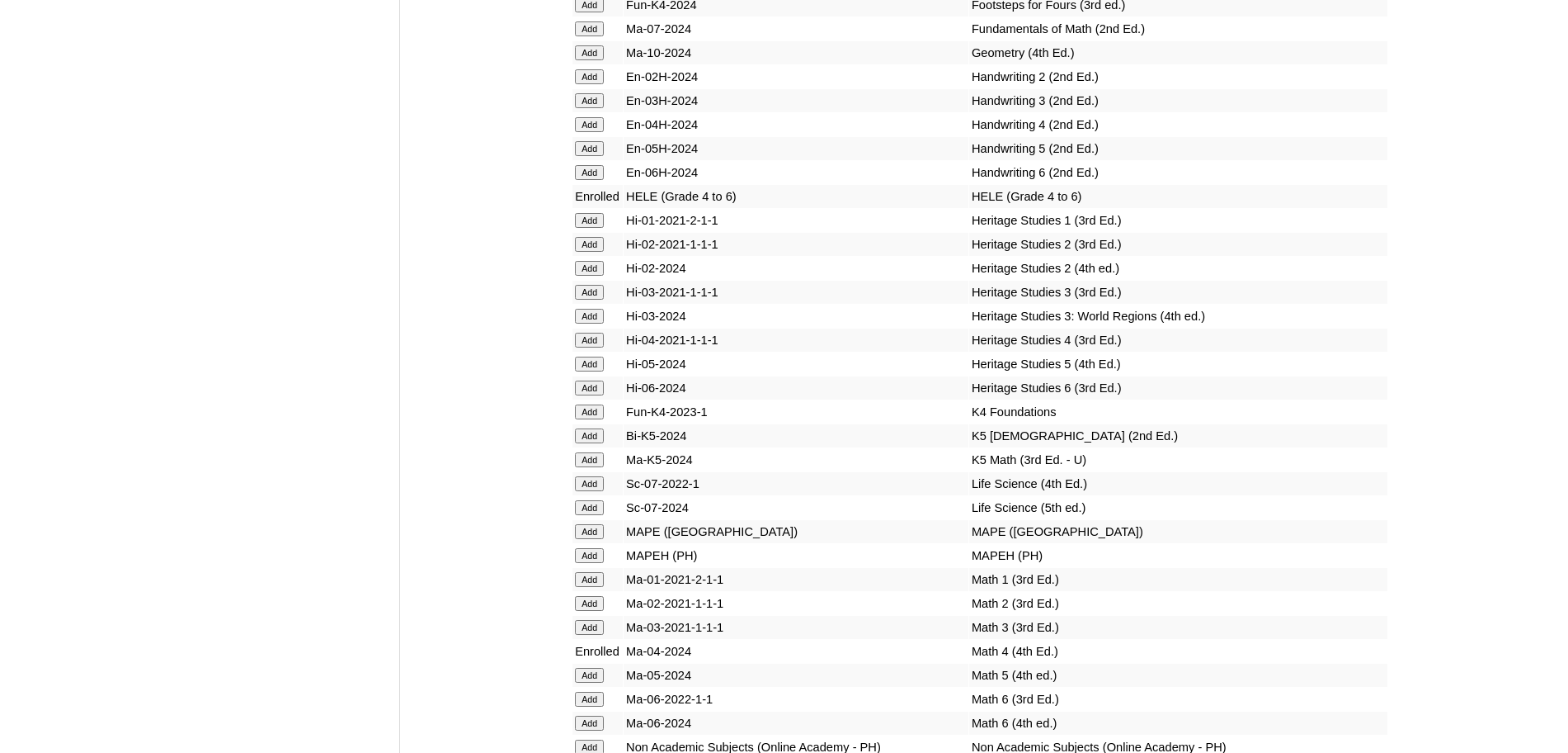
scroll to position [6417, 0]
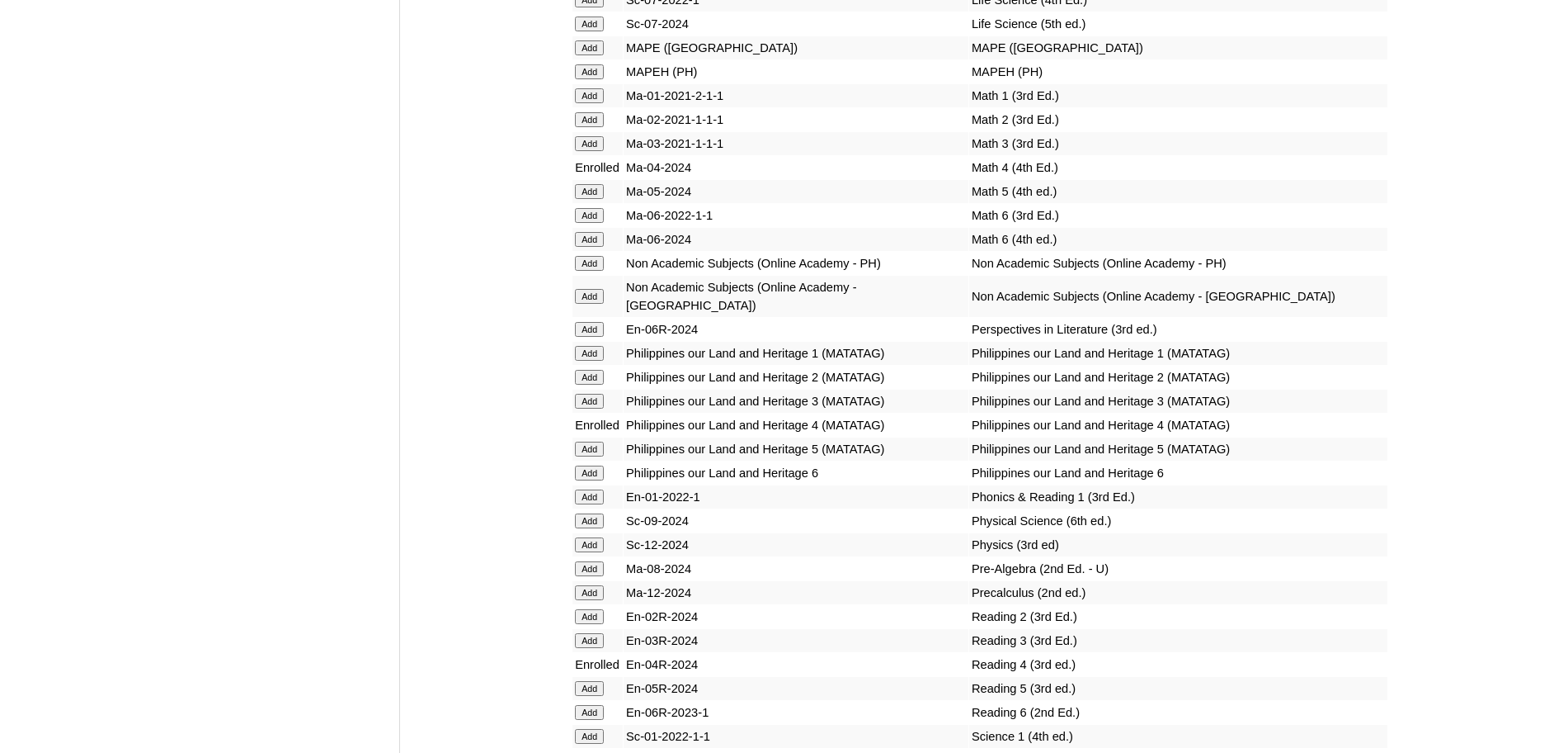
click at [590, 270] on input "Add" at bounding box center [588, 263] width 29 height 15
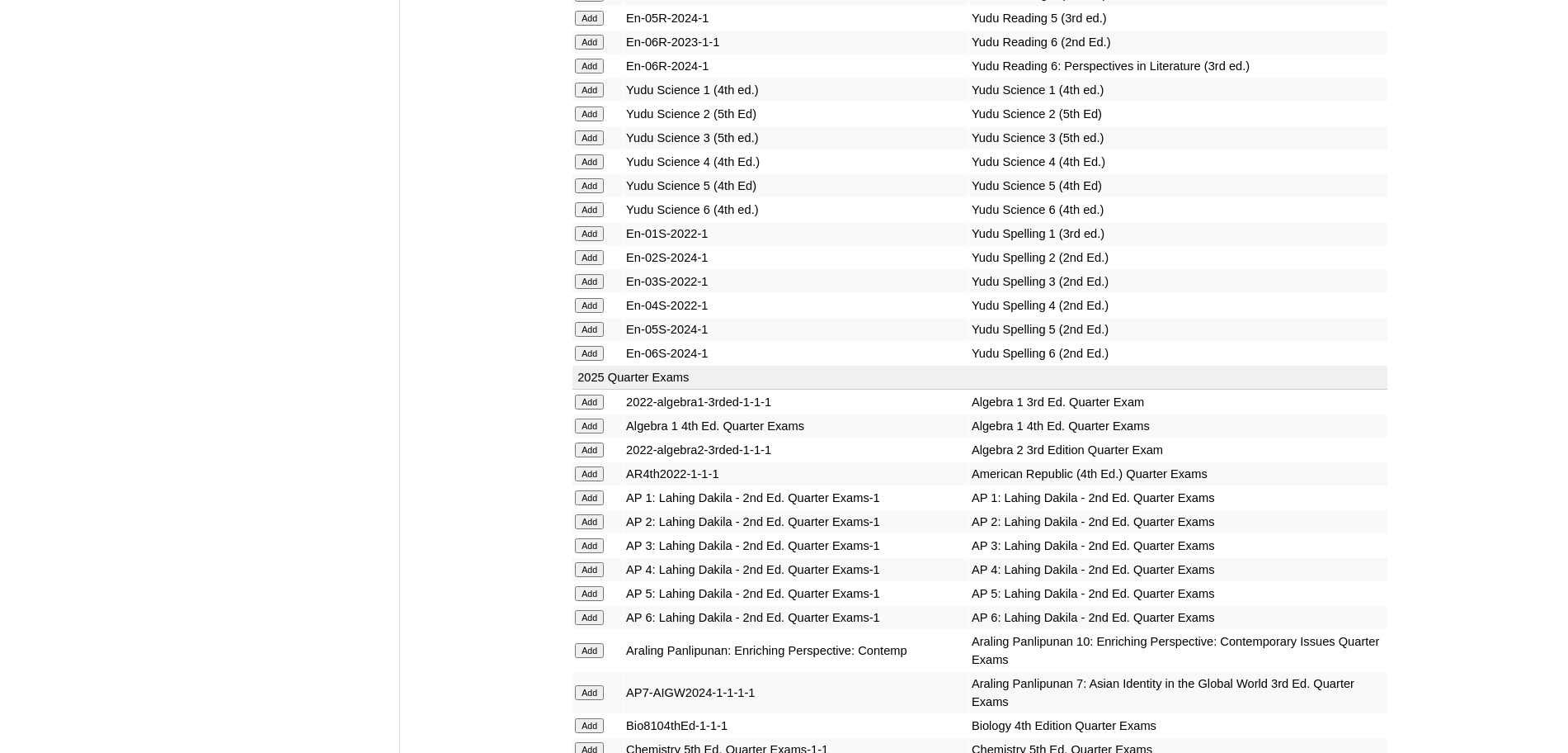
scroll to position [1837, 0]
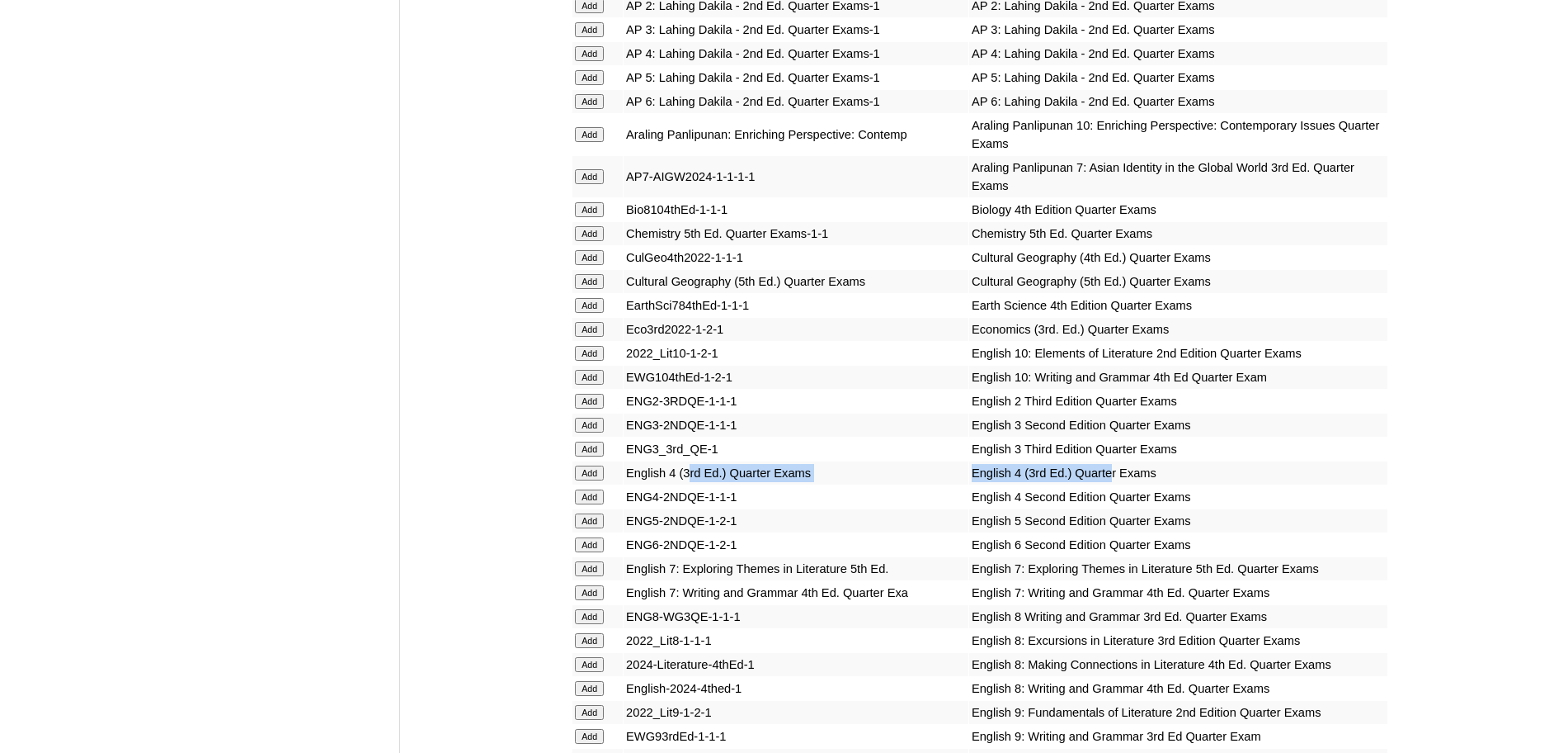
drag, startPoint x: 1075, startPoint y: 477, endPoint x: 692, endPoint y: 472, distance: 383.0
click at [692, 472] on tr "Add English 4 (3rd Ed.) Quarter Exams English 4 (3rd Ed.) Quarter Exams" at bounding box center [980, 472] width 815 height 23
click at [587, 472] on input "Add" at bounding box center [588, 472] width 29 height 15
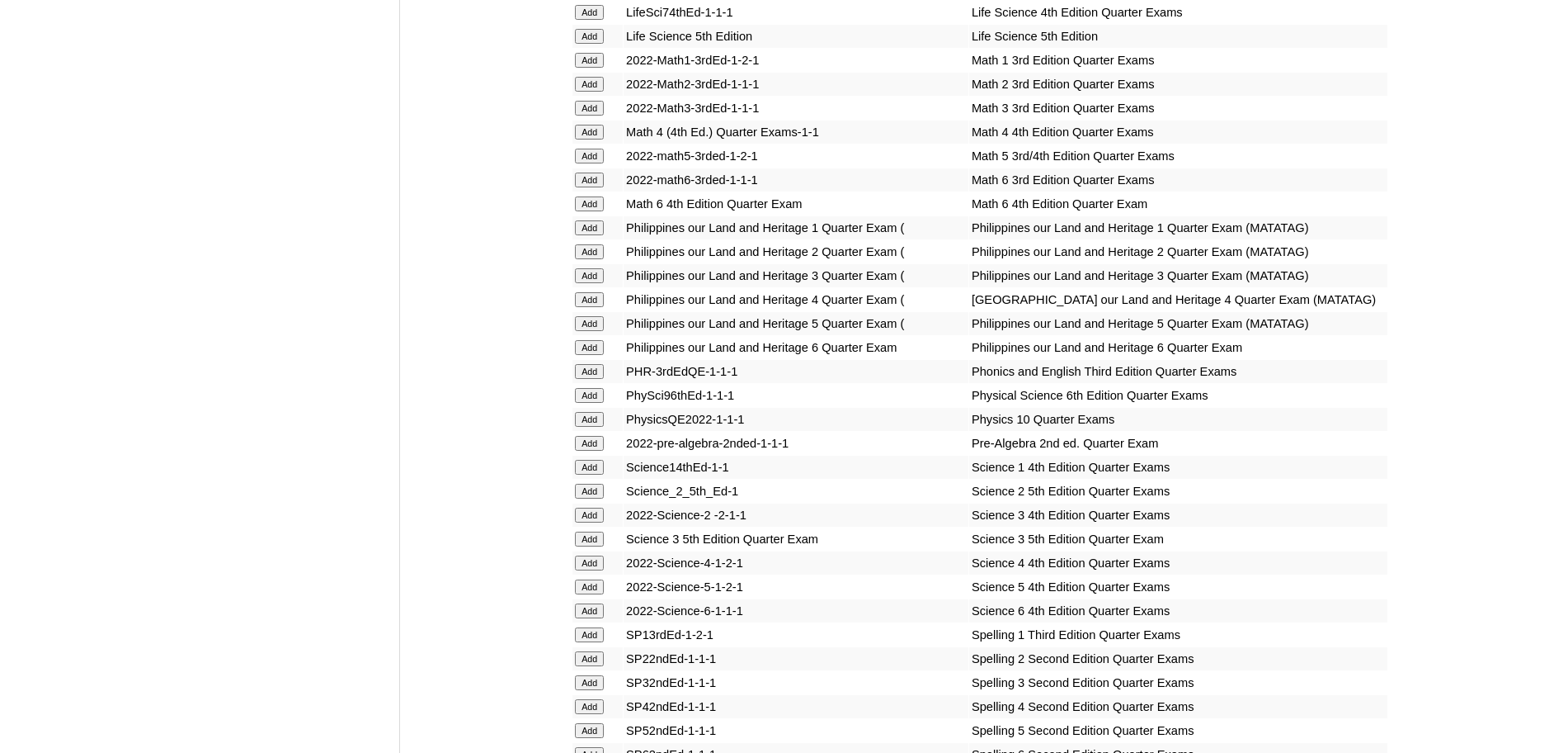
scroll to position [3385, 0]
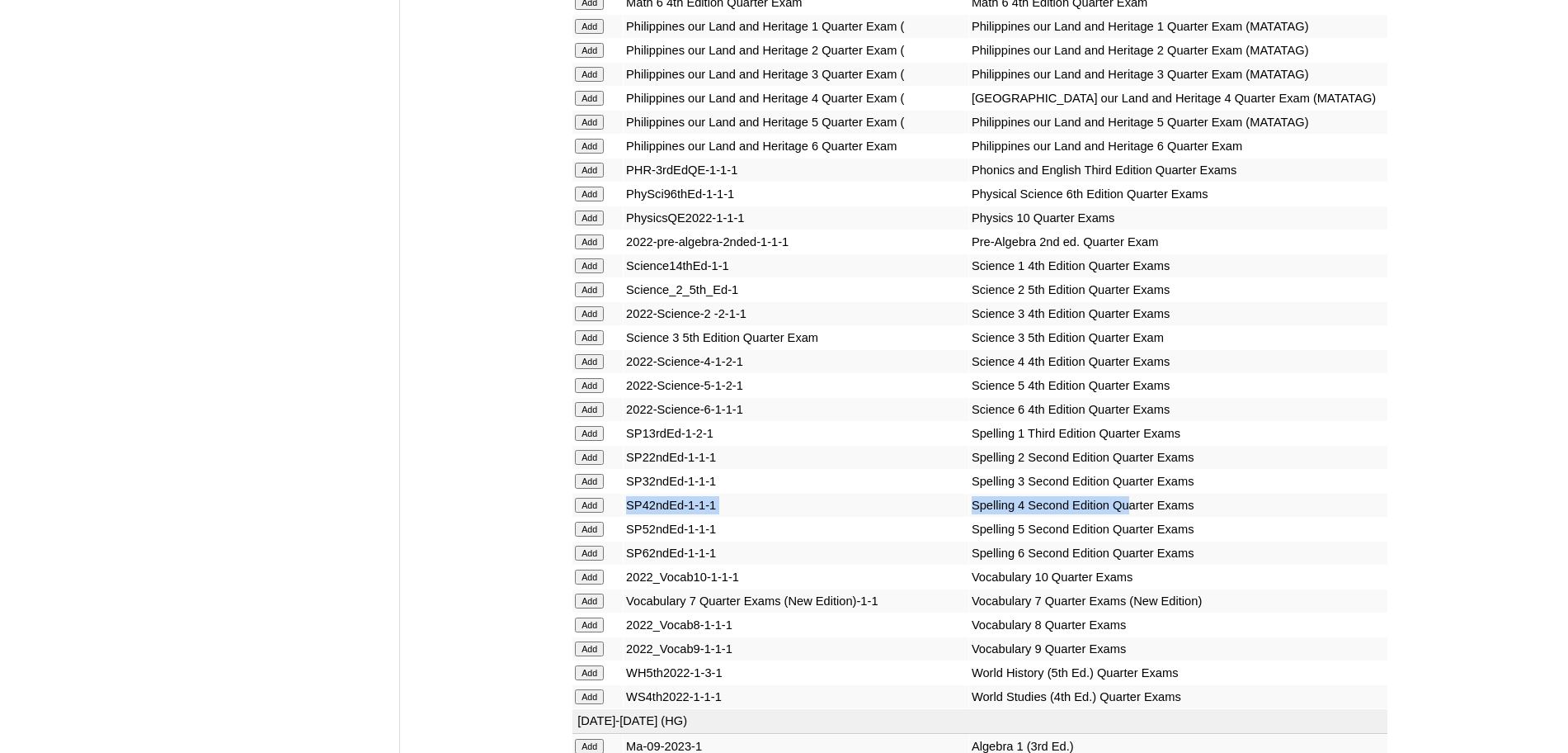
drag, startPoint x: 1099, startPoint y: 610, endPoint x: 623, endPoint y: 612, distance: 476.0
click at [623, 517] on tr "Add SP42ndEd-1-1-1 Spelling 4 Second Edition Quarter Exams" at bounding box center [980, 505] width 815 height 23
click at [595, 512] on input "Add" at bounding box center [588, 505] width 29 height 15
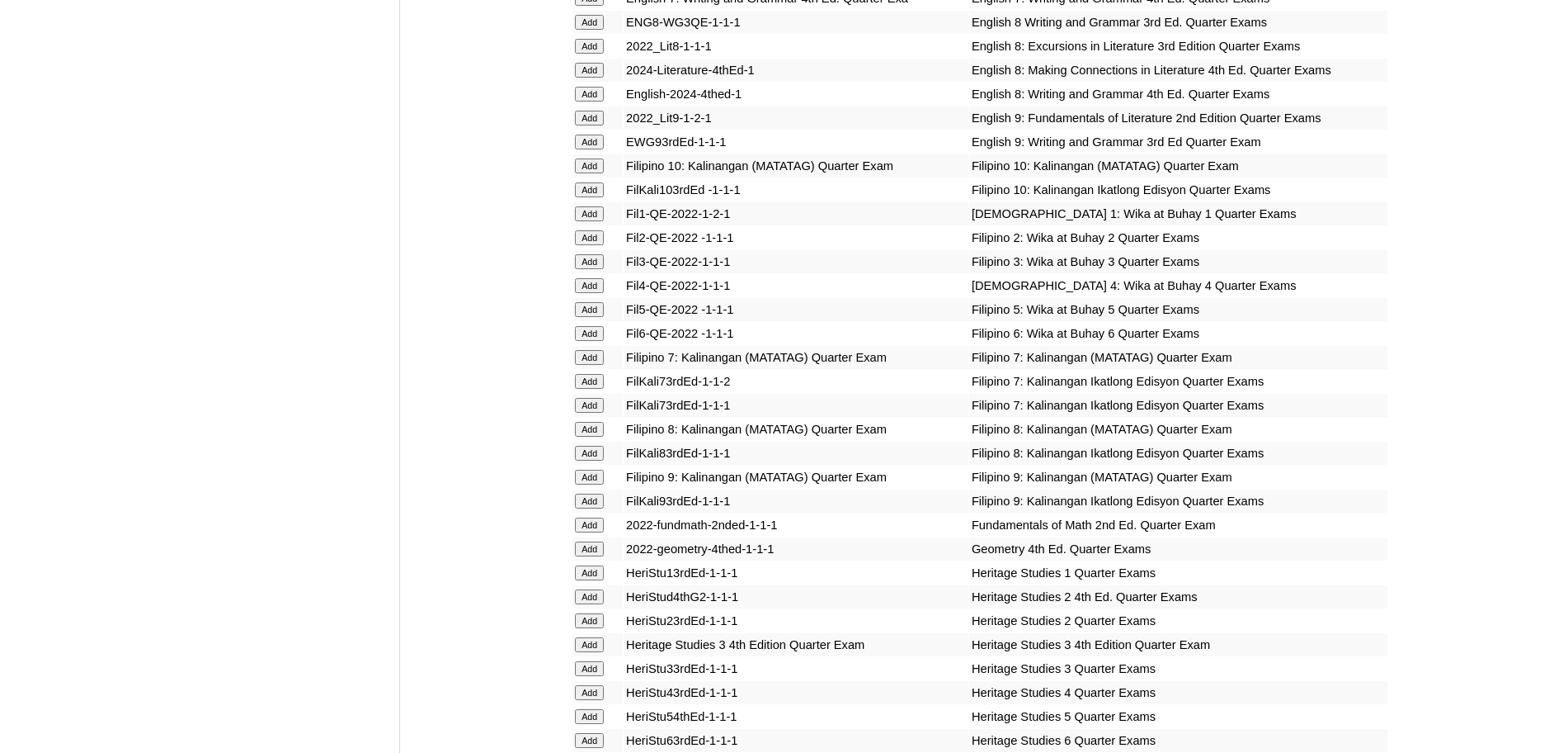
scroll to position [2869, 0]
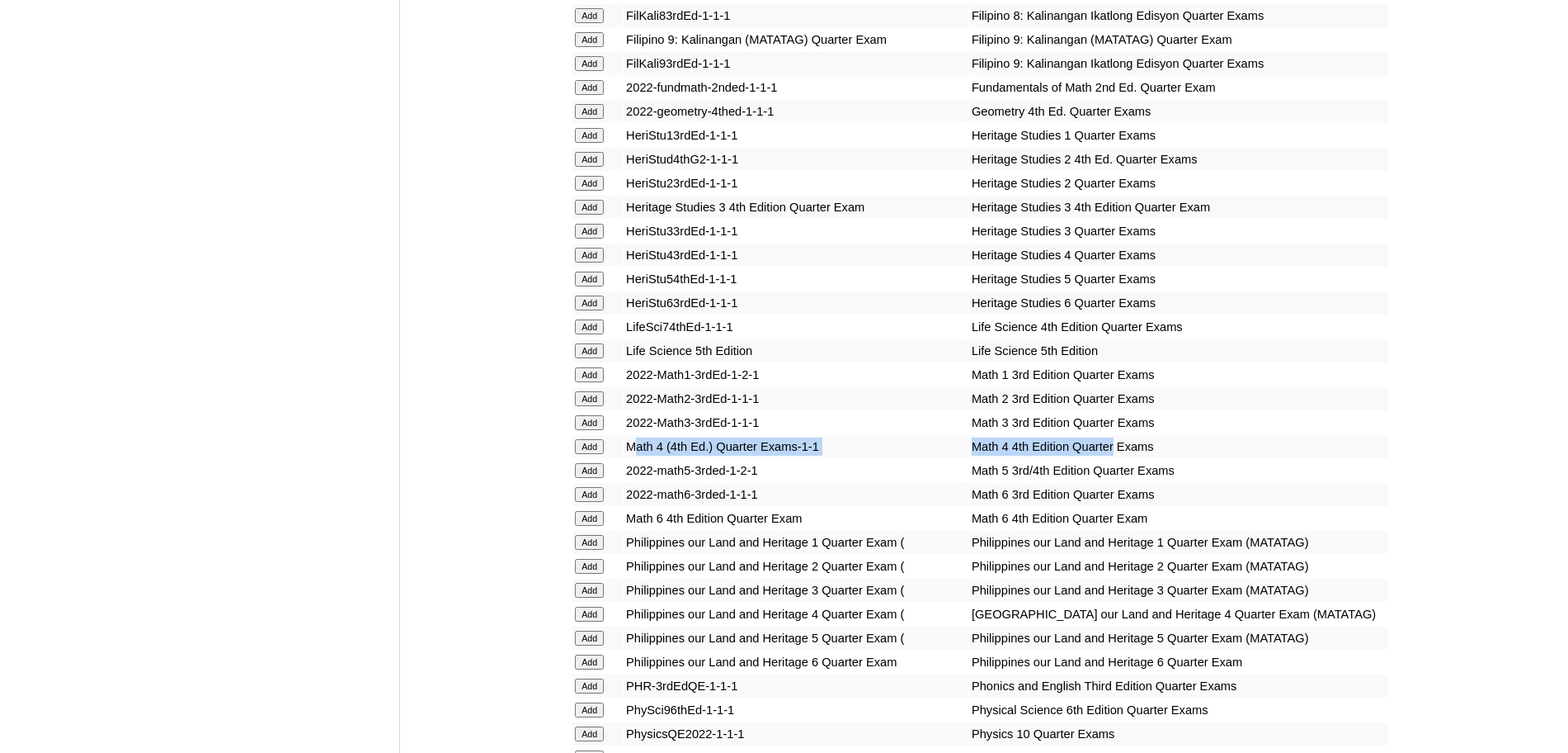
drag, startPoint x: 1065, startPoint y: 461, endPoint x: 644, endPoint y: 460, distance: 421.0
click at [644, 458] on tr "Add Math 4 (4th Ed.) Quarter Exams-1-1 Math 4 4th Edition Quarter Exams" at bounding box center [980, 446] width 815 height 23
click at [588, 454] on input "Add" at bounding box center [588, 447] width 29 height 15
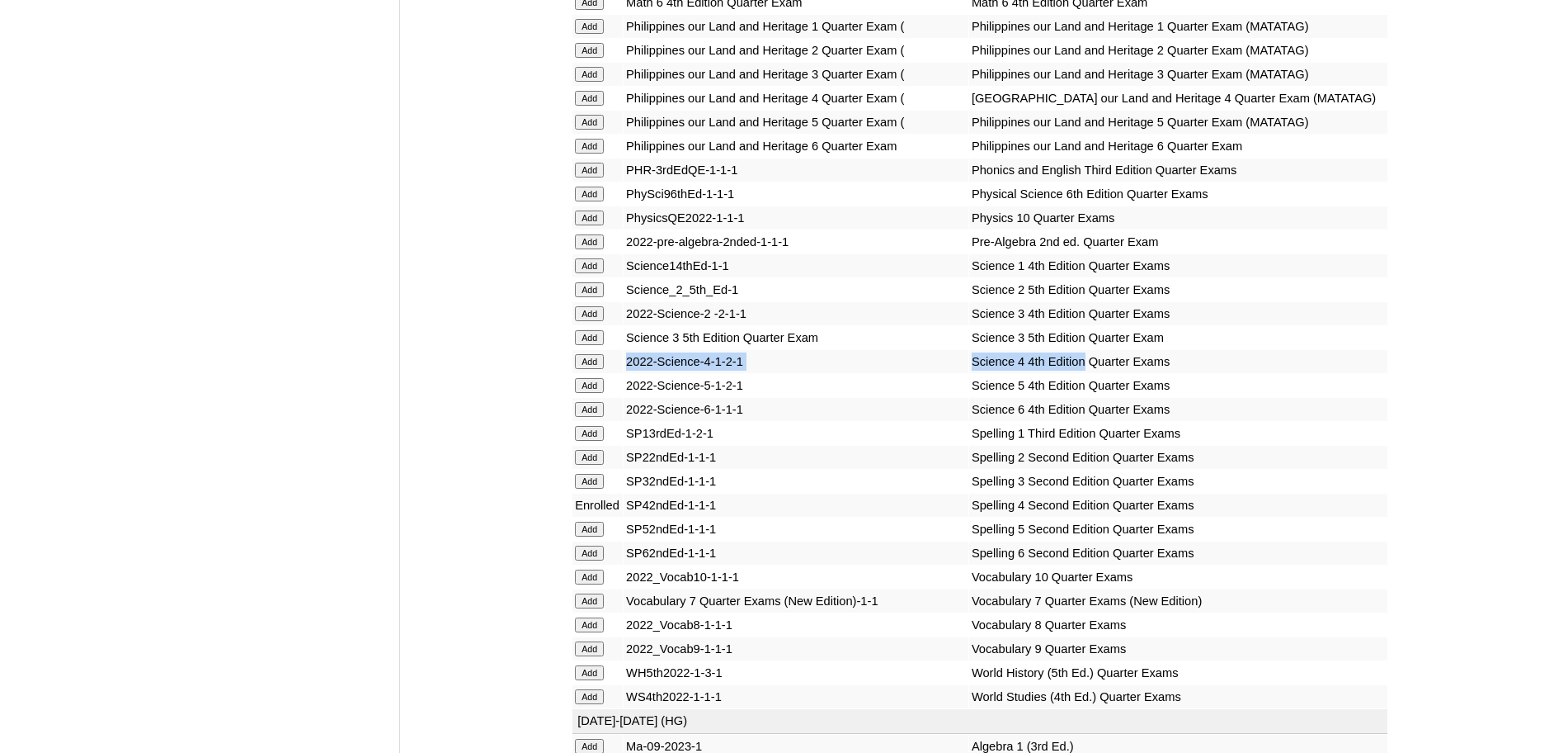
drag, startPoint x: 1051, startPoint y: 466, endPoint x: 630, endPoint y: 463, distance: 421.0
click at [630, 373] on tr "Add 2022-Science-4-1-2-1 Science 4 4th Edition Quarter Exams" at bounding box center [980, 361] width 815 height 23
click at [598, 369] on input "Add" at bounding box center [588, 362] width 29 height 15
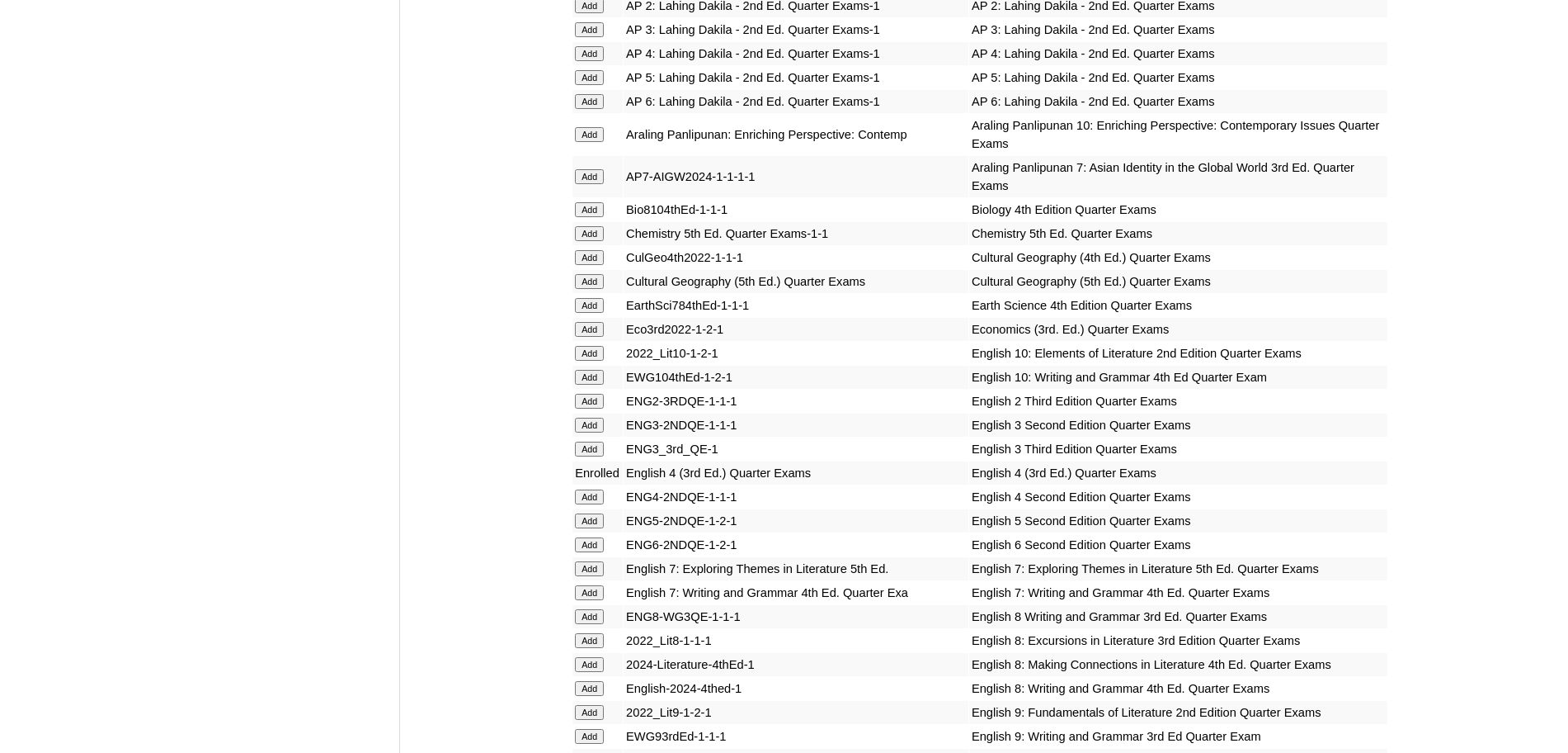
scroll to position [2353, 0]
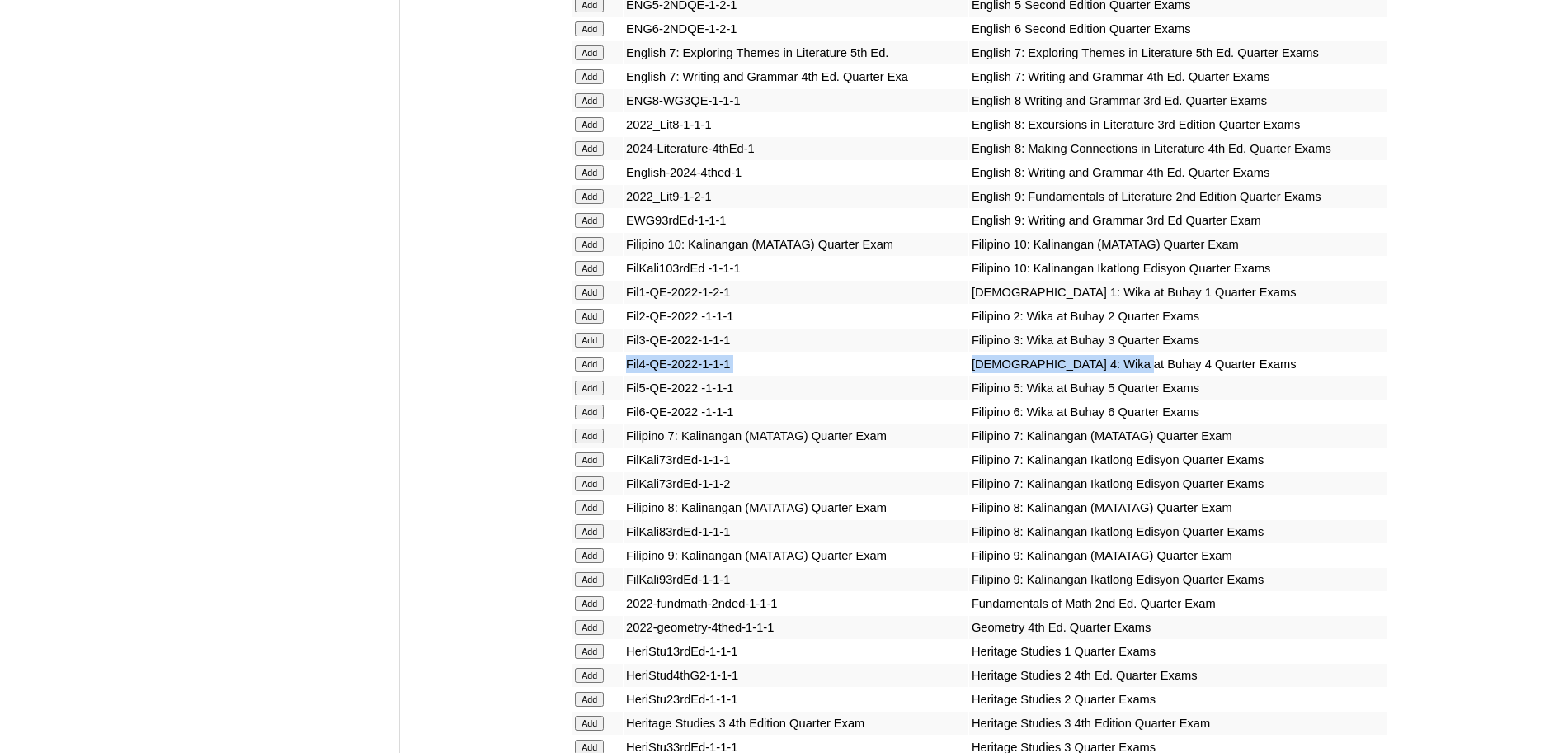
drag, startPoint x: 1080, startPoint y: 378, endPoint x: 629, endPoint y: 378, distance: 451.0
click at [629, 376] on tr "Add Fil4-QE-2022-1-1-1 Filipino 4: Wika at Buhay 4 Quarter Exams" at bounding box center [980, 364] width 815 height 23
click at [600, 372] on input "Add" at bounding box center [588, 364] width 29 height 15
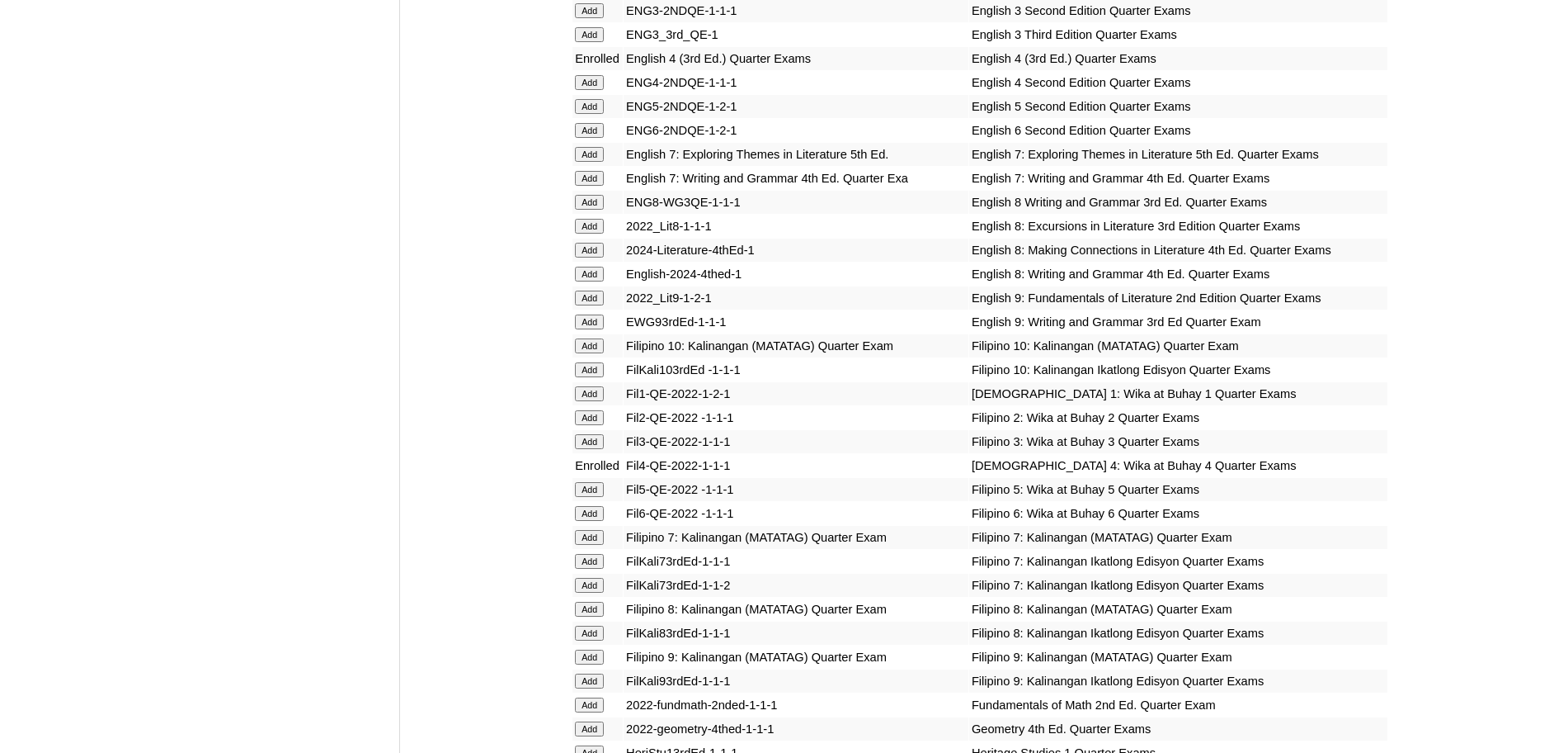
scroll to position [2869, 0]
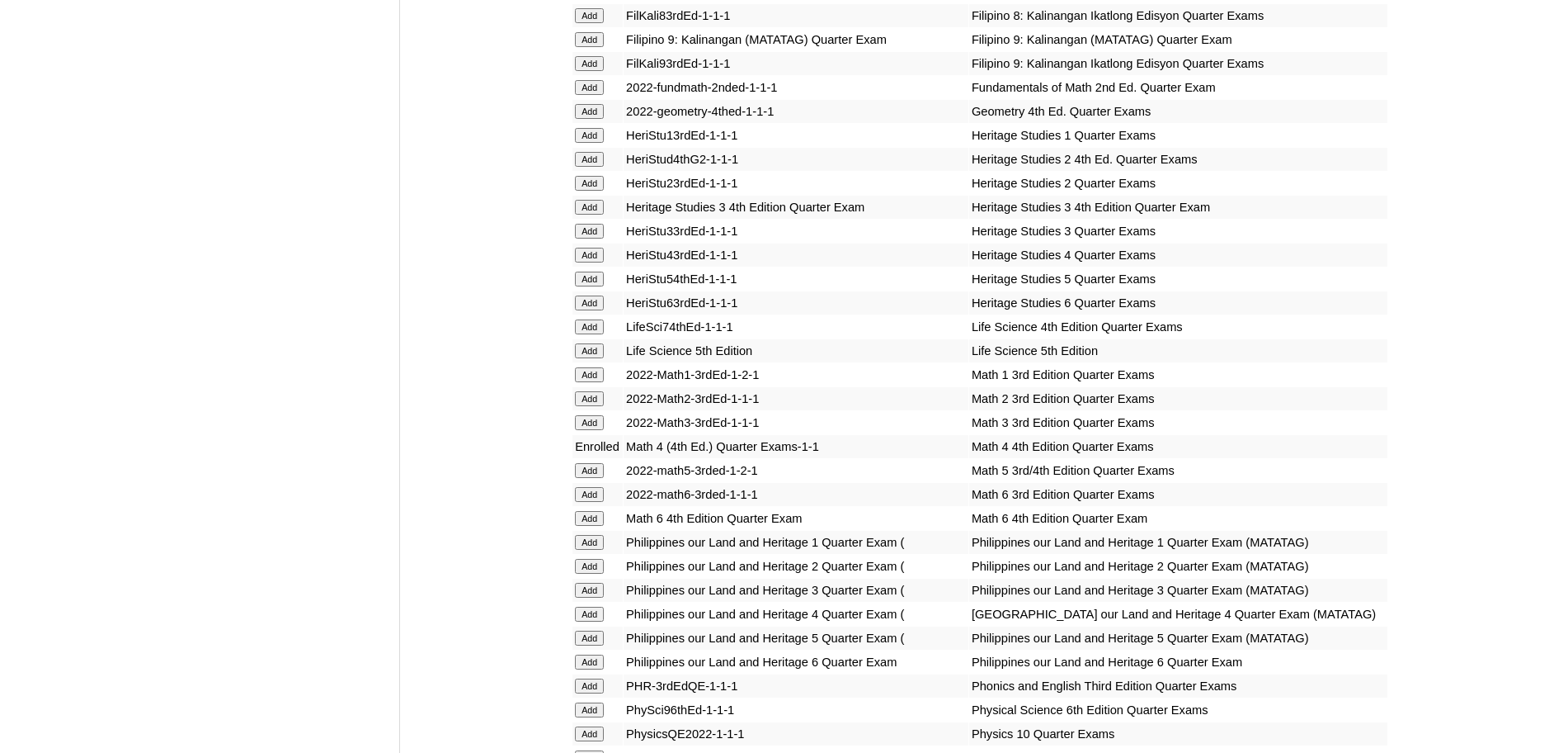
click at [593, 622] on input "Add" at bounding box center [588, 614] width 29 height 15
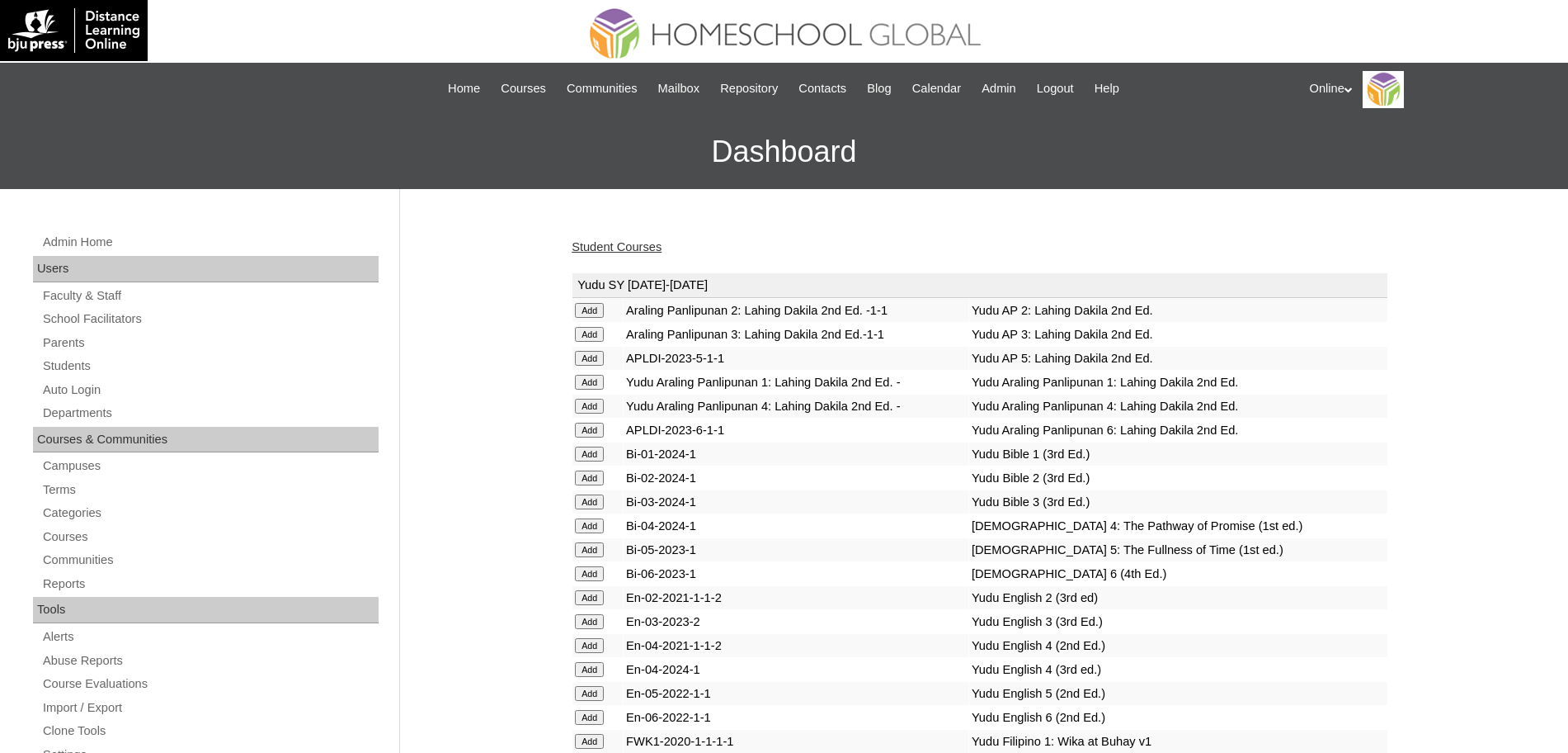
scroll to position [1321, 0]
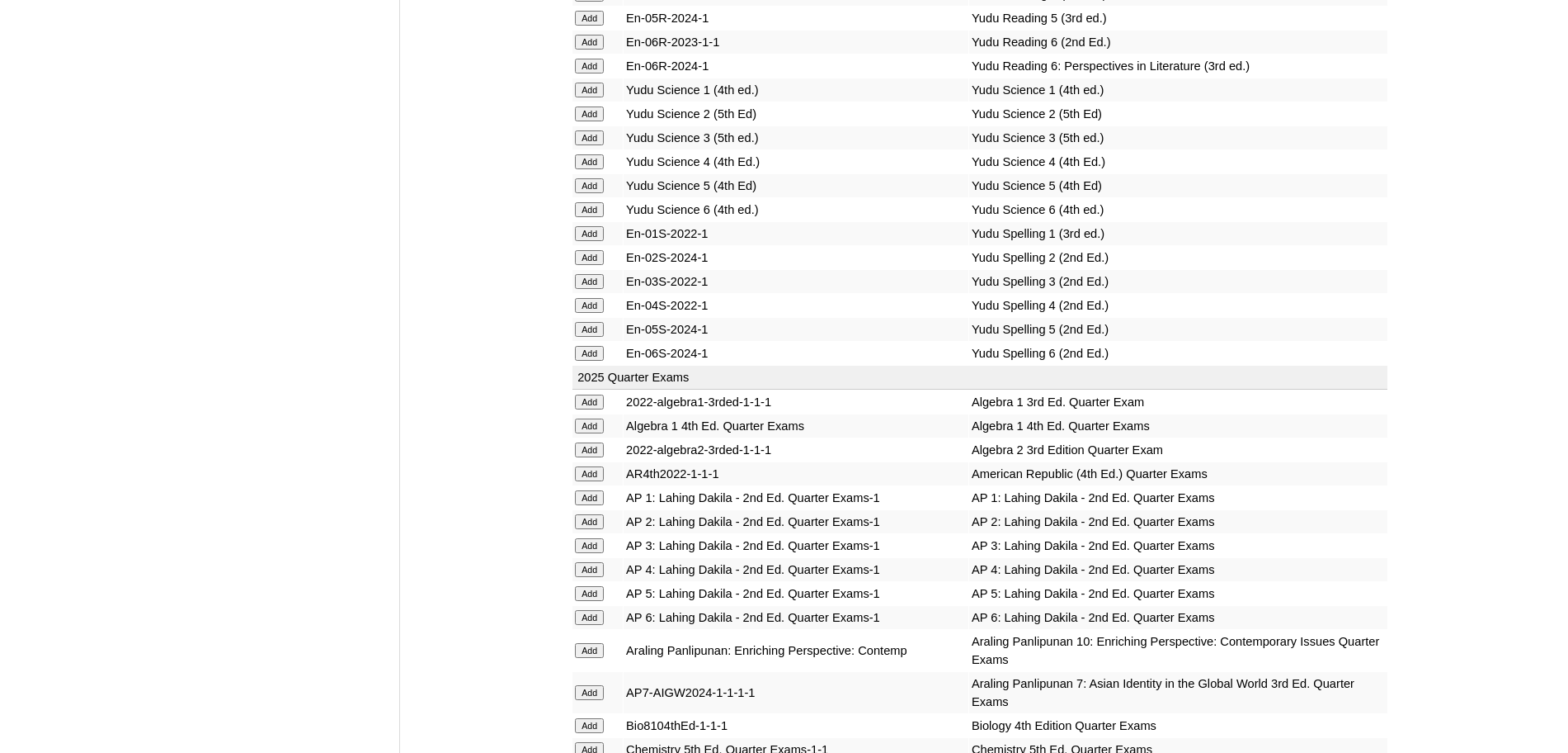
click at [802, 249] on td "En-02S-2024-1" at bounding box center [796, 257] width 345 height 23
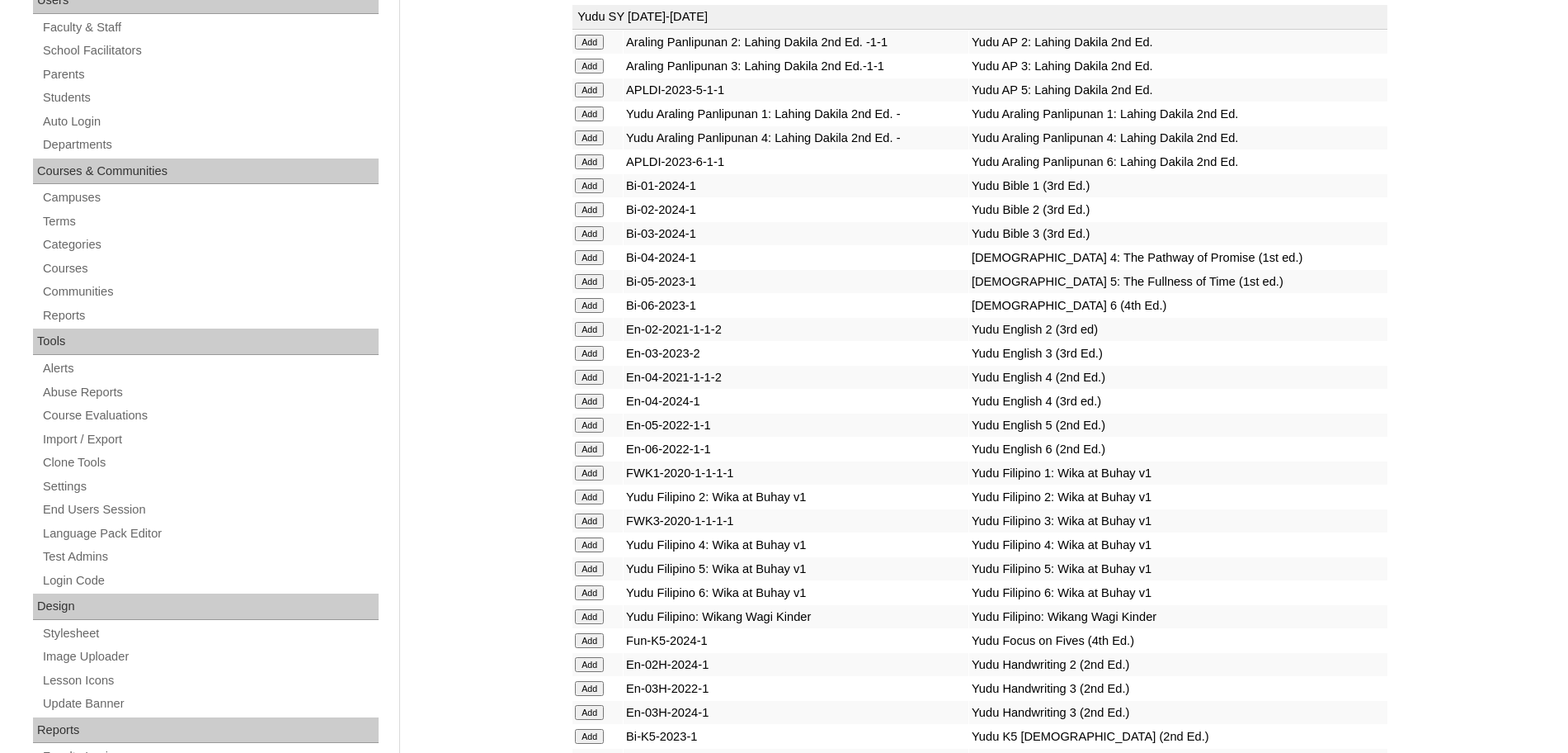
scroll to position [0, 0]
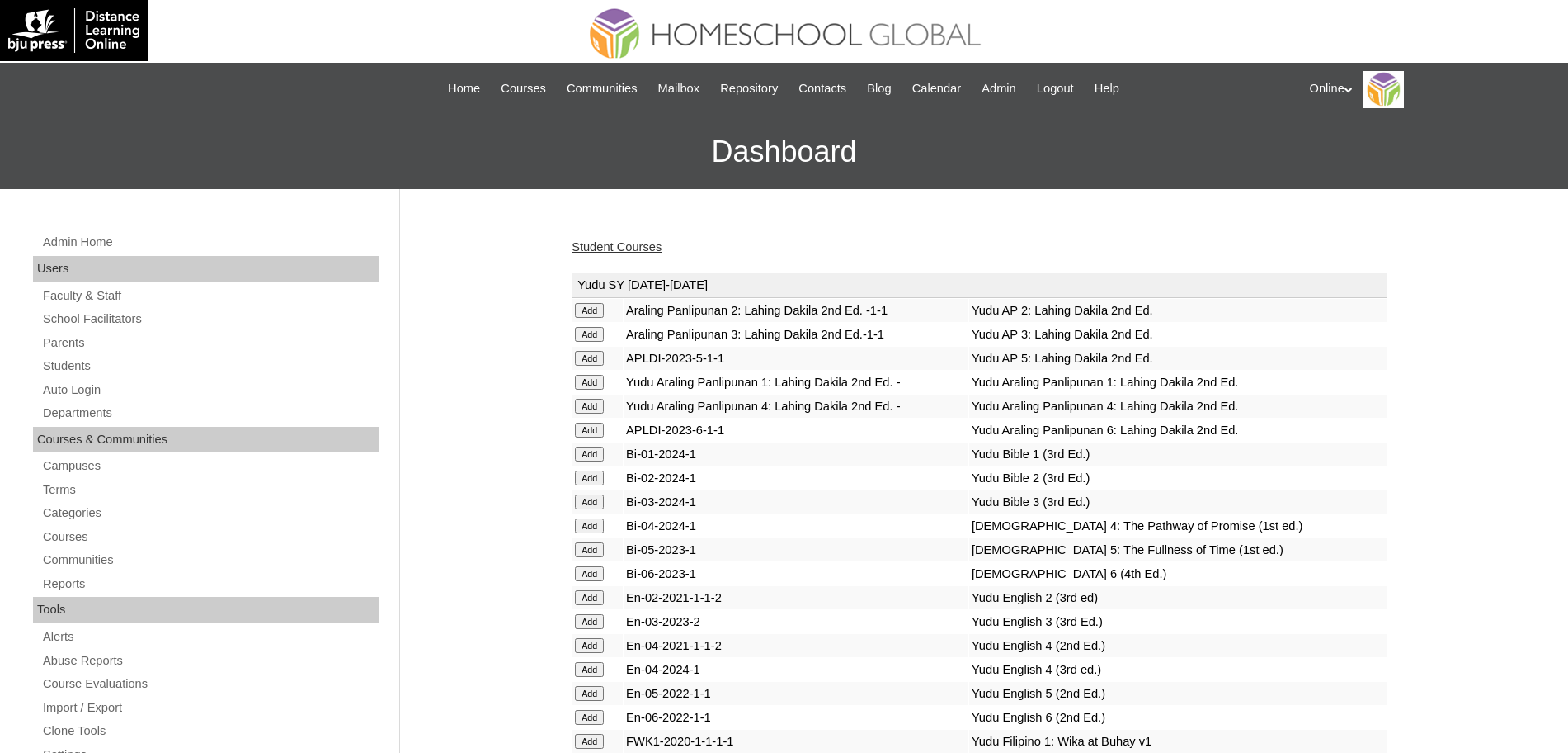
click at [598, 245] on link "Student Courses" at bounding box center [616, 246] width 89 height 13
